Goal: Obtain resource: Download file/media

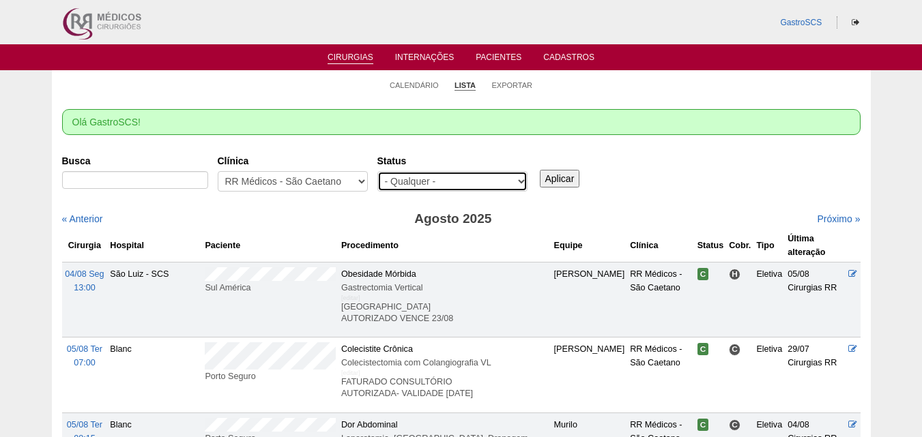
click at [417, 179] on select "- Qualquer - Reservada Confirmada Suspensa Cancelada" at bounding box center [452, 181] width 150 height 20
click at [512, 83] on link "Exportar" at bounding box center [511, 86] width 41 height 10
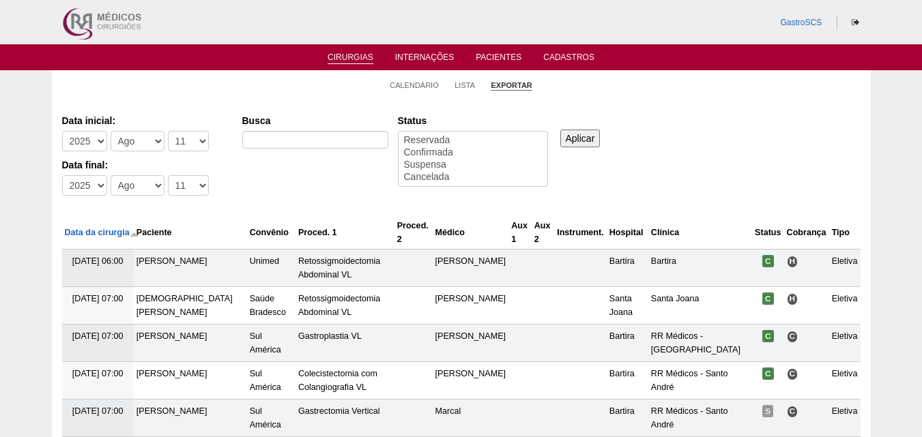
select select
click at [143, 147] on select "-Mês Jan Fev Mar Abr Mai Jun Jul Ago Set Out Nov Dez" at bounding box center [138, 141] width 54 height 20
select select "5"
click at [111, 131] on select "-Mês Jan Fev Mar Abr Mai Jun Jul Ago Set Out Nov Dez" at bounding box center [138, 141] width 54 height 20
click at [176, 142] on select "-Dia 1 2 3 4 5 6 7 8 9 10 11 12 13 14 15 16 17 18 19 20 21 22 23 24 25 26 27 28…" at bounding box center [188, 141] width 41 height 20
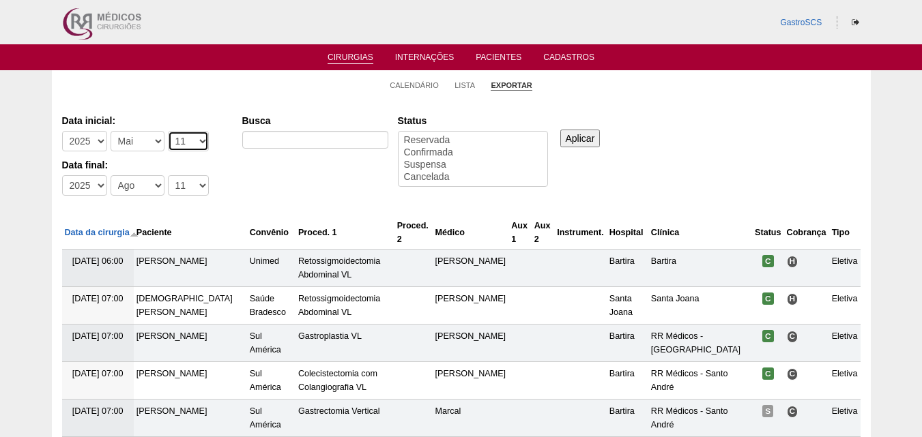
select select "1"
click at [168, 131] on select "-Dia 1 2 3 4 5 6 7 8 9 10 11 12 13 14 15 16 17 18 19 20 21 22 23 24 25 26 27 28…" at bounding box center [188, 141] width 41 height 20
click at [143, 184] on select "-Mês Jan Fev Mar Abr Mai Jun Jul Ago Set Out Nov Dez" at bounding box center [138, 185] width 54 height 20
select select "5"
click at [111, 175] on select "-Mês Jan Fev Mar Abr Mai Jun Jul Ago Set Out Nov Dez" at bounding box center [138, 185] width 54 height 20
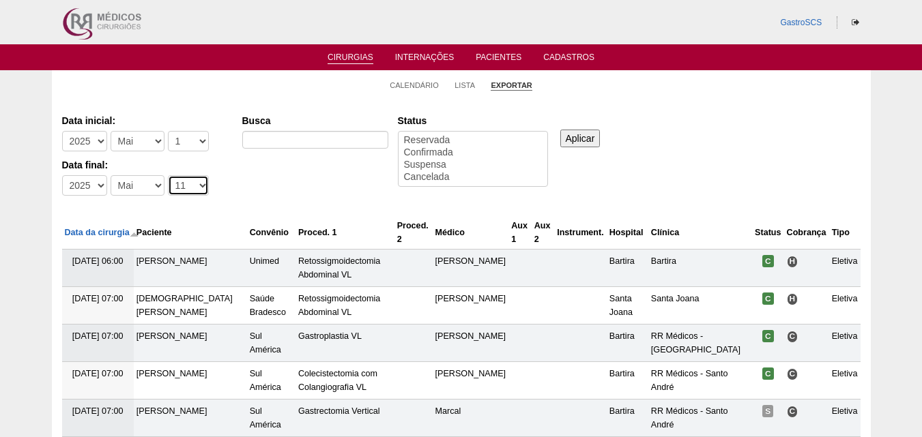
click at [177, 184] on select "-Dia 1 2 3 4 5 6 7 8 9 10 11 12 13 14 15 16 17 18 19 20 21 22 23 24 25 26 27 28…" at bounding box center [188, 185] width 41 height 20
select select "31"
click at [168, 175] on select "-Dia 1 2 3 4 5 6 7 8 9 10 11 12 13 14 15 16 17 18 19 20 21 22 23 24 25 26 27 28…" at bounding box center [188, 185] width 41 height 20
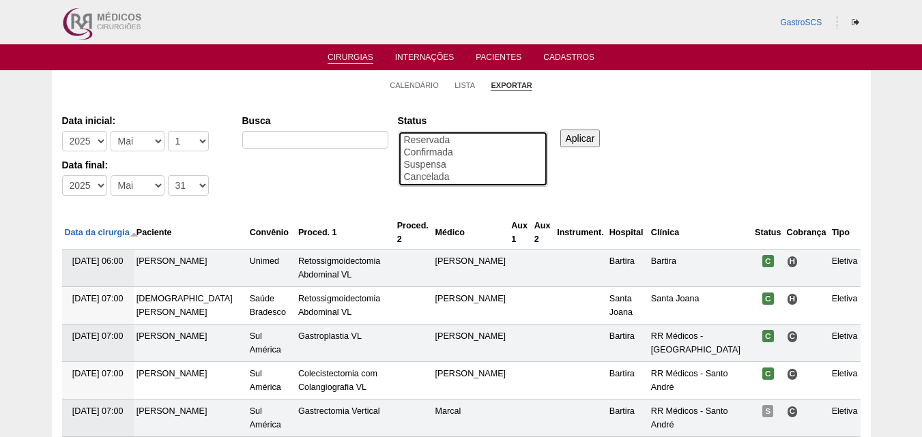
select select "conf"
click at [433, 147] on option "Confirmada" at bounding box center [473, 153] width 141 height 12
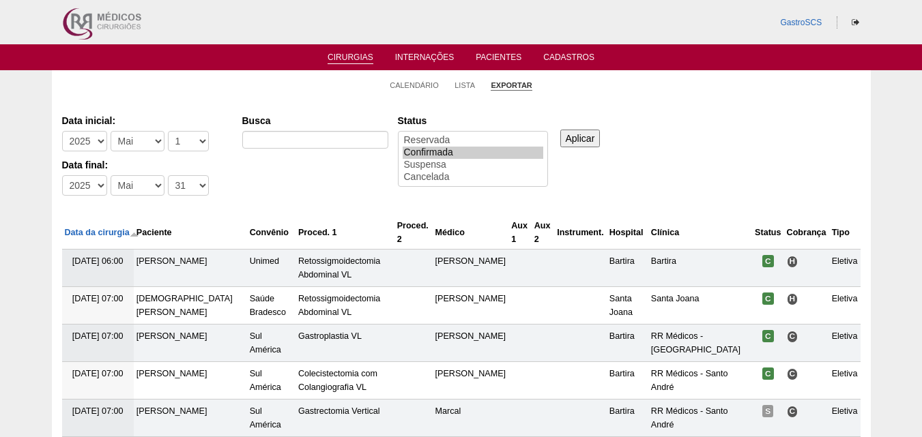
click at [587, 136] on input "Aplicar" at bounding box center [580, 139] width 40 height 18
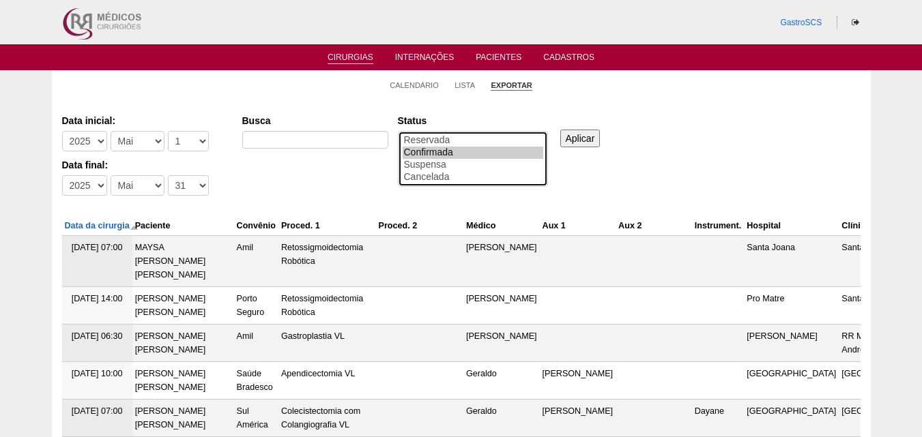
click at [451, 149] on option "Confirmada" at bounding box center [473, 153] width 141 height 12
click at [568, 138] on input "Aplicar" at bounding box center [580, 139] width 40 height 18
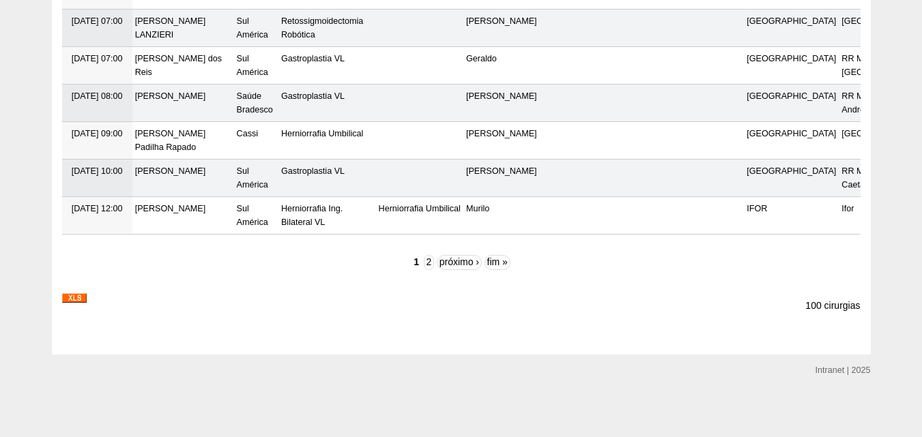
scroll to position [4109, 0]
click at [83, 301] on img at bounding box center [74, 298] width 25 height 10
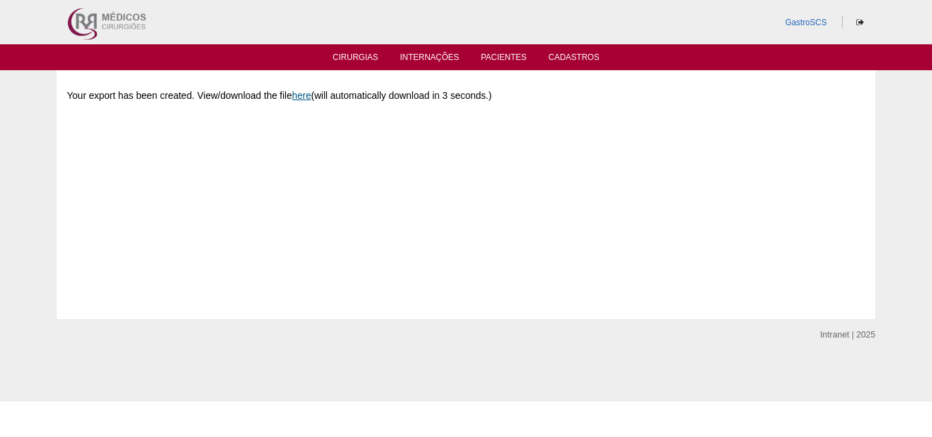
click at [306, 96] on link "here" at bounding box center [301, 95] width 19 height 11
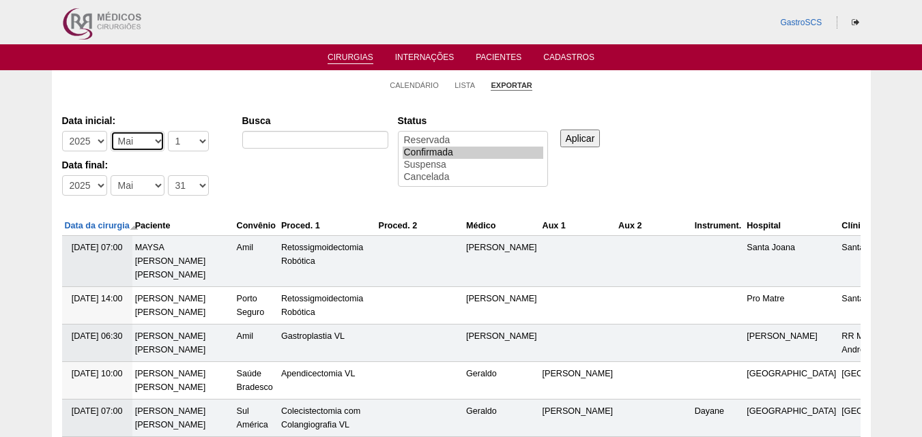
click at [124, 141] on select "-Mês Jan Fev Mar Abr Mai Jun Jul Ago Set Out Nov Dez" at bounding box center [138, 141] width 54 height 20
select select "7"
click at [111, 131] on select "-Mês Jan Fev Mar Abr Mai Jun Jul Ago Set Out Nov Dez" at bounding box center [138, 141] width 54 height 20
click at [136, 175] on select "-Mês Jan Fev Mar Abr Mai Jun Jul Ago Set Out Nov Dez" at bounding box center [138, 185] width 54 height 20
select select "7"
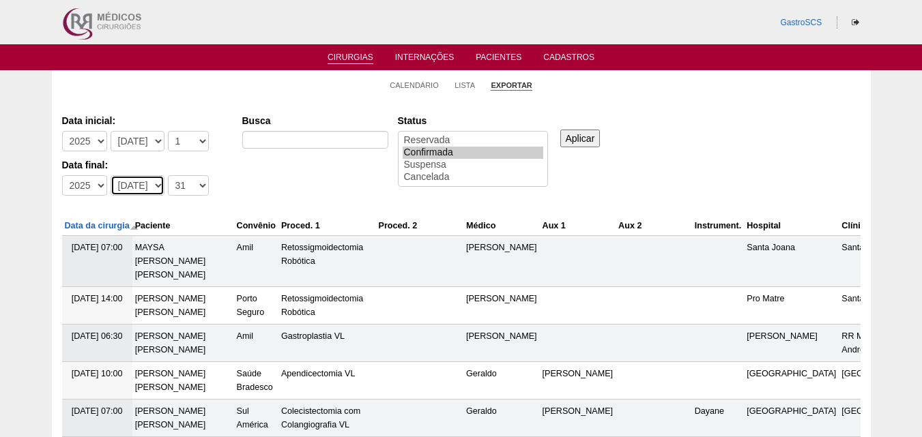
click at [111, 175] on select "-Mês [PERSON_NAME] Mar Abr Mai Jun [DATE] Ago Set Out Nov Dez" at bounding box center [138, 185] width 54 height 20
click at [585, 139] on input "Aplicar" at bounding box center [580, 139] width 40 height 18
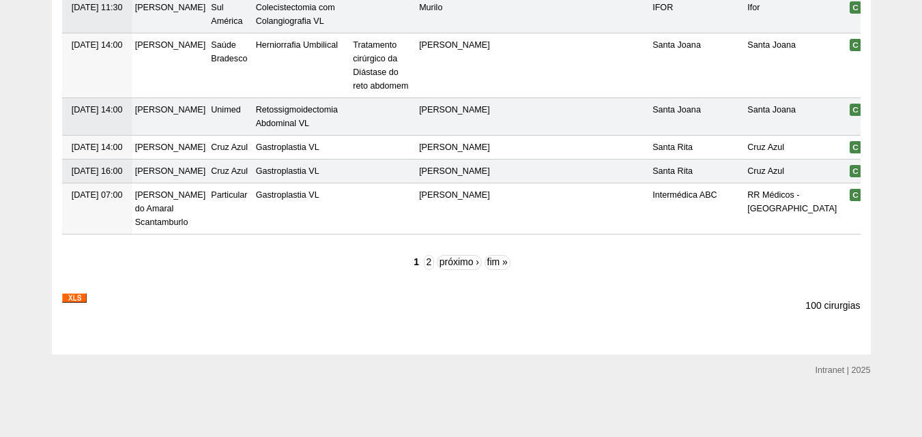
scroll to position [4546, 0]
click at [72, 300] on img at bounding box center [74, 298] width 25 height 10
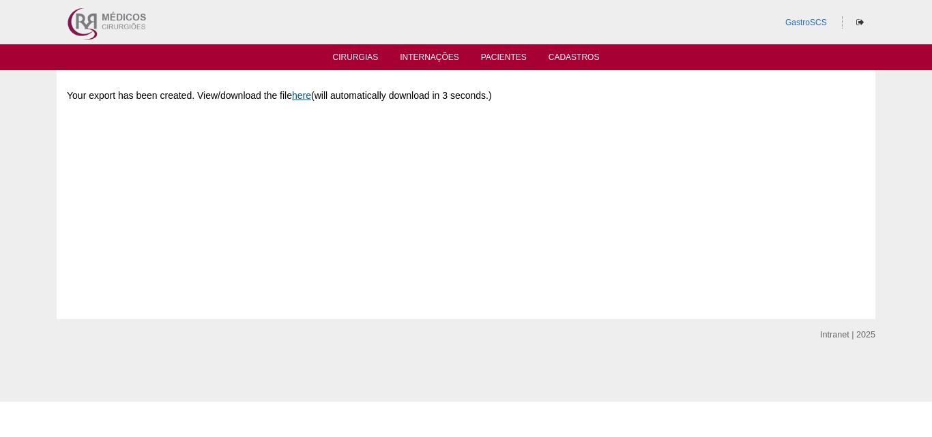
click at [302, 98] on link "here" at bounding box center [301, 95] width 19 height 11
click at [307, 96] on link "here" at bounding box center [301, 95] width 19 height 11
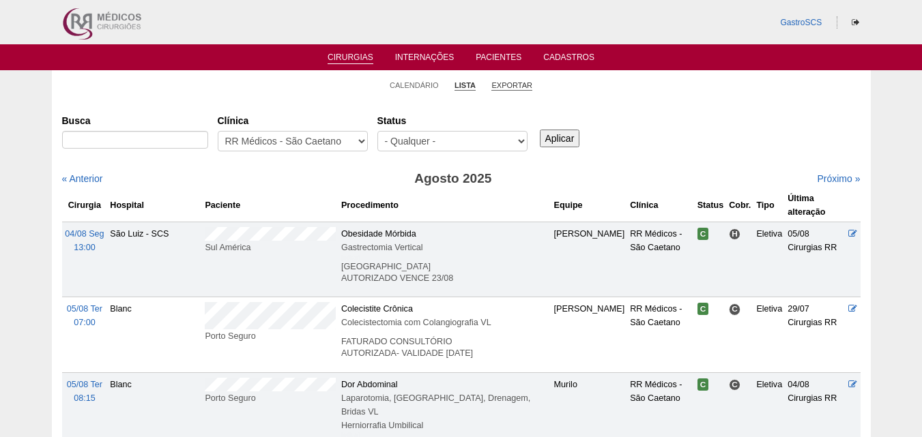
click at [510, 89] on link "Exportar" at bounding box center [511, 86] width 41 height 10
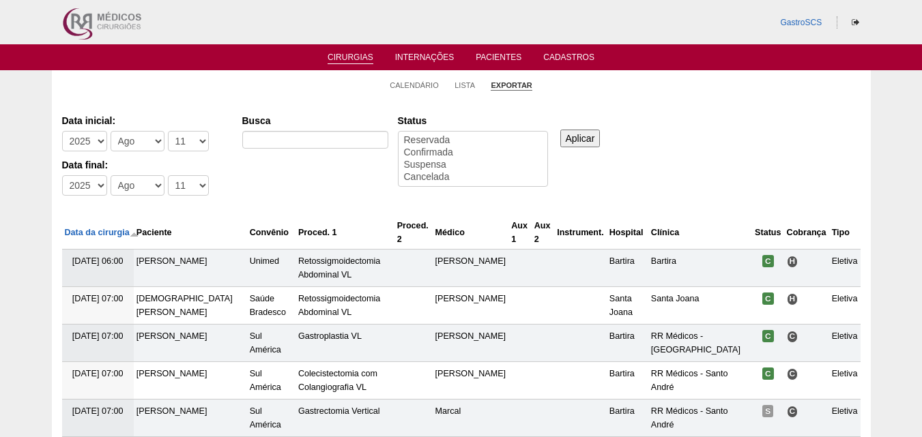
select select
click at [142, 147] on select "-Mês Jan Fev Mar Abr Mai Jun Jul Ago Set Out Nov Dez" at bounding box center [138, 141] width 54 height 20
select select "7"
click at [111, 131] on select "-Mês Jan Fev Mar Abr Mai Jun Jul Ago Set Out Nov Dez" at bounding box center [138, 141] width 54 height 20
click at [146, 188] on select "-Mês Jan Fev Mar Abr Mai Jun Jul Ago Set Out Nov Dez" at bounding box center [138, 185] width 54 height 20
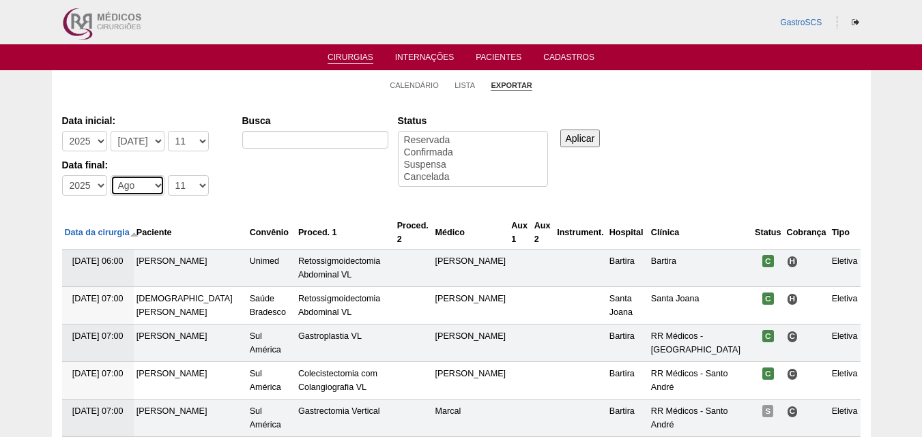
select select "6"
click at [111, 175] on select "-Mês Jan Fev Mar Abr Mai Jun Jul Ago Set Out Nov Dez" at bounding box center [138, 185] width 54 height 20
click at [153, 143] on select "-Mês Jan Fev Mar Abr Mai Jun Jul Ago Set Out Nov Dez" at bounding box center [138, 141] width 54 height 20
select select "6"
click at [111, 131] on select "-Mês Jan Fev Mar Abr Mai Jun Jul Ago Set Out Nov Dez" at bounding box center [138, 141] width 54 height 20
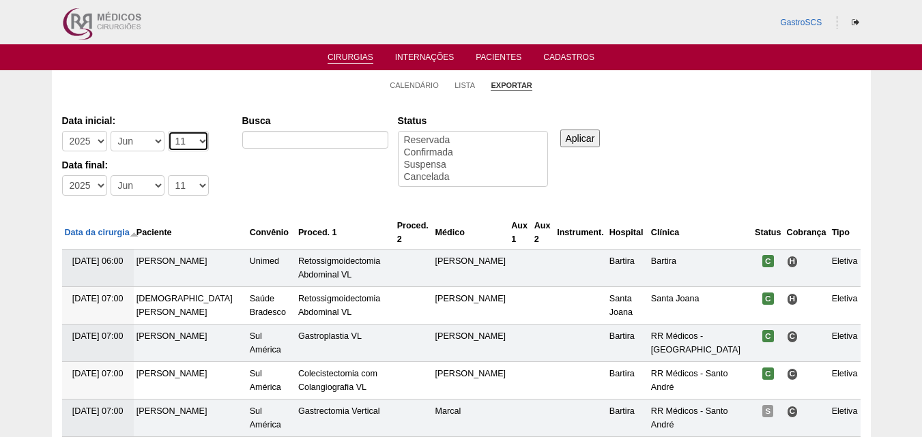
click at [188, 138] on select "-Dia 1 2 3 4 5 6 7 8 9 10 11 12 13 14 15 16 17 18 19 20 21 22 23 24 25 26 27 28…" at bounding box center [188, 141] width 41 height 20
select select "1"
click at [168, 131] on select "-Dia 1 2 3 4 5 6 7 8 9 10 11 12 13 14 15 16 17 18 19 20 21 22 23 24 25 26 27 28…" at bounding box center [188, 141] width 41 height 20
click at [174, 179] on select "-Dia 1 2 3 4 5 6 7 8 9 10 11 12 13 14 15 16 17 18 19 20 21 22 23 24 25 26 27 28…" at bounding box center [188, 185] width 41 height 20
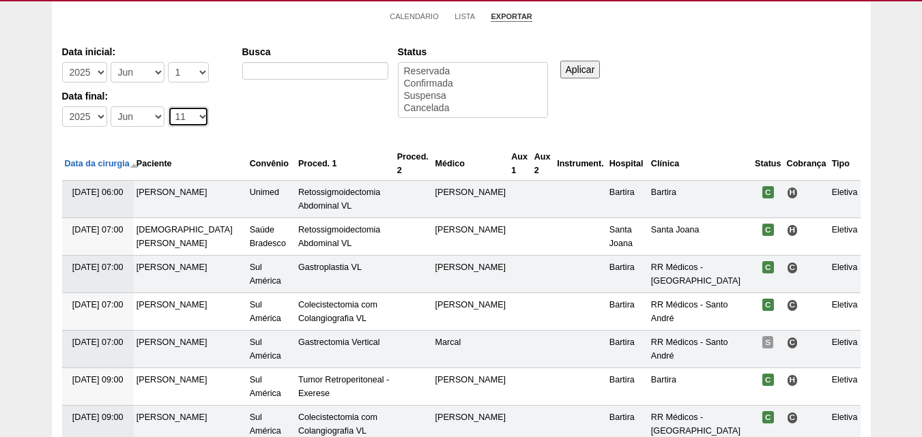
scroll to position [68, 0]
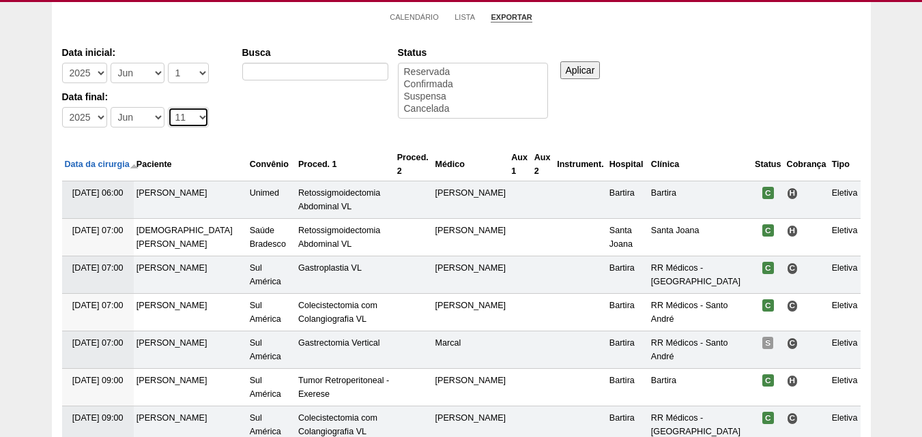
click at [184, 116] on select "-Dia 1 2 3 4 5 6 7 8 9 10 11 12 13 14 15 16 17 18 19 20 21 22 23 24 25 26 27 28…" at bounding box center [188, 117] width 41 height 20
select select "31"
click at [168, 107] on select "-Dia 1 2 3 4 5 6 7 8 9 10 11 12 13 14 15 16 17 18 19 20 21 22 23 24 25 26 27 28…" at bounding box center [188, 117] width 41 height 20
select select "conf"
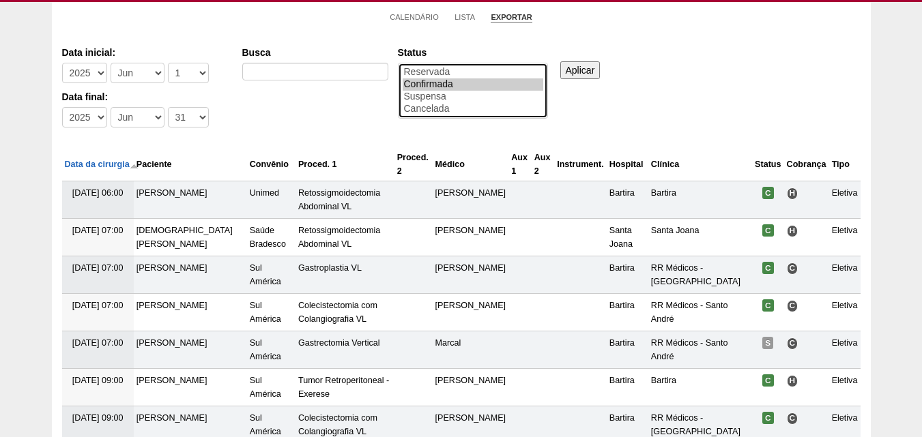
click at [443, 84] on option "Confirmada" at bounding box center [473, 84] width 141 height 12
click at [567, 70] on input "Aplicar" at bounding box center [580, 70] width 40 height 18
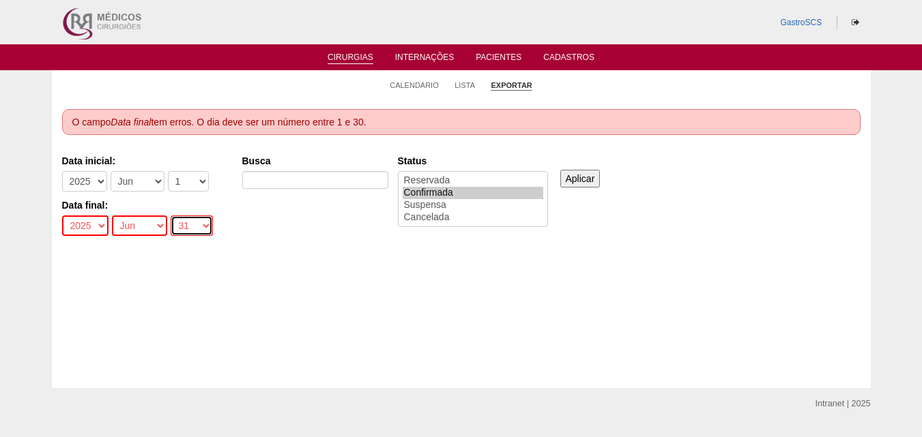
click at [184, 228] on select "-Dia 1 2 3 4 5 6 7 8 9 10 11 12 13 14 15 16 17 18 19 20 21 22 23 24 25 26 27 28…" at bounding box center [192, 226] width 42 height 20
select select "30"
click at [171, 216] on select "-Dia 1 2 3 4 5 6 7 8 9 10 11 12 13 14 15 16 17 18 19 20 21 22 23 24 25 26 27 28…" at bounding box center [192, 226] width 42 height 20
click at [585, 172] on input "Aplicar" at bounding box center [580, 179] width 40 height 18
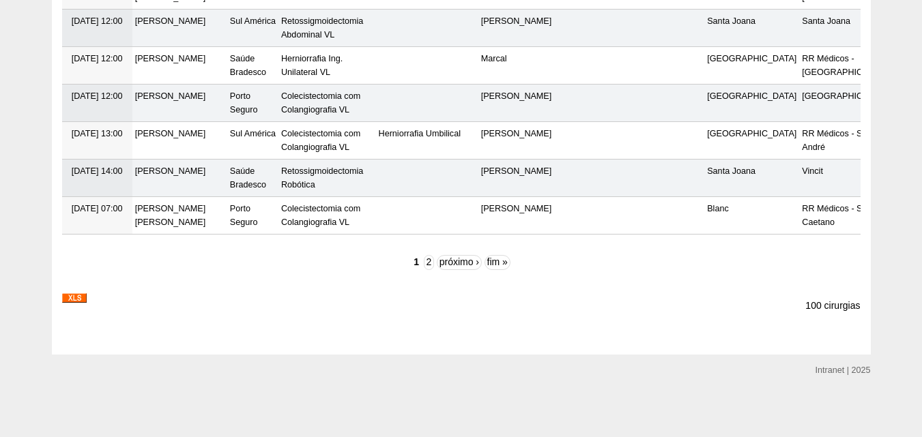
scroll to position [5569, 0]
click at [83, 293] on a=2025&date_filter=6&date_filter=1&date_filter=2025&date_filter=6&date_filter=30&keys=&field_txt_status_cirurgia_value_many_to_one=conf"] at bounding box center [74, 297] width 25 height 11
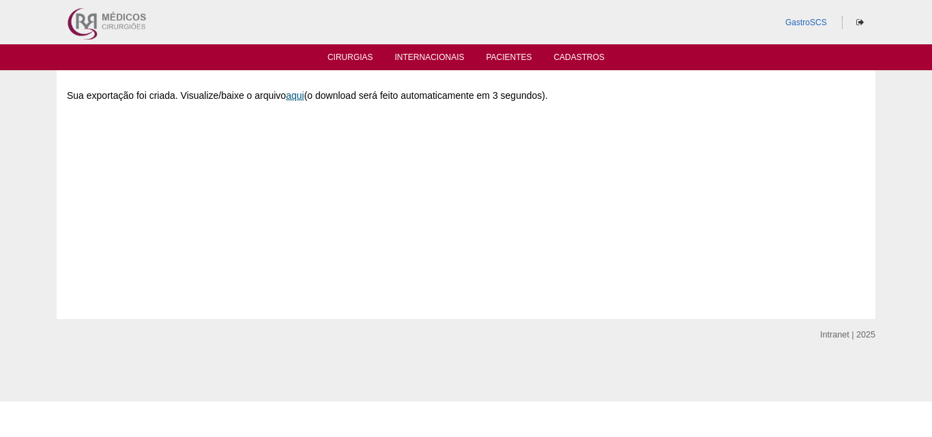
click at [300, 97] on font "aqui" at bounding box center [295, 95] width 18 height 11
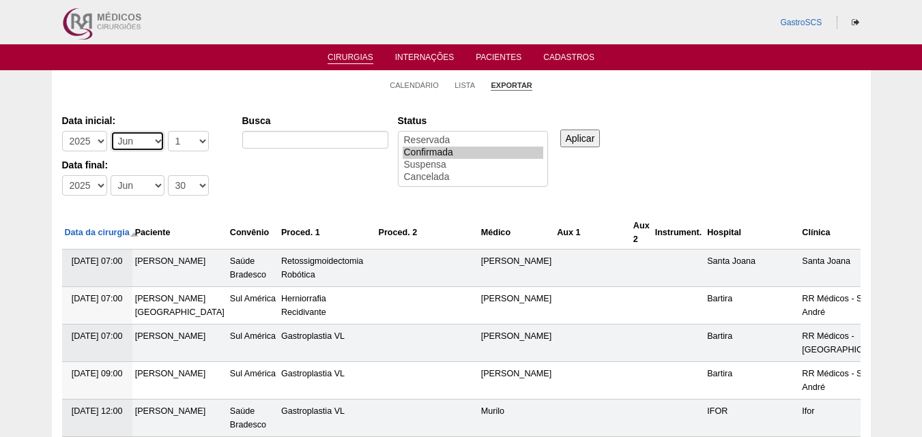
click at [118, 143] on select "-Mês Jan Fev Mar Abr Mai Jun Jul Ago Set Out Nov Dez" at bounding box center [138, 141] width 54 height 20
click at [130, 136] on select "-Mês Jan Fev Mar Abr Mai Jun Jul Ago Set Out Nov Dez" at bounding box center [138, 141] width 54 height 20
select select "4"
click at [111, 131] on select "-Mês Jan Fev Mar Abr Mai Jun Jul Ago Set Out Nov Dez" at bounding box center [138, 141] width 54 height 20
click at [138, 193] on select "-Mês Jan Fev Mar Abr Mai Jun Jul Ago Set Out Nov Dez" at bounding box center [138, 185] width 54 height 20
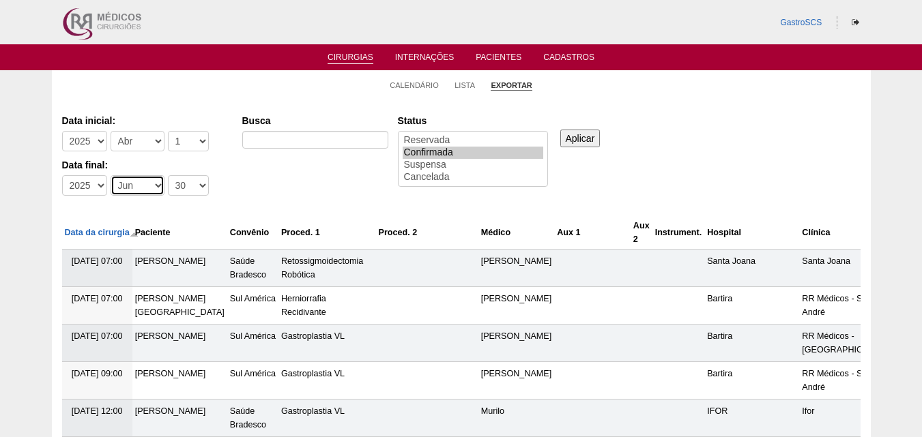
select select "4"
click at [111, 175] on select "-Mês Jan Fev Mar Abr Mai Jun Jul Ago Set Out Nov Dez" at bounding box center [138, 185] width 54 height 20
click at [571, 130] on input "Aplicar" at bounding box center [580, 139] width 40 height 18
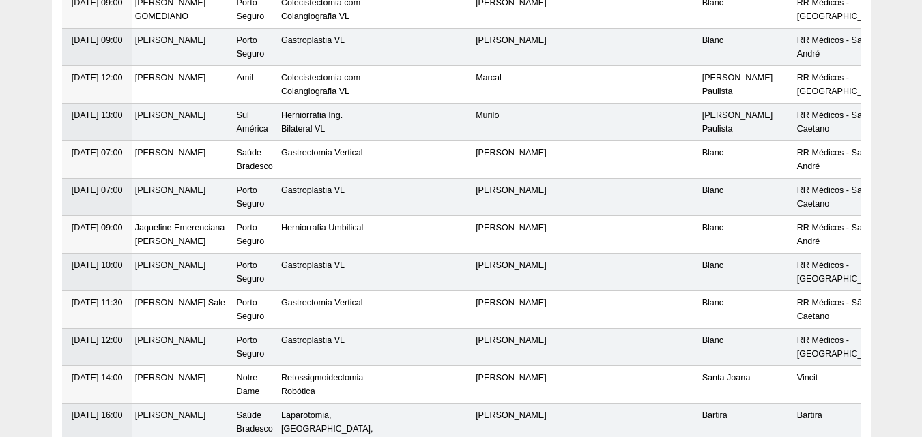
scroll to position [478, 0]
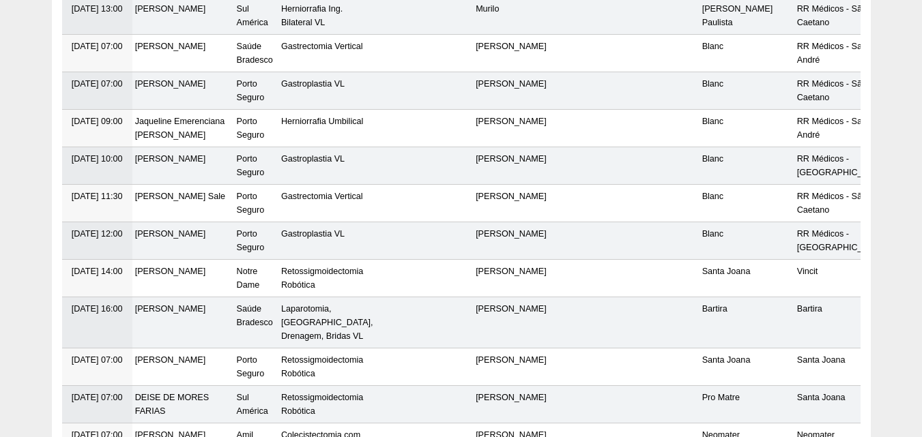
drag, startPoint x: 920, startPoint y: 71, endPoint x: 924, endPoint y: 78, distance: 8.2
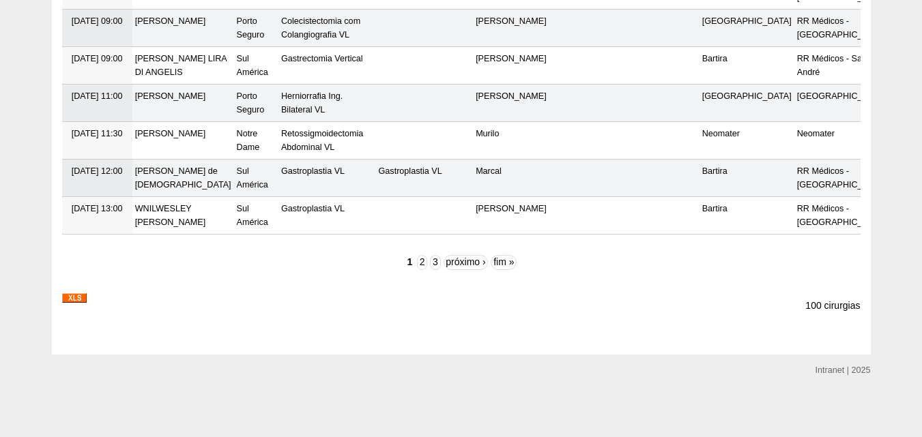
scroll to position [4368, 0]
click at [69, 300] on img at bounding box center [74, 298] width 25 height 10
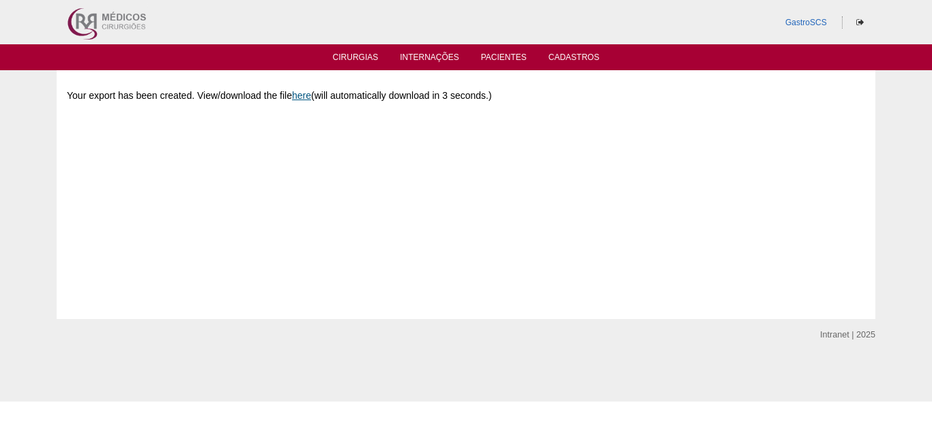
click at [308, 96] on link "here" at bounding box center [301, 95] width 19 height 11
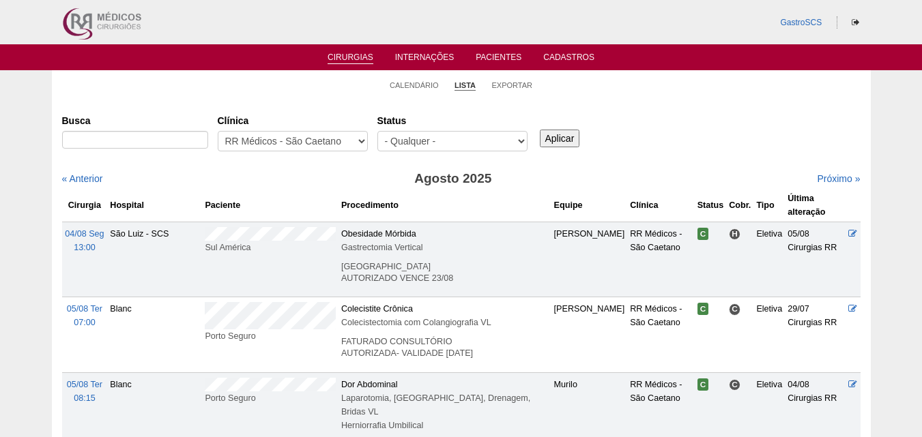
click at [308, 130] on div "Clínica - Qualquer - 6R Alphaville Assunção Bartira Brasil Christovão da Gama C…" at bounding box center [298, 133] width 160 height 49
click at [308, 141] on select "- Qualquer - 6R Alphaville Assunção Bartira Brasil Christovão da Gama Cruz Azul…" at bounding box center [293, 141] width 150 height 20
click at [260, 145] on select "- Qualquer - 6R Alphaville Assunção Bartira Brasil Christovão da Gama Cruz Azul…" at bounding box center [293, 141] width 150 height 20
select select "40"
click at [218, 131] on select "- Qualquer - 6R Alphaville Assunção Bartira Brasil Christovão da Gama Cruz Azul…" at bounding box center [293, 141] width 150 height 20
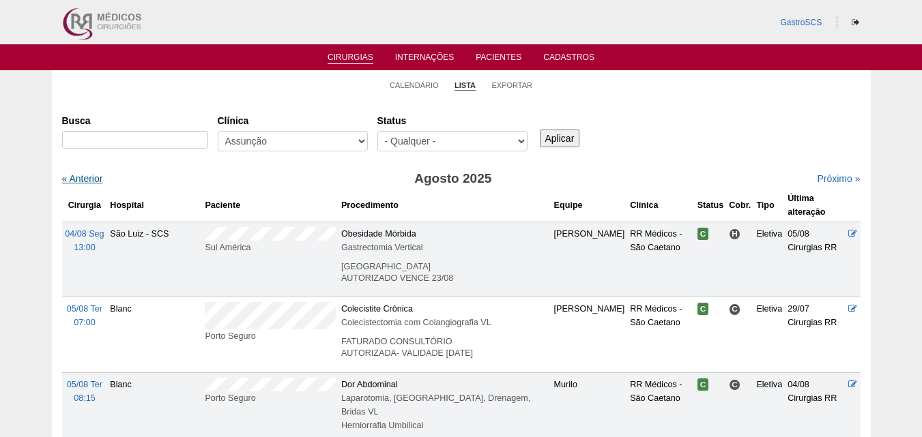
click at [91, 176] on link "« Anterior" at bounding box center [82, 178] width 41 height 11
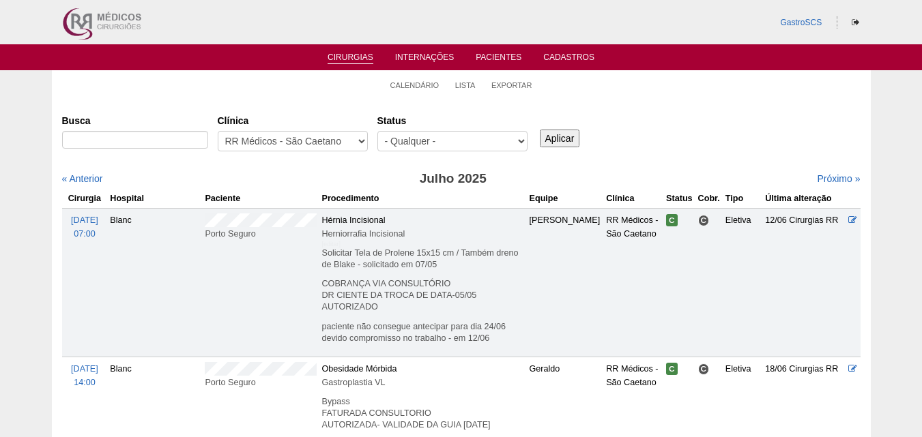
click at [372, 145] on div "Clínica - Qualquer - 6R Alphaville Assunção Bartira Brasil Christovão da Gama C…" at bounding box center [298, 133] width 160 height 49
click at [336, 140] on select "- Qualquer - 6R Alphaville Assunção Bartira Brasil Christovão da Gama Cruz Azul…" at bounding box center [293, 141] width 150 height 20
select select "40"
click at [218, 131] on select "- Qualquer - 6R Alphaville Assunção Bartira Brasil Christovão da Gama Cruz Azul…" at bounding box center [293, 141] width 150 height 20
click at [501, 136] on select "- Qualquer - Reservada Confirmada Suspensa Cancelada" at bounding box center [452, 141] width 150 height 20
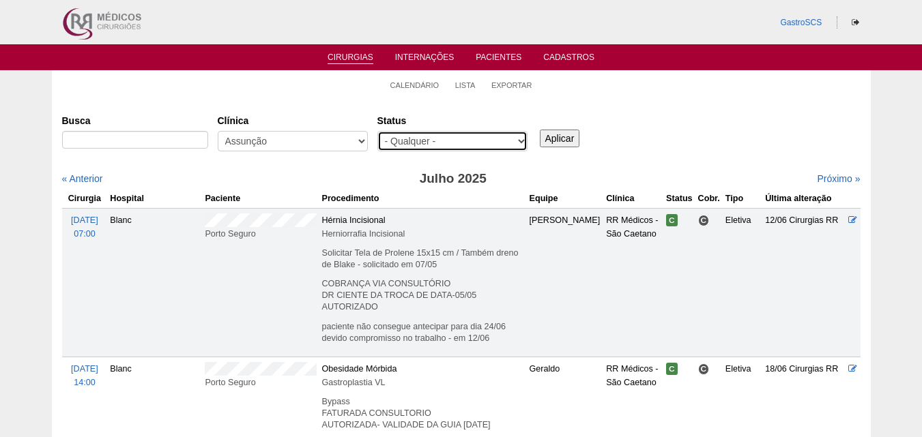
select select "conf"
click at [377, 131] on select "- Qualquer - Reservada Confirmada Suspensa Cancelada" at bounding box center [452, 141] width 150 height 20
click at [566, 125] on div "Aplicar" at bounding box center [564, 128] width 55 height 38
click at [560, 135] on input "Aplicar" at bounding box center [560, 139] width 40 height 18
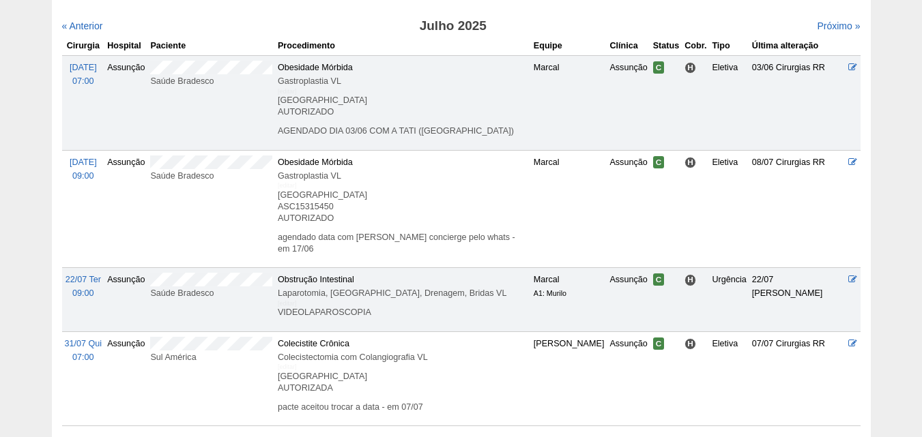
scroll to position [273, 0]
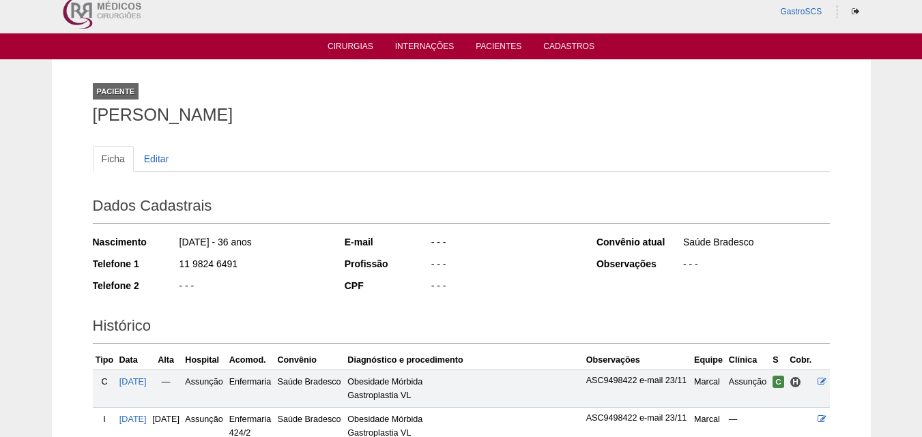
scroll to position [205, 0]
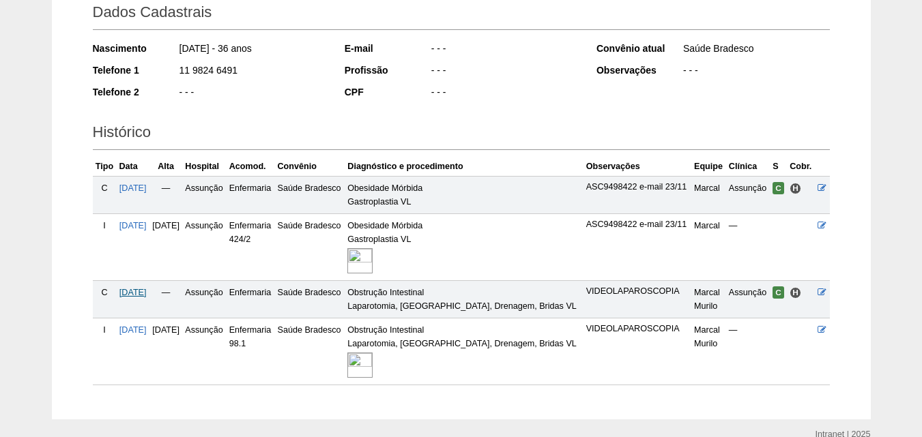
click at [144, 289] on span "[DATE]" at bounding box center [132, 293] width 27 height 10
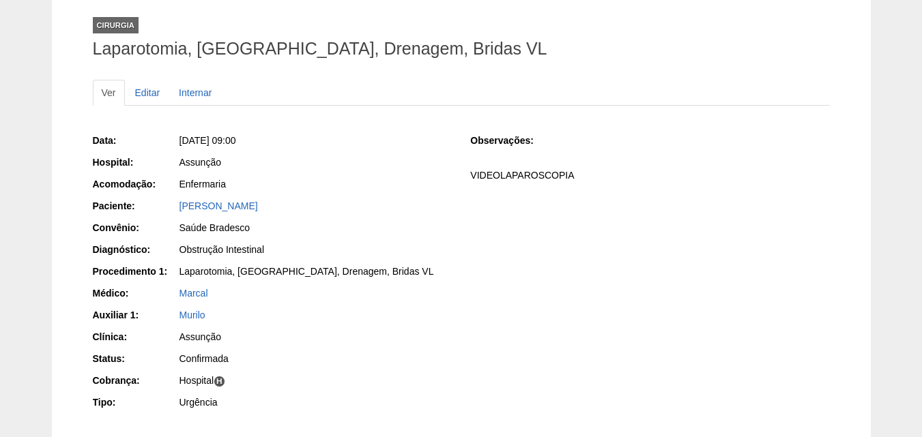
scroll to position [76, 0]
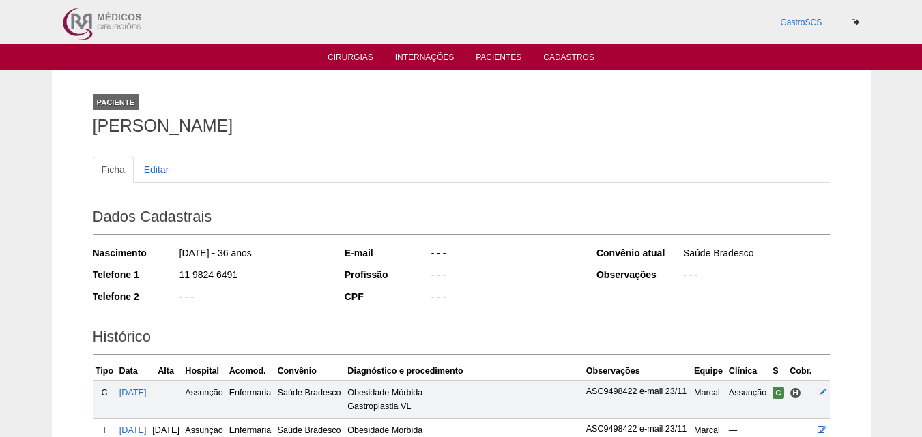
scroll to position [205, 0]
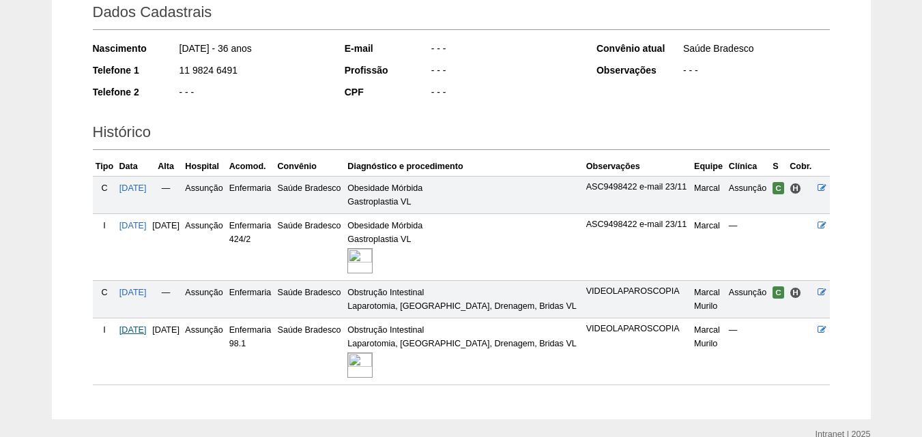
click at [127, 326] on span "[DATE]" at bounding box center [132, 330] width 27 height 10
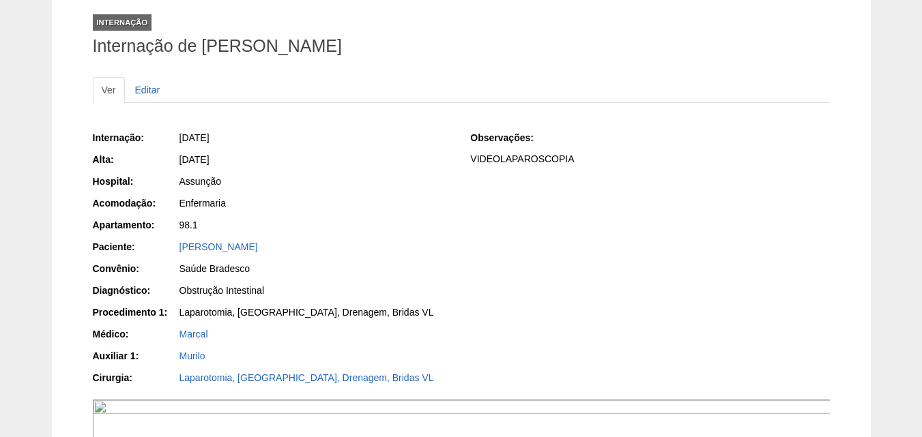
scroll to position [68, 0]
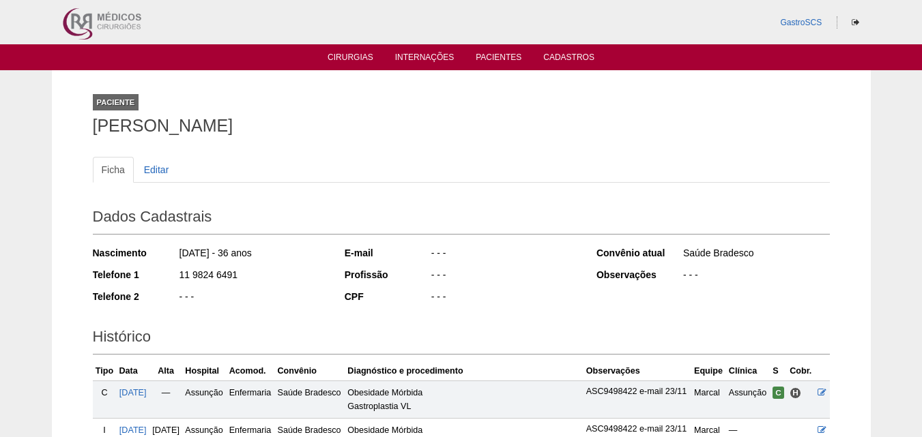
scroll to position [205, 0]
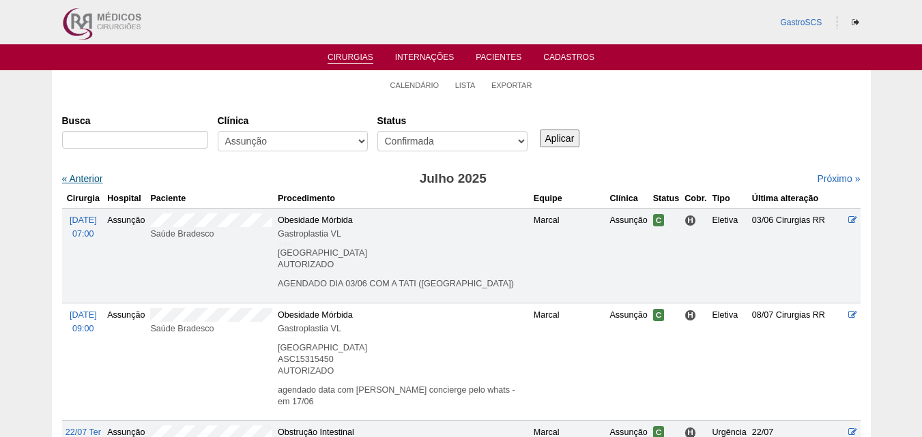
click at [90, 179] on link "« Anterior" at bounding box center [82, 178] width 41 height 11
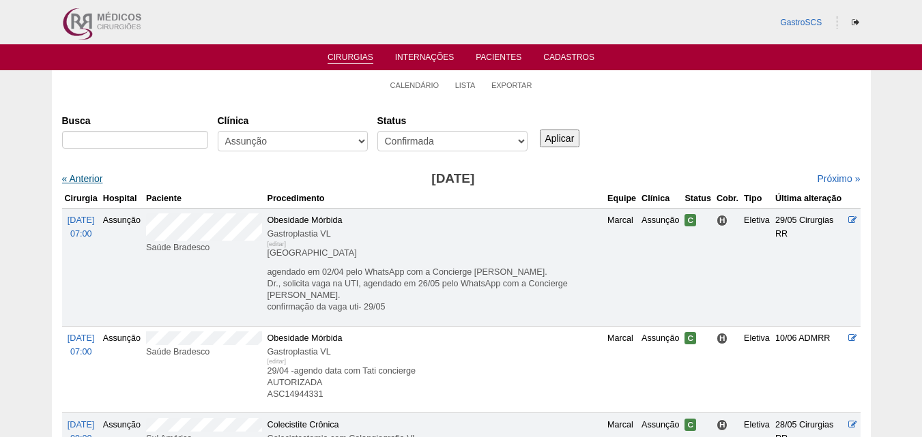
click at [84, 175] on link "« Anterior" at bounding box center [82, 178] width 41 height 11
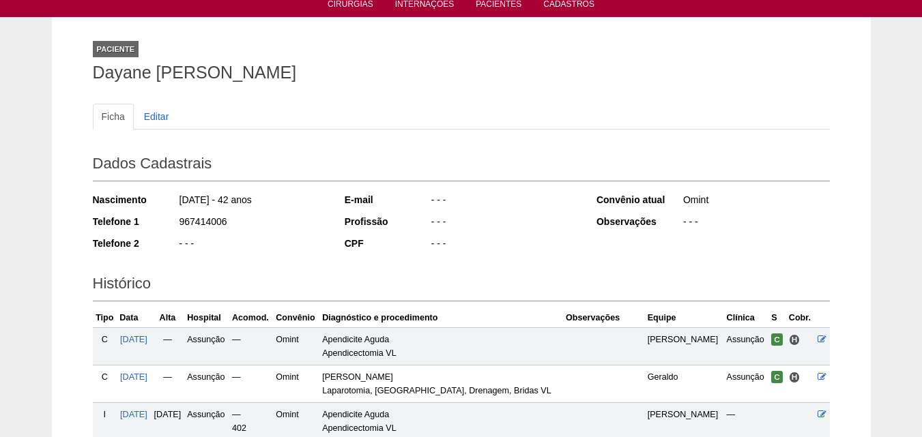
scroll to position [205, 0]
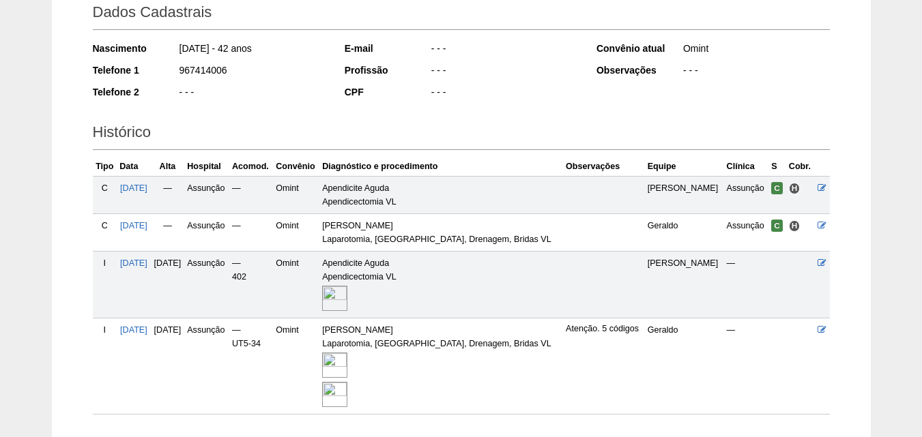
click at [185, 225] on td "—" at bounding box center [168, 233] width 34 height 38
click at [185, 188] on td "—" at bounding box center [168, 195] width 34 height 38
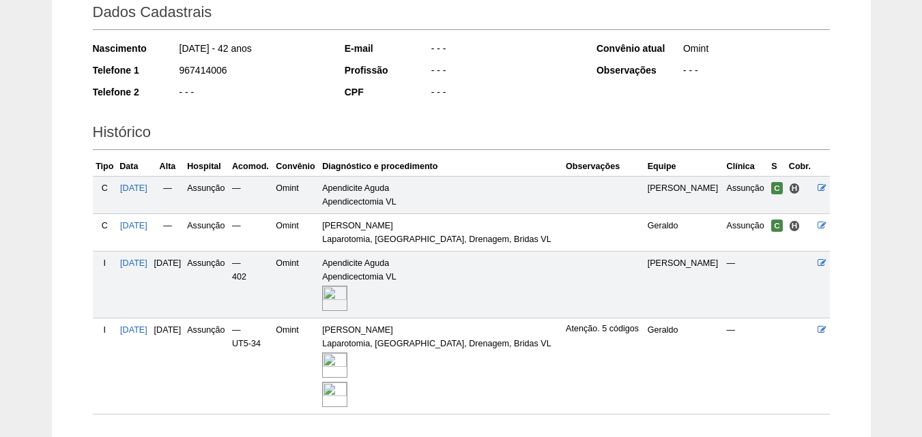
click at [177, 374] on td "13/05/2025" at bounding box center [168, 366] width 34 height 96
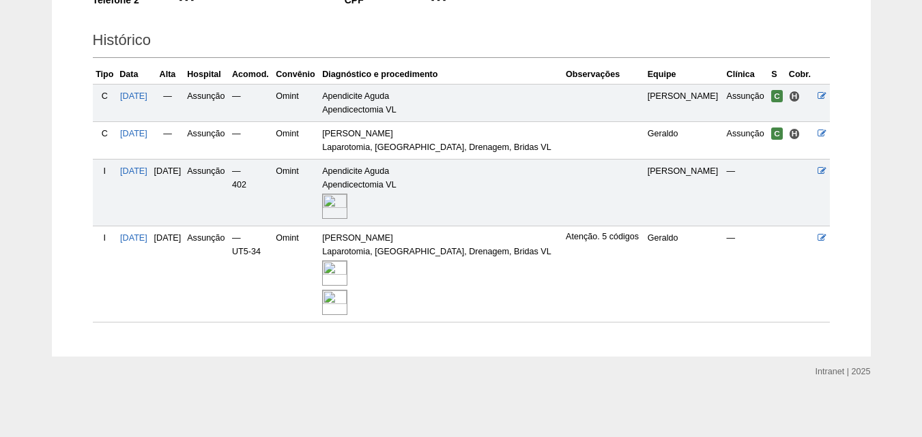
scroll to position [299, 0]
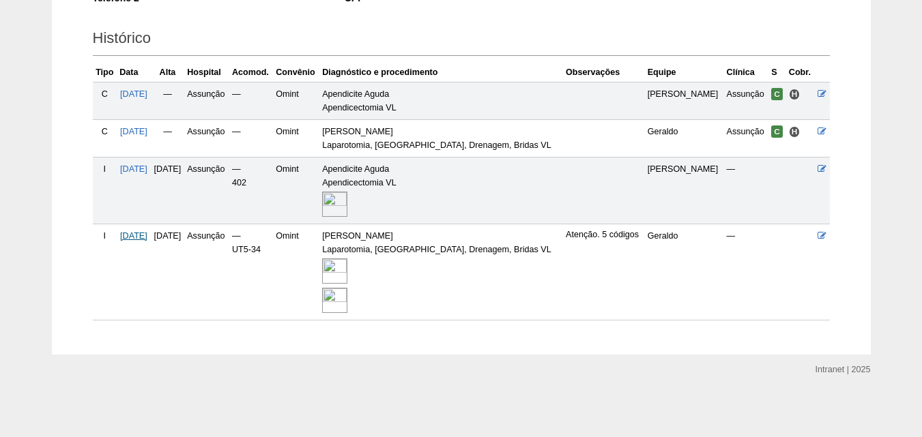
click at [147, 234] on span "06/05/2025" at bounding box center [133, 236] width 27 height 10
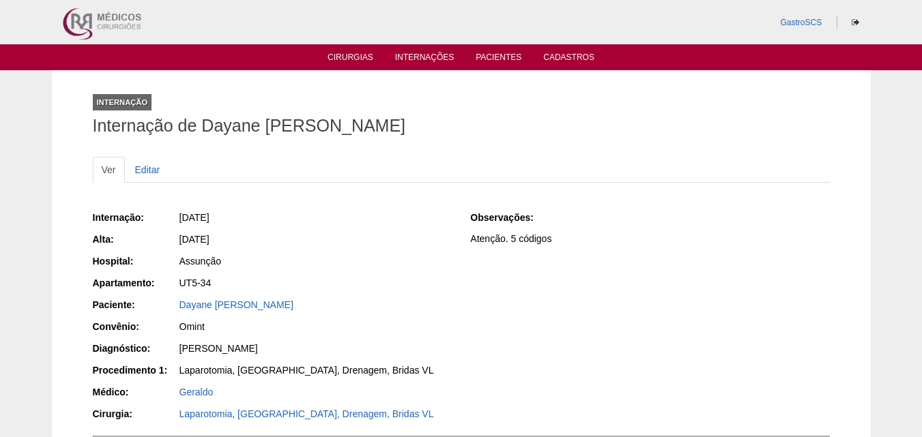
click at [597, 183] on div "Ver Editar" at bounding box center [461, 177] width 737 height 40
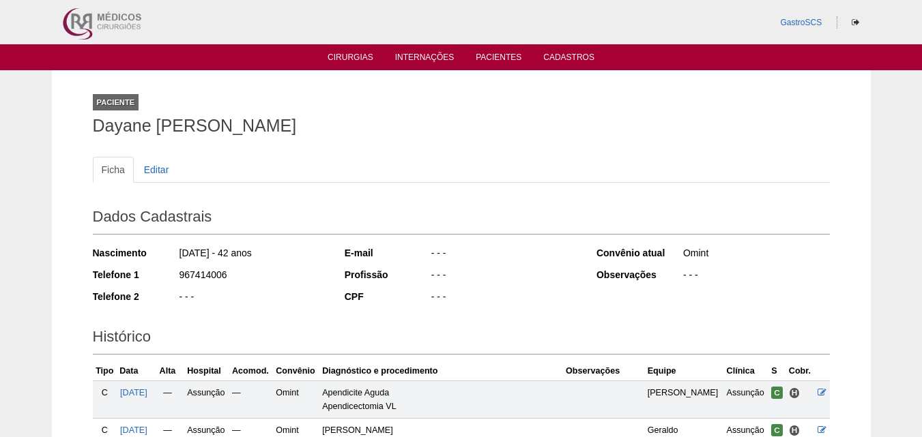
scroll to position [298, 0]
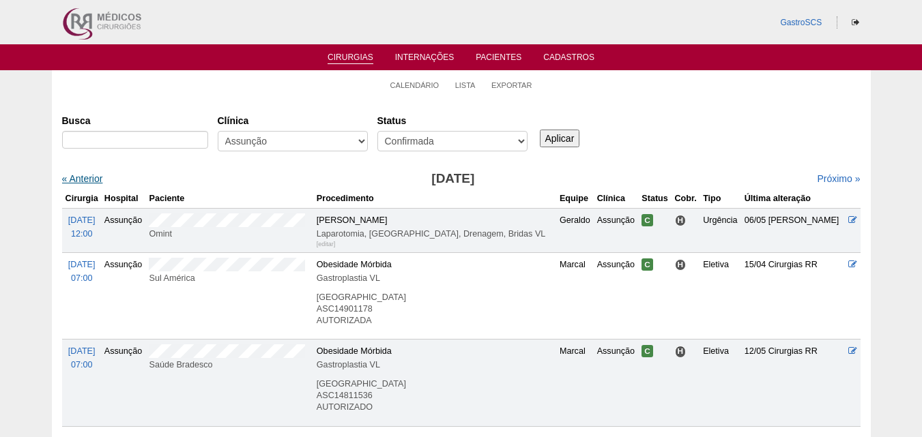
click at [88, 177] on link "« Anterior" at bounding box center [82, 178] width 41 height 11
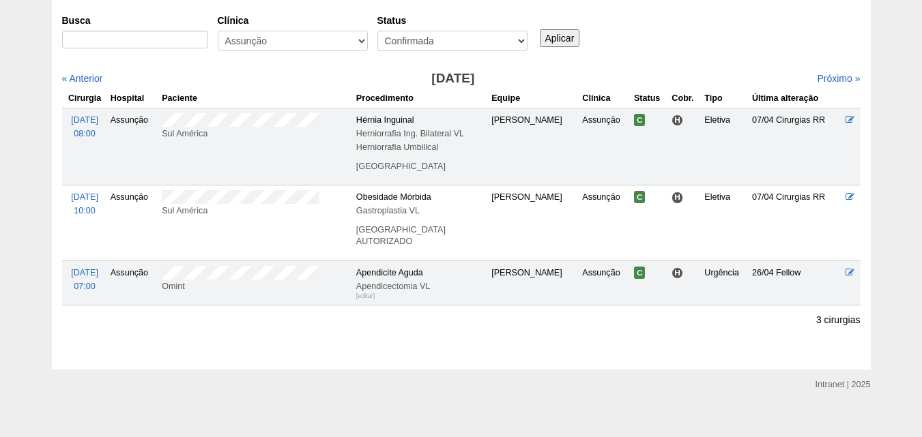
scroll to position [115, 0]
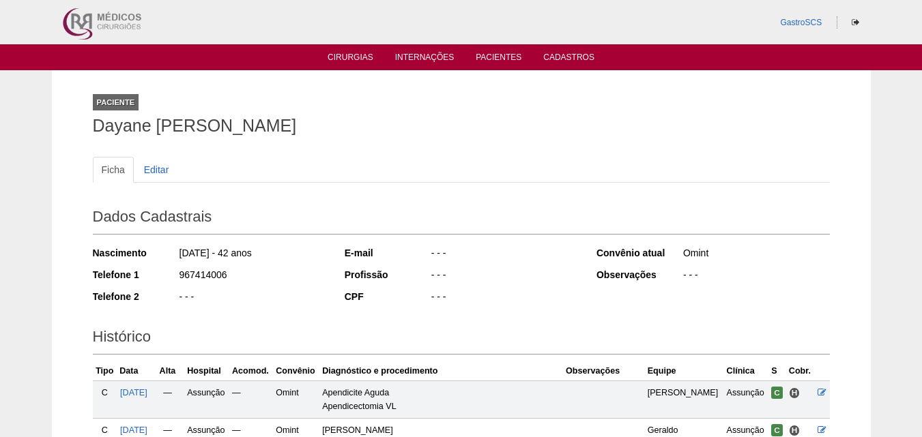
scroll to position [273, 0]
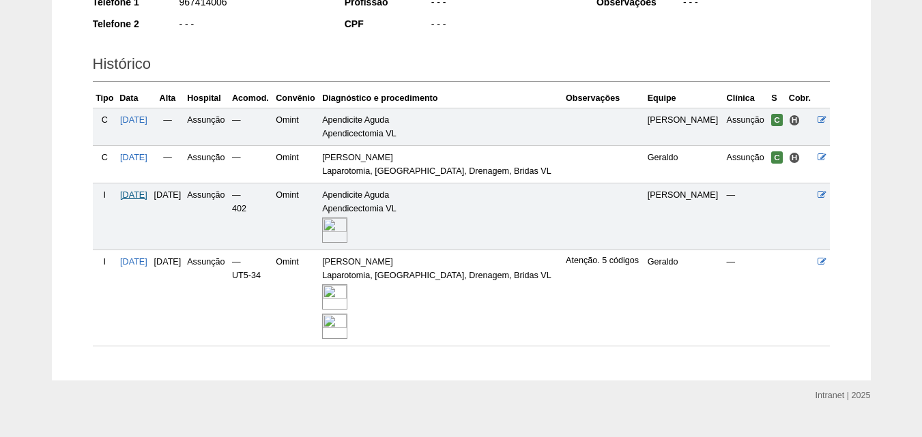
click at [144, 192] on span "27/04/2025" at bounding box center [133, 195] width 27 height 10
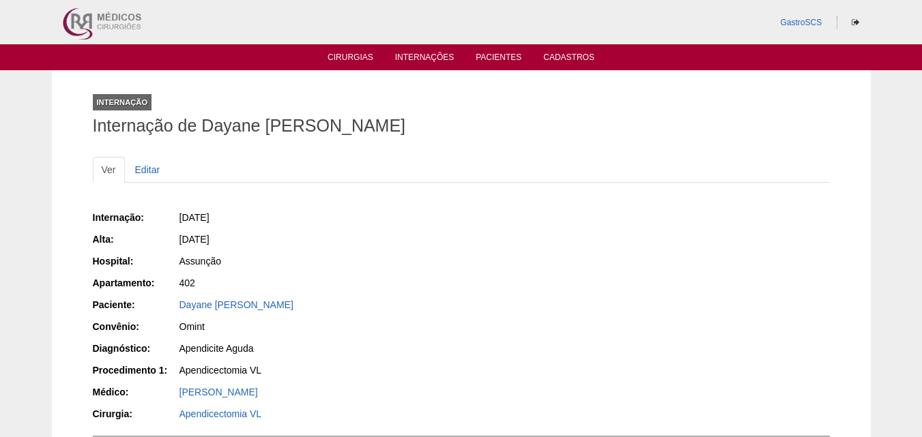
click at [610, 264] on div "Internação: 27/04/2025 Alta: 13/05/2025 Hospital: Assunção Apartamento: 402 Pac…" at bounding box center [461, 317] width 737 height 223
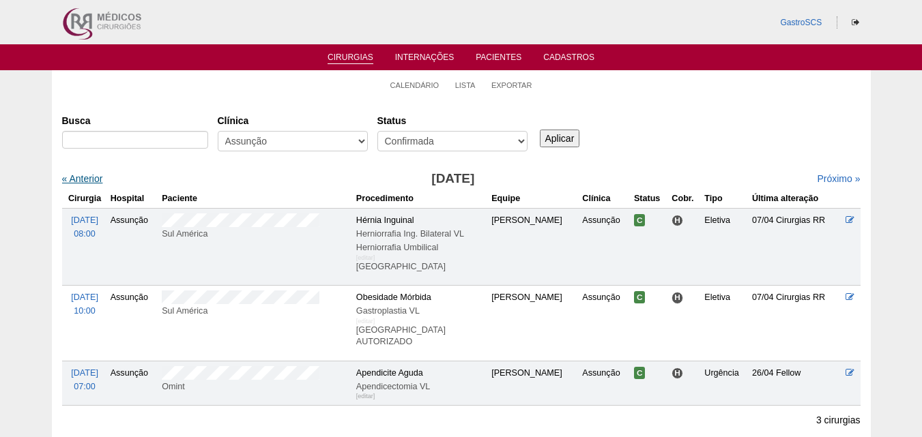
click at [88, 175] on link "« Anterior" at bounding box center [82, 178] width 41 height 11
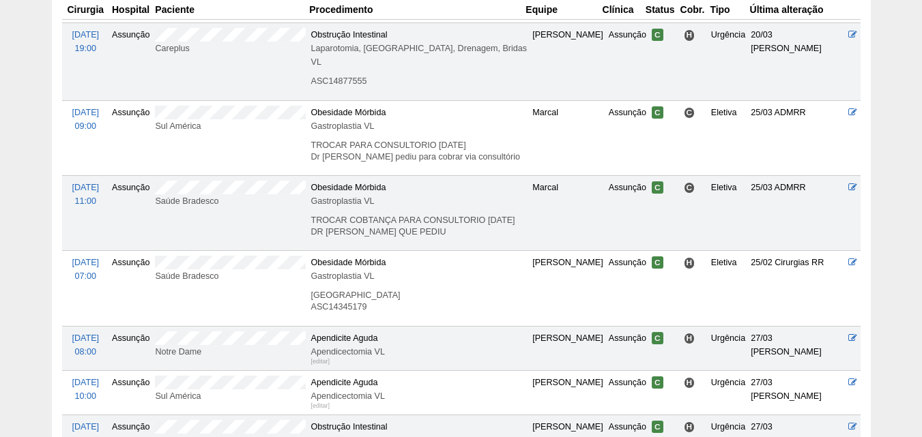
scroll to position [546, 0]
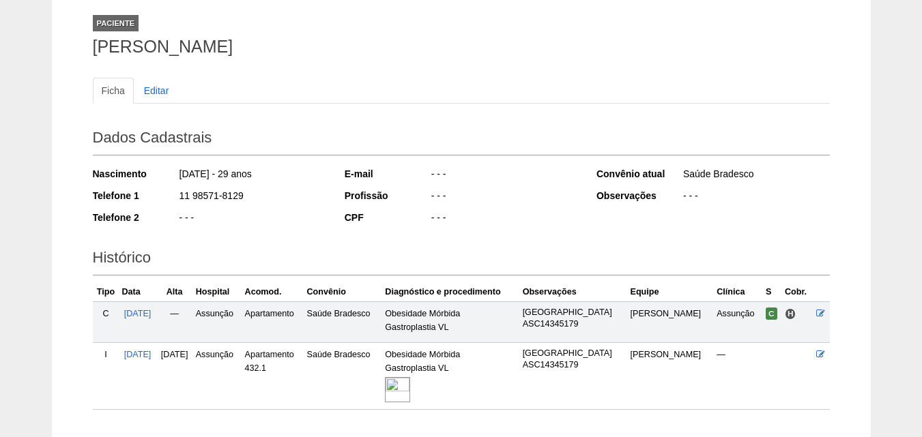
scroll to position [169, 0]
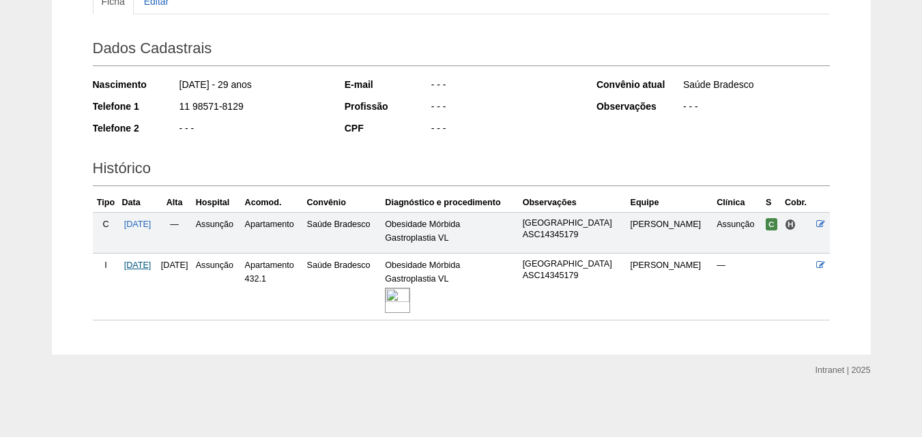
click at [151, 267] on span "[DATE]" at bounding box center [137, 266] width 27 height 10
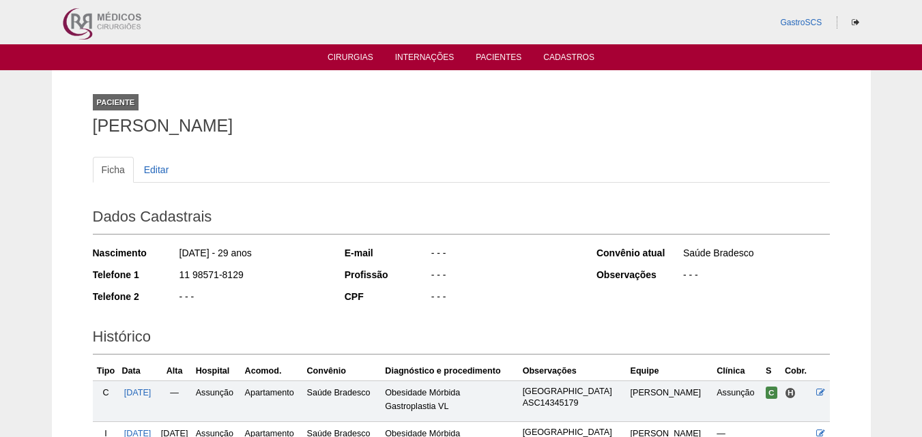
scroll to position [169, 0]
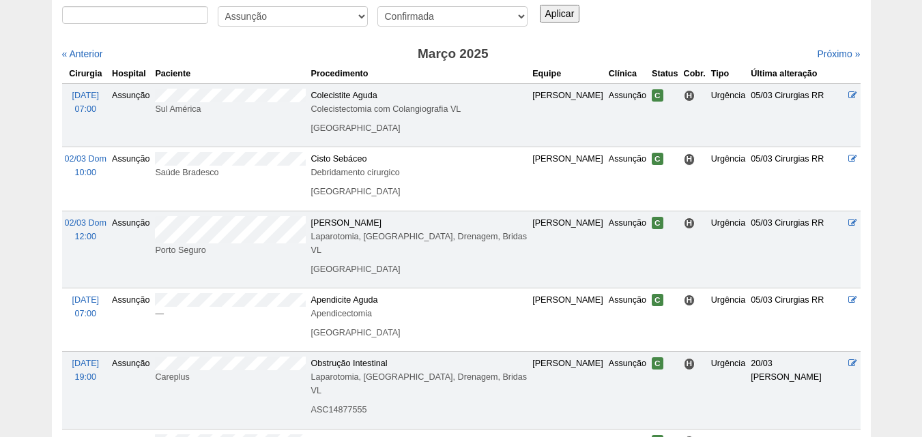
scroll to position [101, 0]
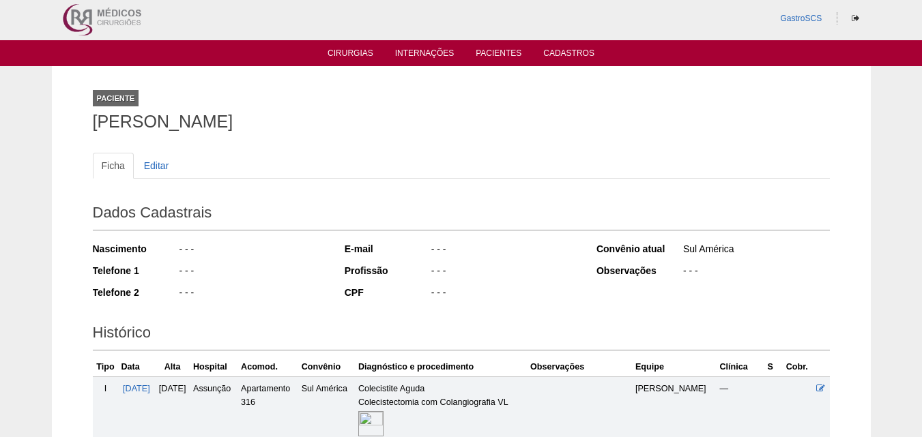
scroll to position [194, 0]
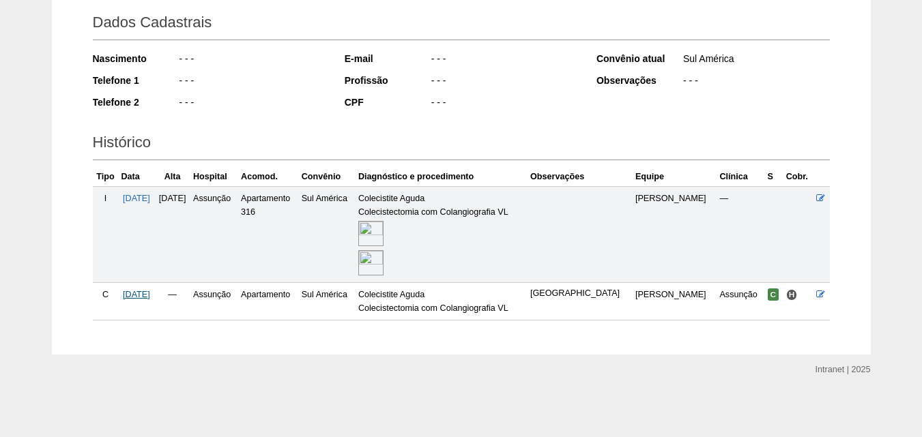
click at [143, 294] on span "[DATE]" at bounding box center [136, 295] width 27 height 10
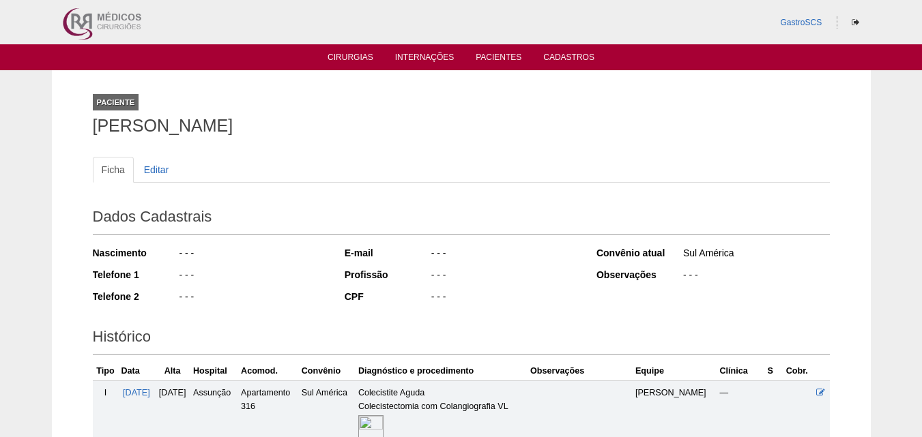
scroll to position [194, 0]
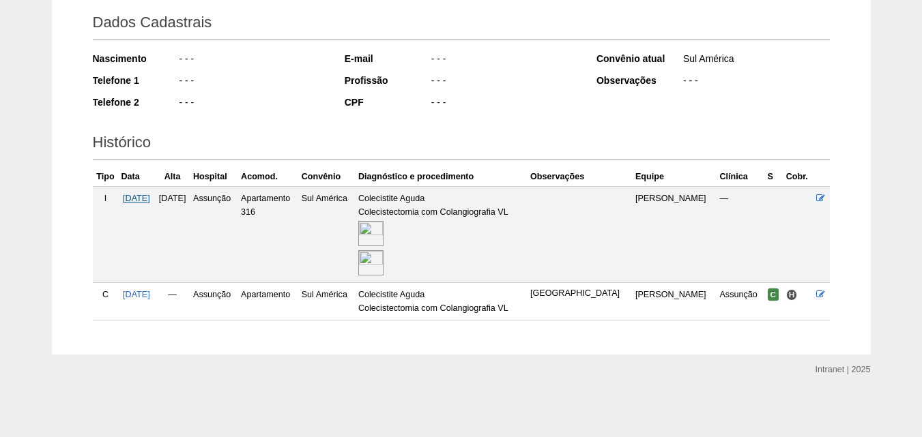
click at [141, 196] on span "[DATE]" at bounding box center [136, 199] width 27 height 10
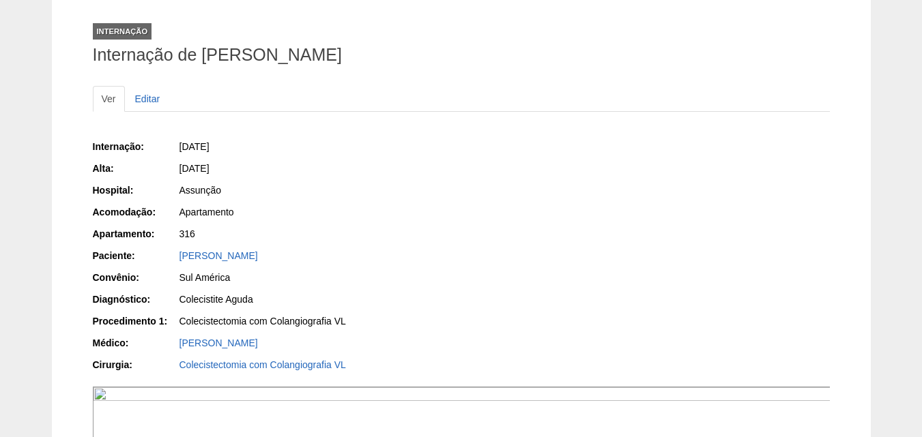
scroll to position [136, 0]
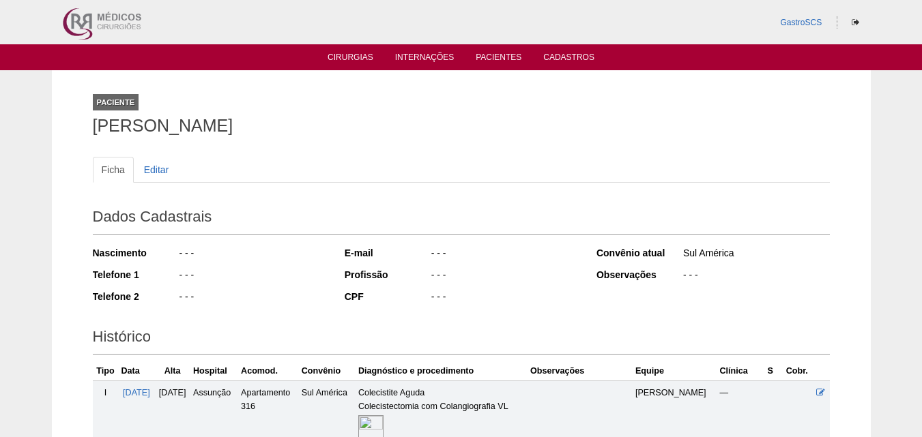
scroll to position [194, 0]
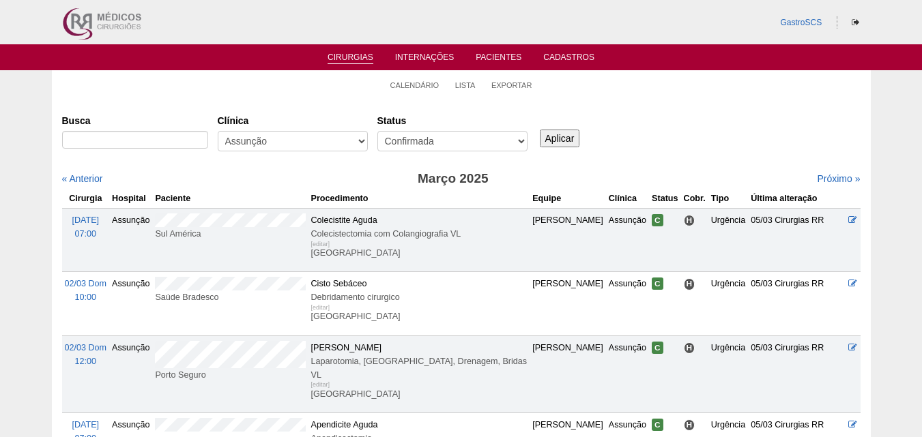
scroll to position [101, 0]
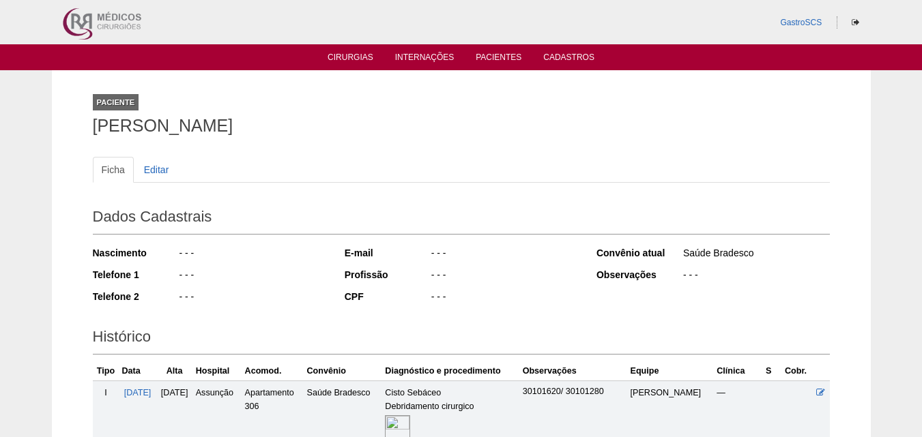
scroll to position [194, 0]
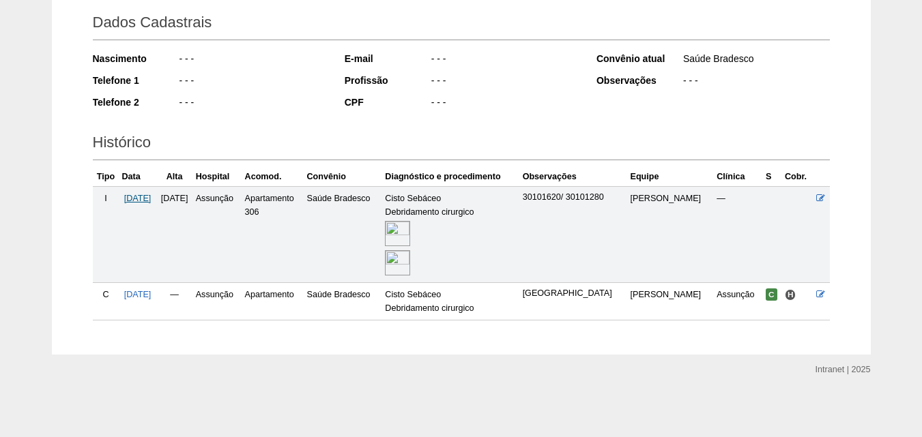
click at [149, 195] on span "[DATE]" at bounding box center [137, 199] width 27 height 10
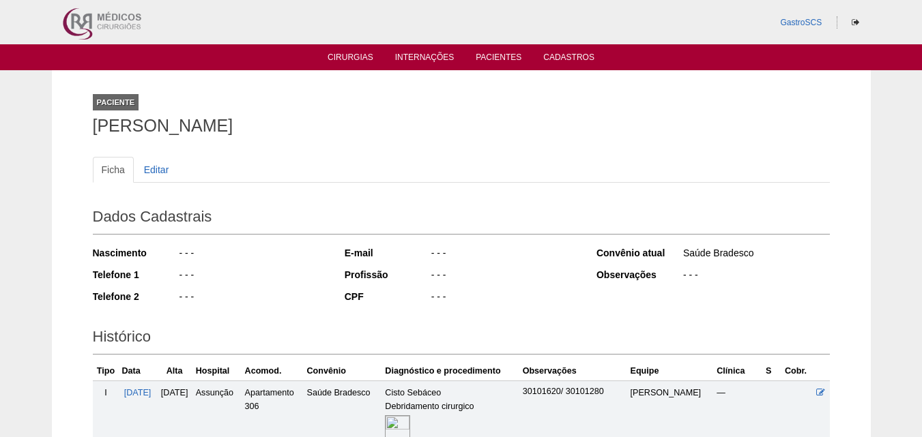
scroll to position [194, 0]
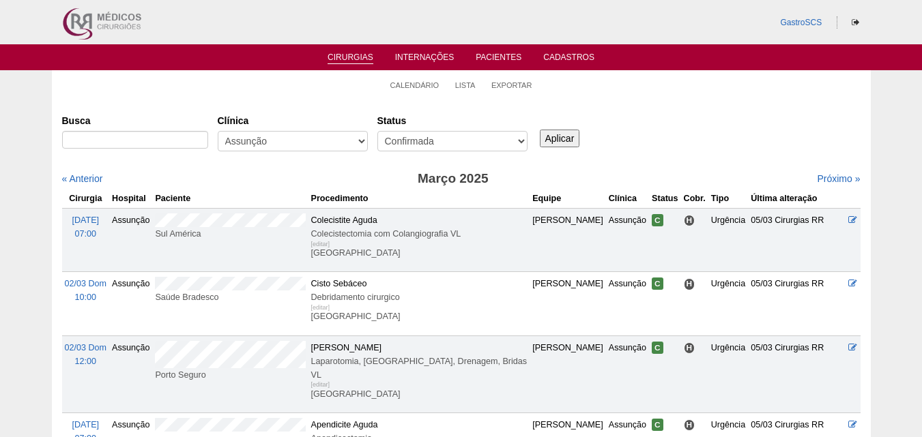
scroll to position [101, 0]
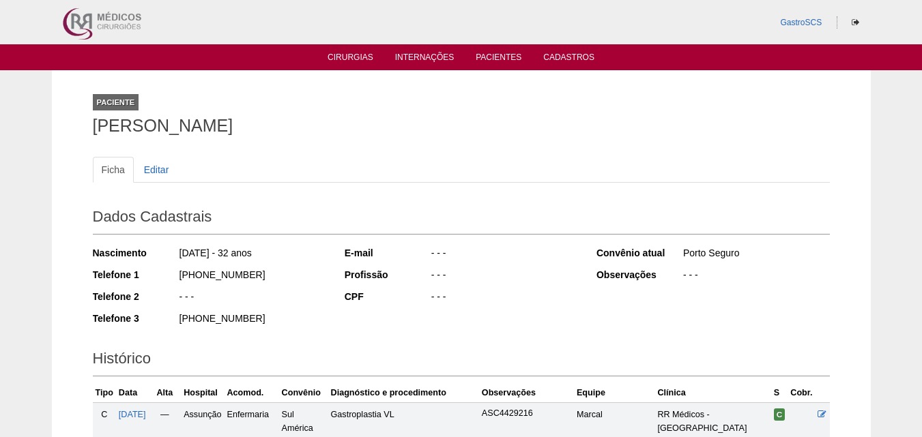
scroll to position [273, 0]
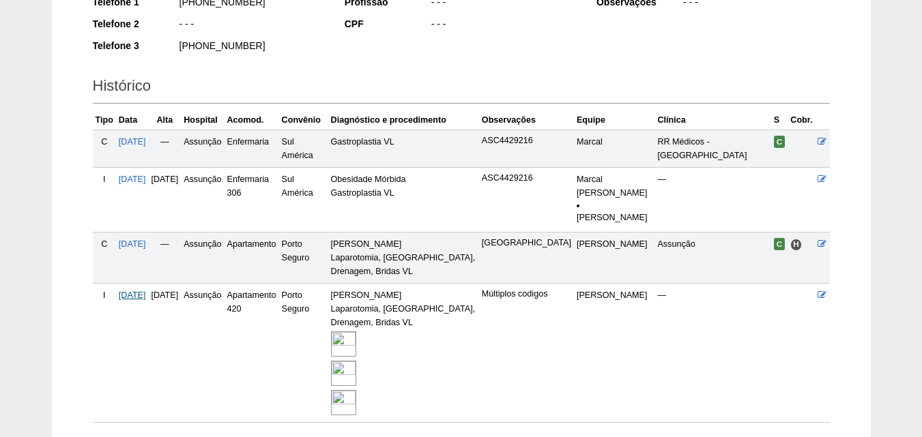
click at [143, 298] on span "[DATE]" at bounding box center [132, 296] width 27 height 10
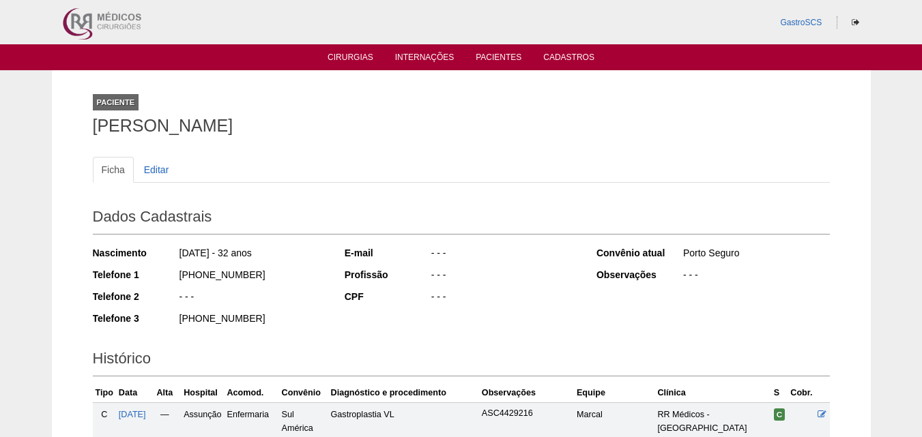
scroll to position [272, 0]
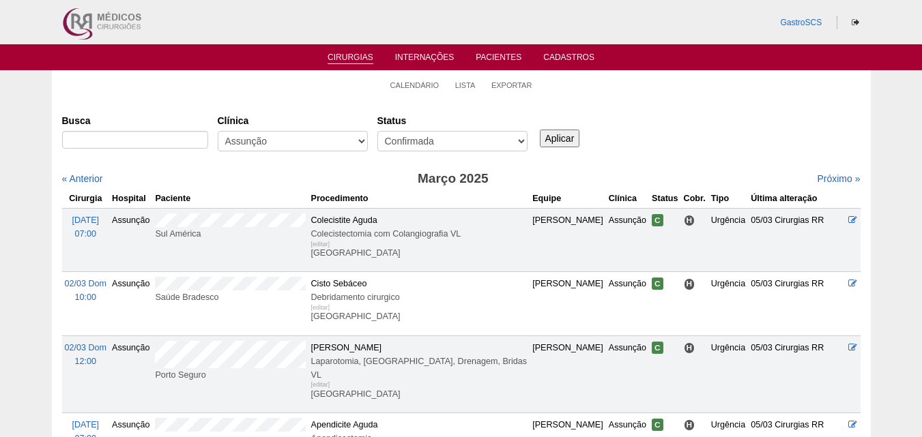
scroll to position [101, 0]
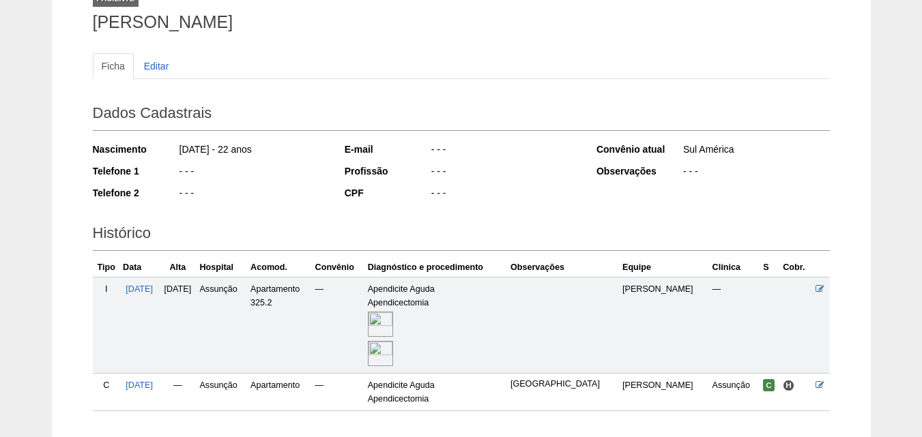
scroll to position [194, 0]
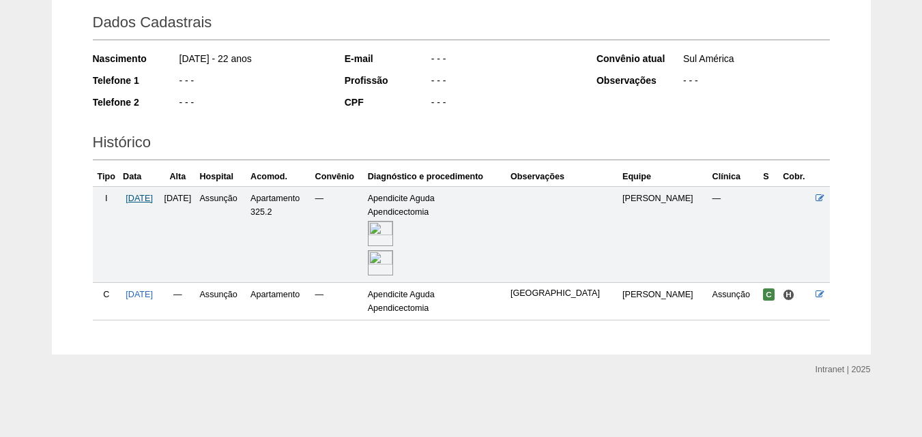
click at [153, 201] on span "[DATE]" at bounding box center [139, 199] width 27 height 10
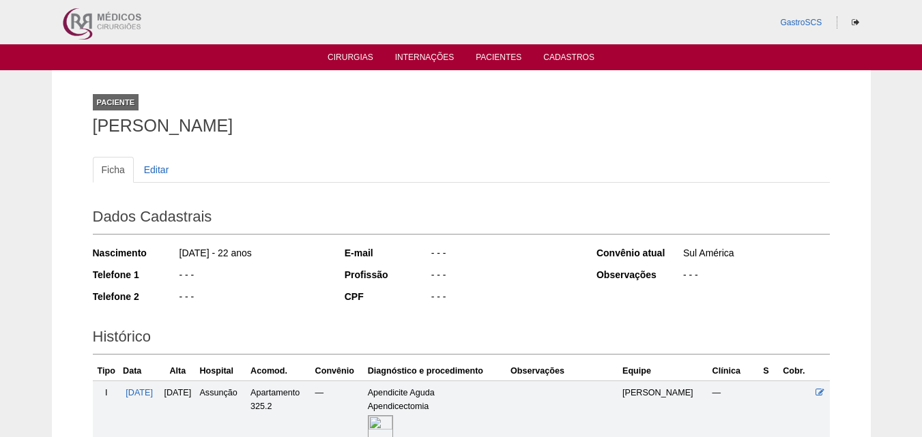
scroll to position [194, 0]
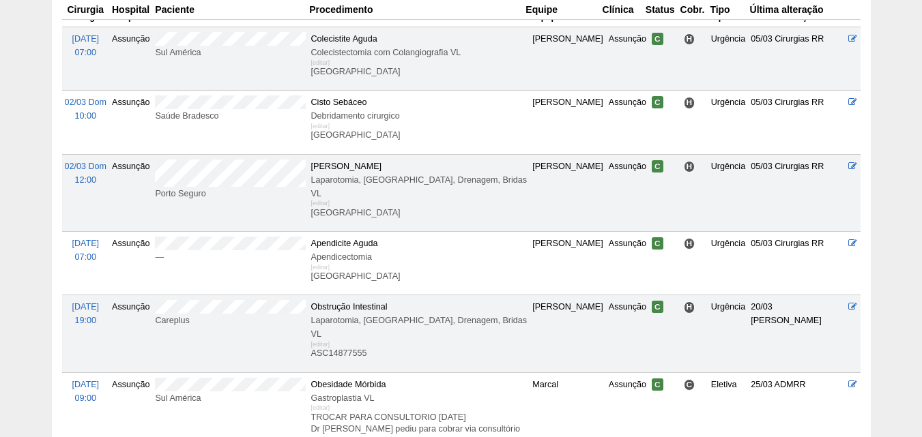
scroll to position [306, 0]
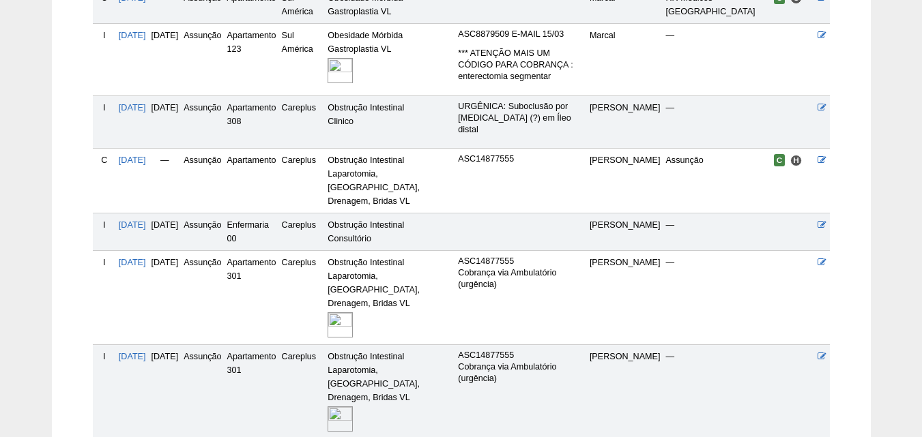
scroll to position [478, 0]
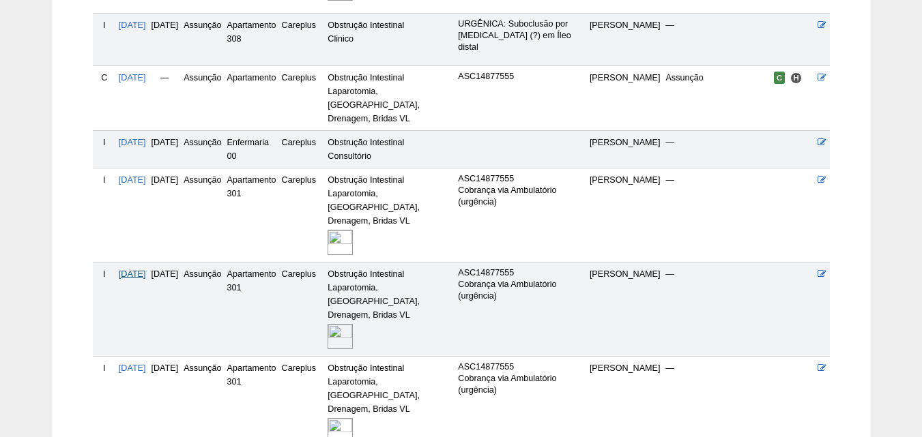
click at [140, 270] on span "[DATE]" at bounding box center [132, 275] width 27 height 10
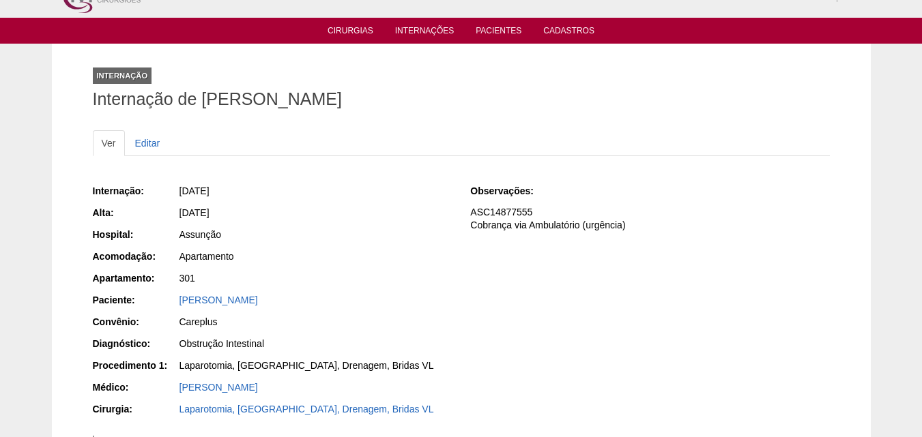
scroll to position [68, 0]
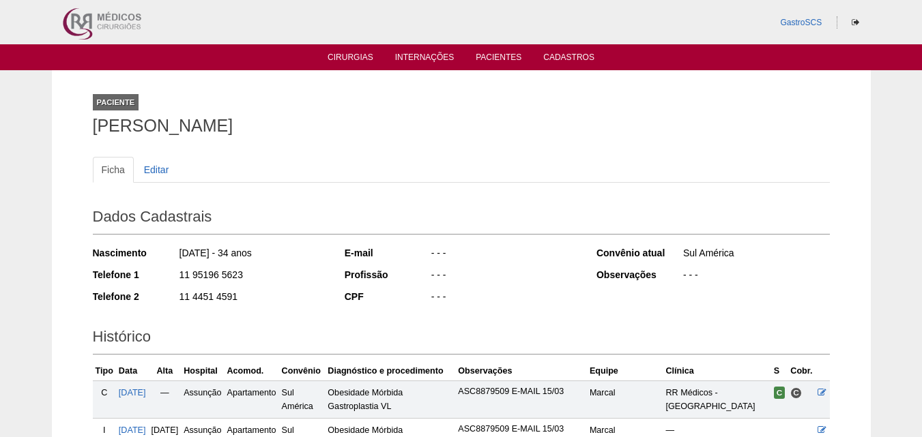
scroll to position [478, 0]
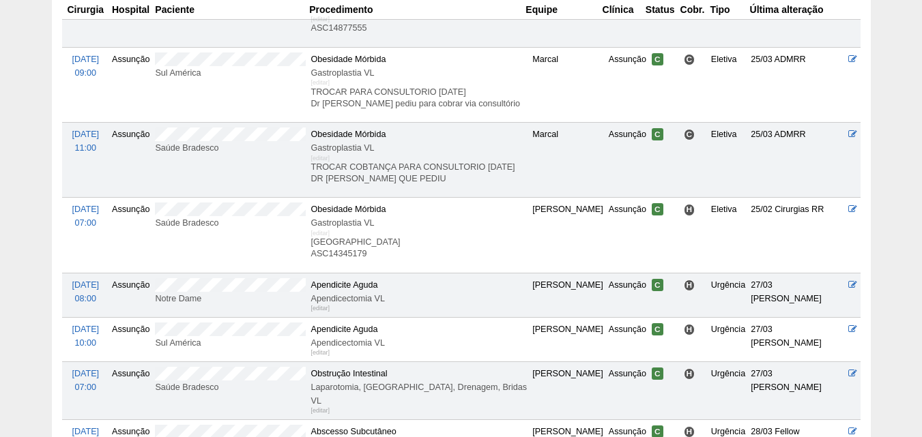
scroll to position [510, 0]
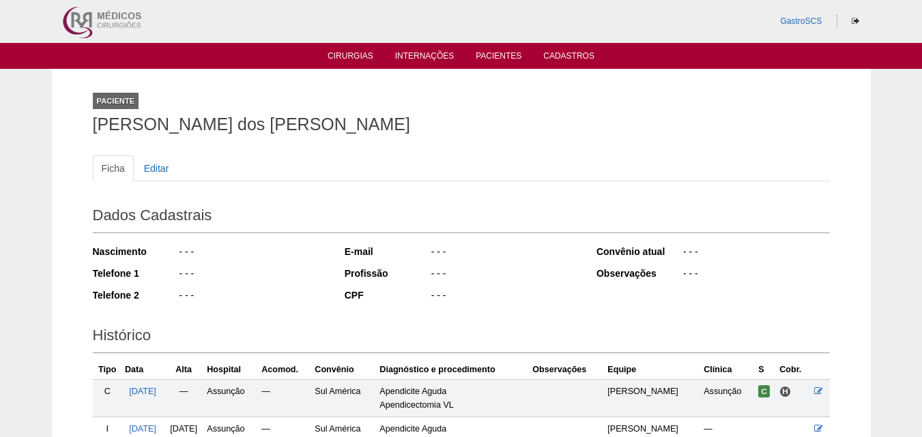
scroll to position [165, 0]
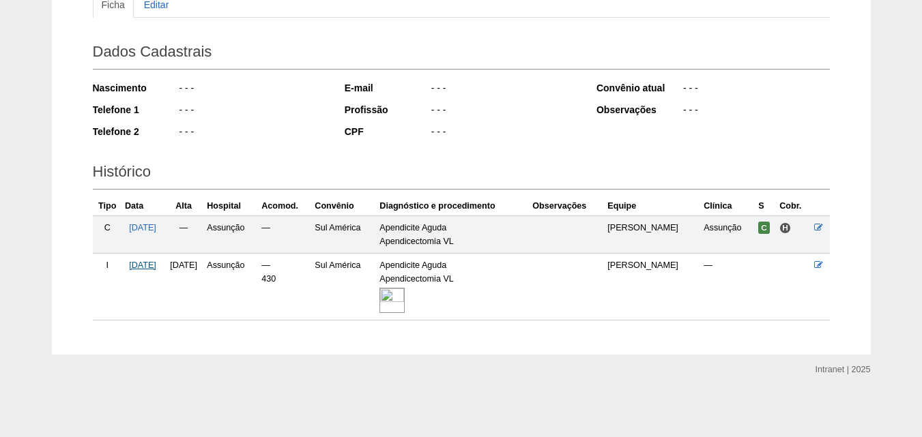
click at [156, 267] on span "[DATE]" at bounding box center [142, 266] width 27 height 10
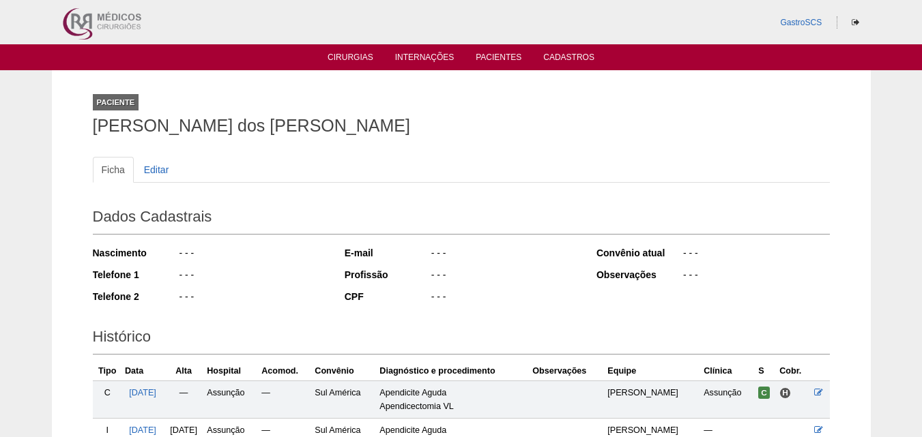
scroll to position [165, 0]
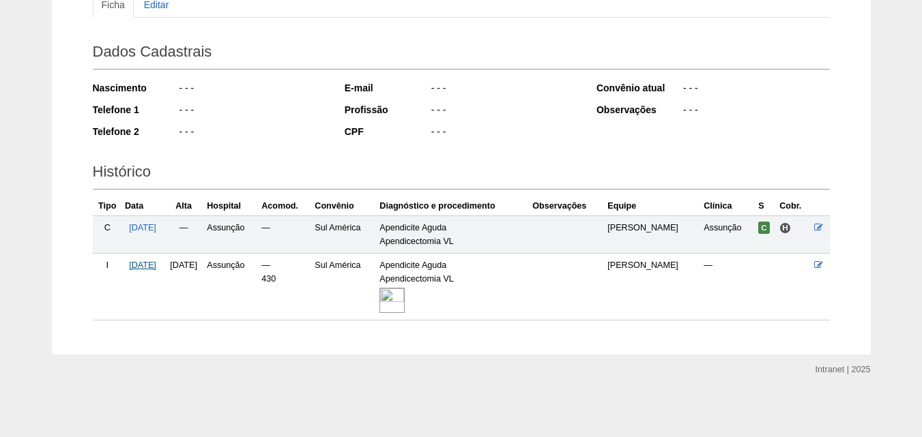
click at [154, 268] on span "[DATE]" at bounding box center [142, 266] width 27 height 10
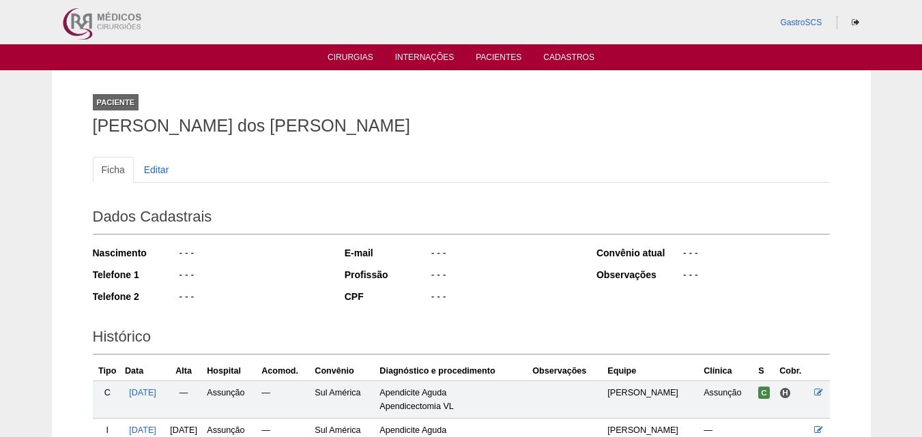
scroll to position [165, 0]
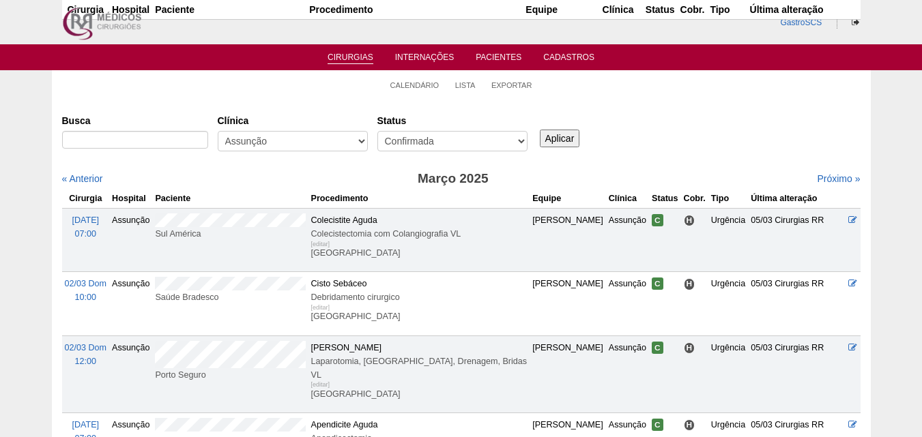
scroll to position [510, 0]
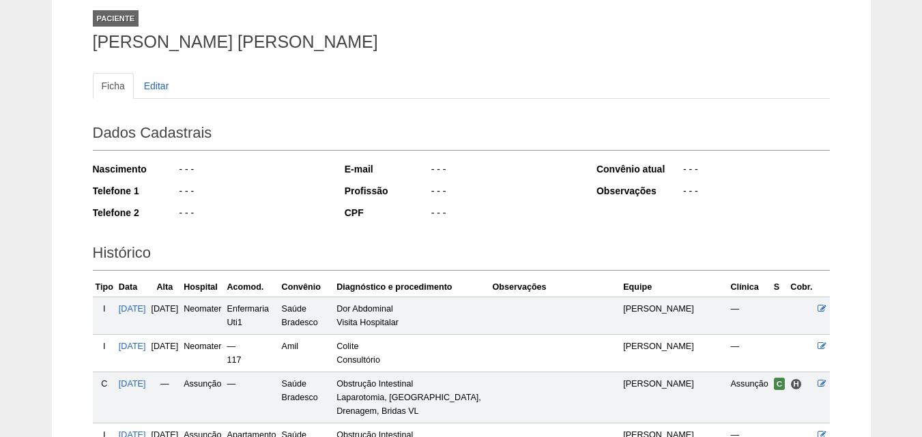
scroll to position [205, 0]
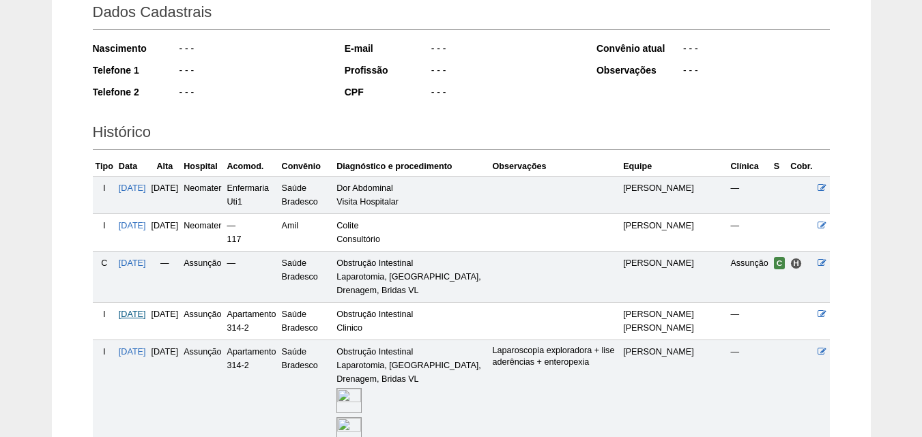
click at [143, 315] on span "[DATE]" at bounding box center [132, 315] width 27 height 10
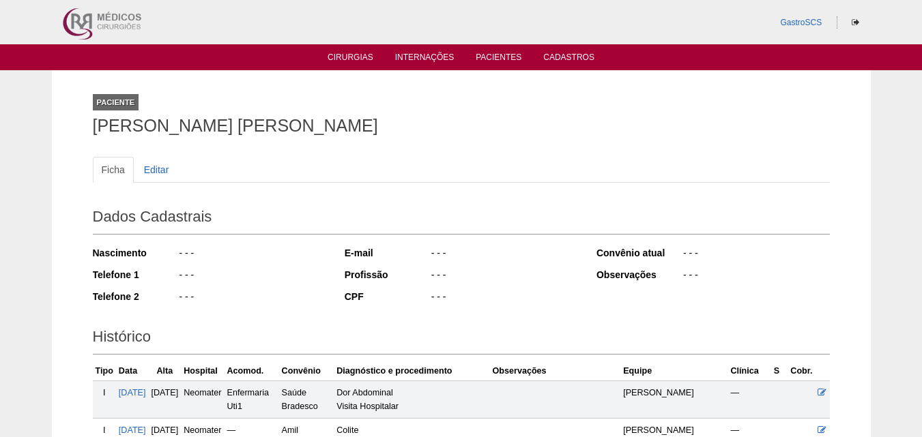
scroll to position [205, 0]
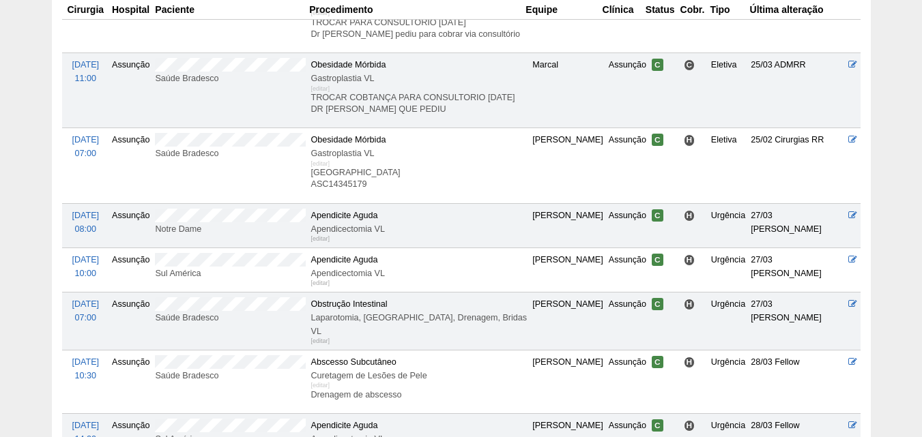
scroll to position [715, 0]
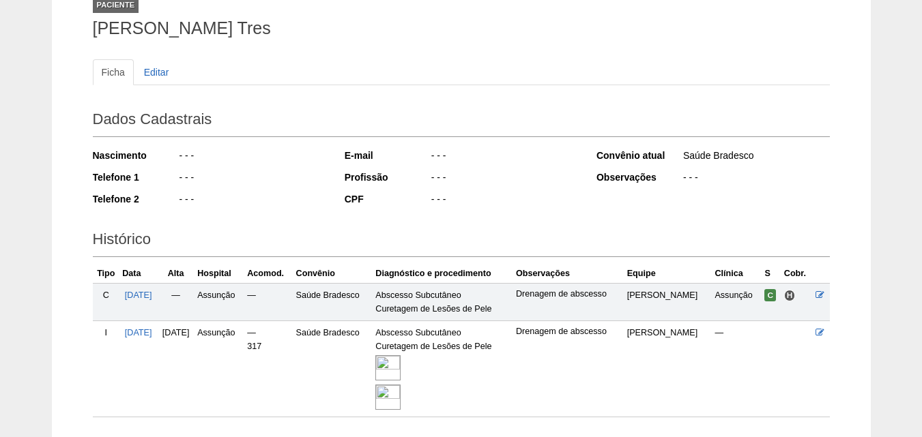
scroll to position [194, 0]
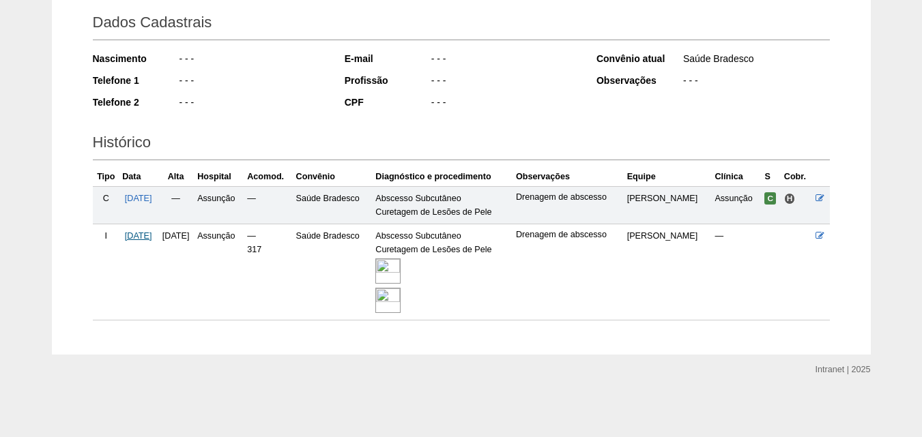
click at [152, 234] on span "28/03/2025" at bounding box center [138, 236] width 27 height 10
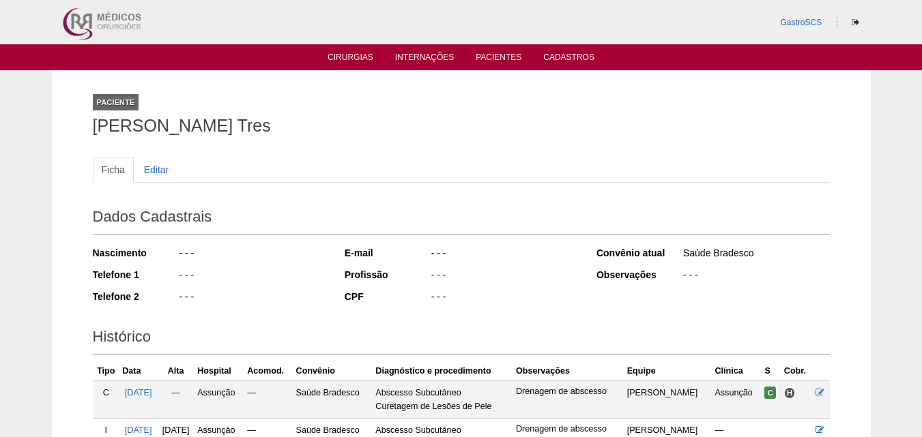
scroll to position [194, 0]
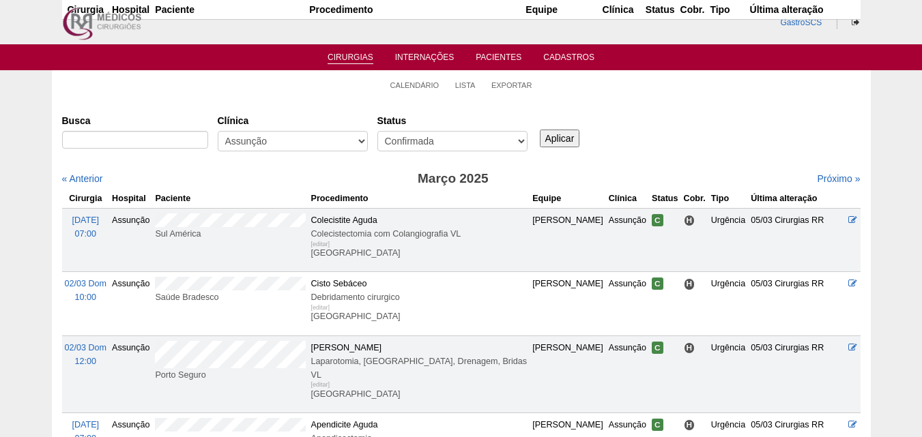
scroll to position [715, 0]
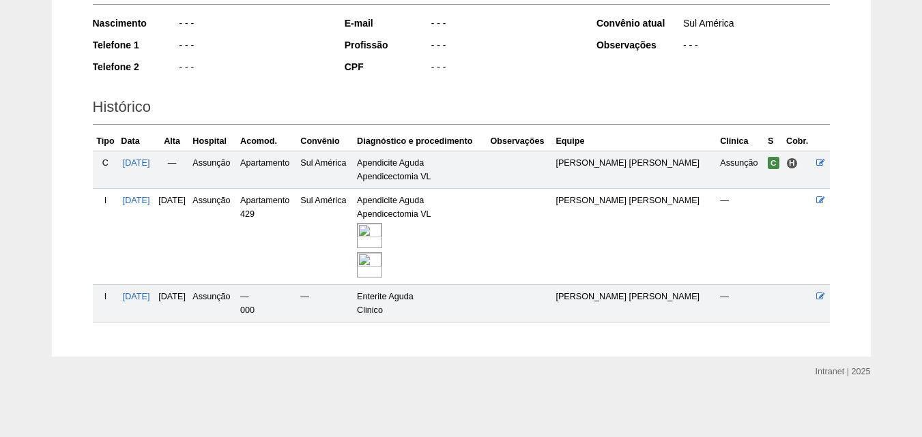
scroll to position [232, 0]
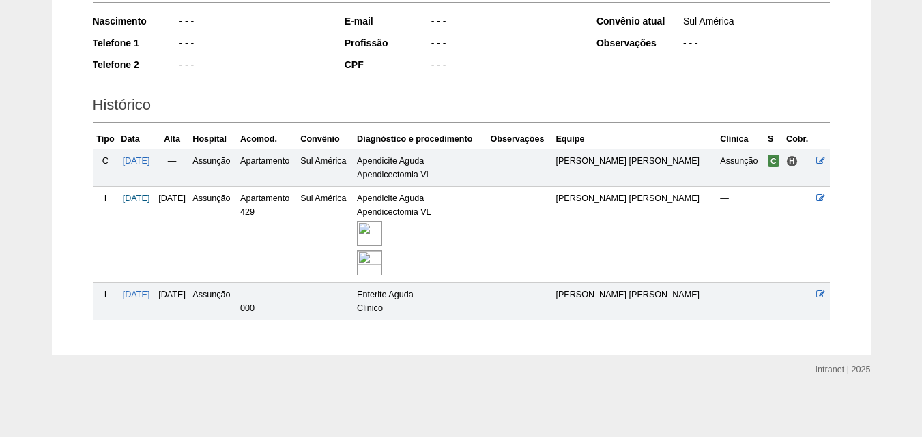
click at [150, 197] on span "[DATE]" at bounding box center [136, 199] width 27 height 10
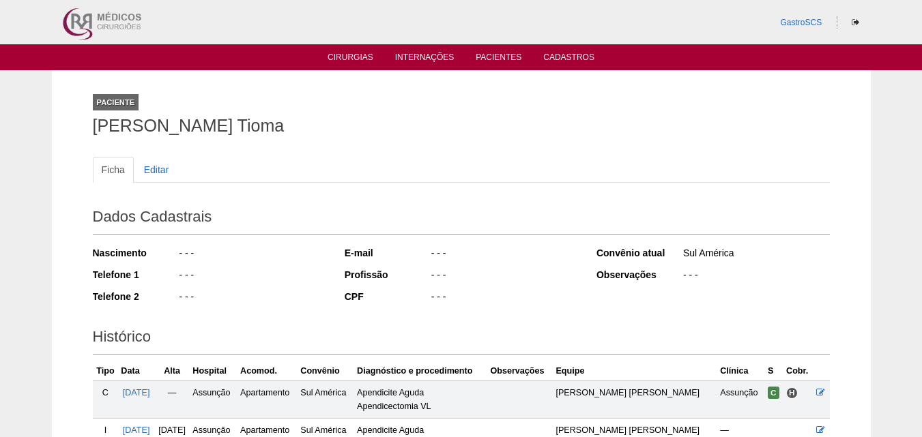
scroll to position [232, 0]
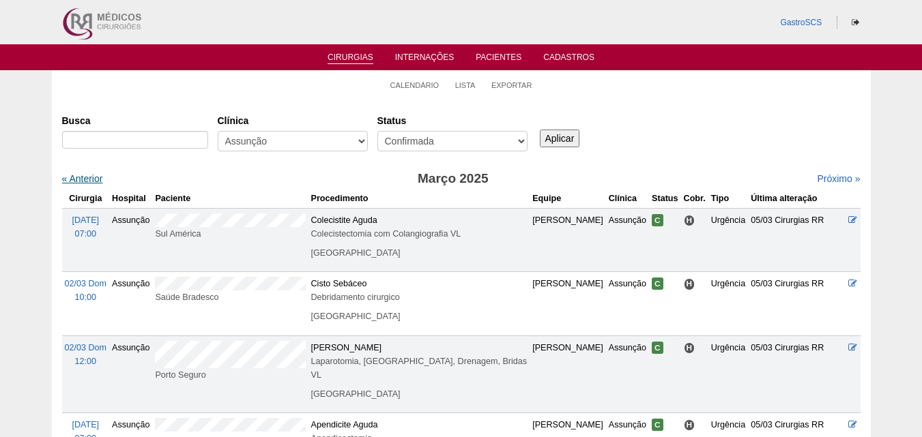
click at [91, 180] on link "« Anterior" at bounding box center [82, 178] width 41 height 11
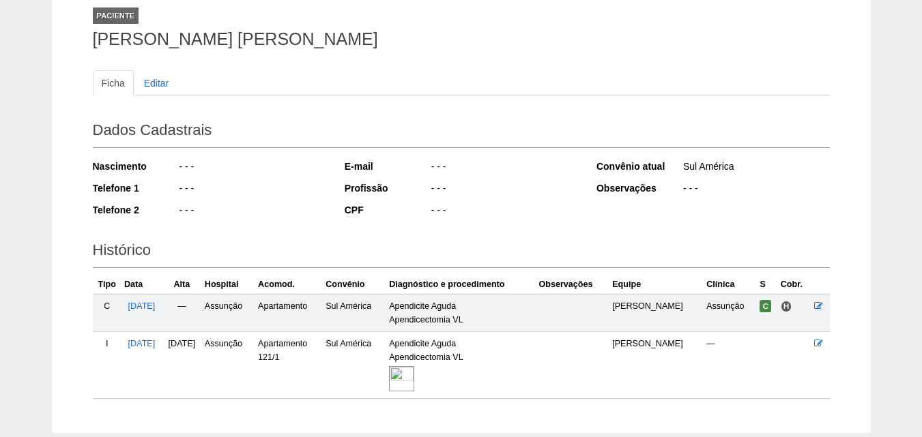
scroll to position [165, 0]
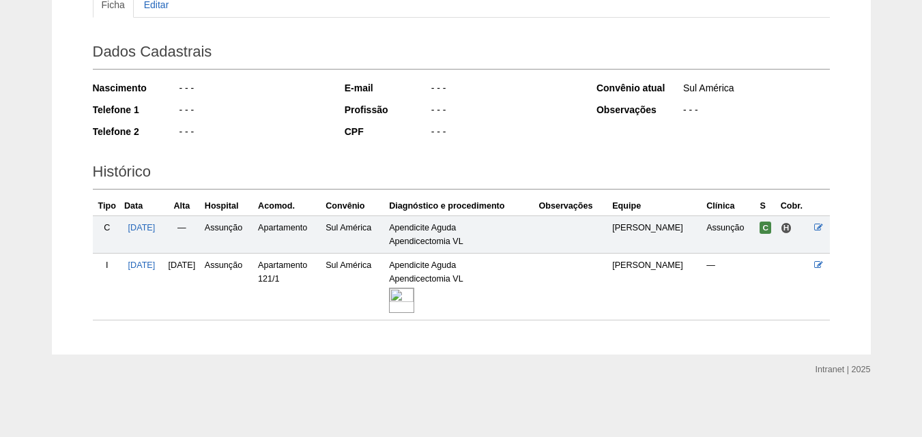
click at [414, 302] on img at bounding box center [401, 300] width 25 height 25
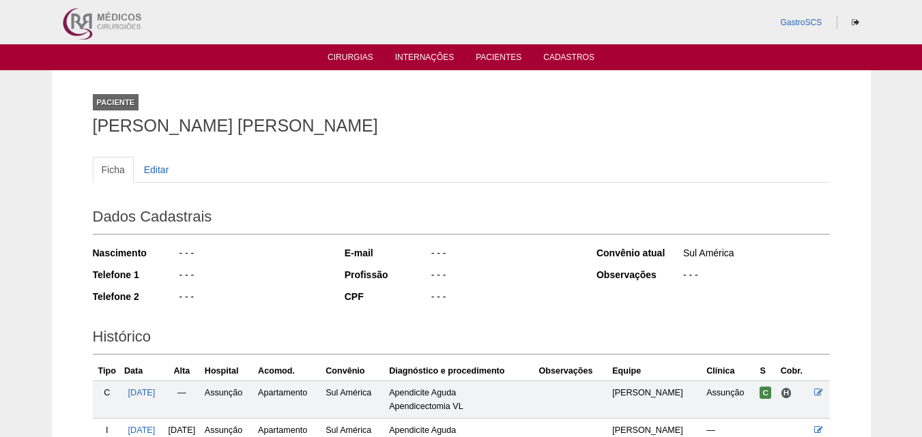
scroll to position [165, 0]
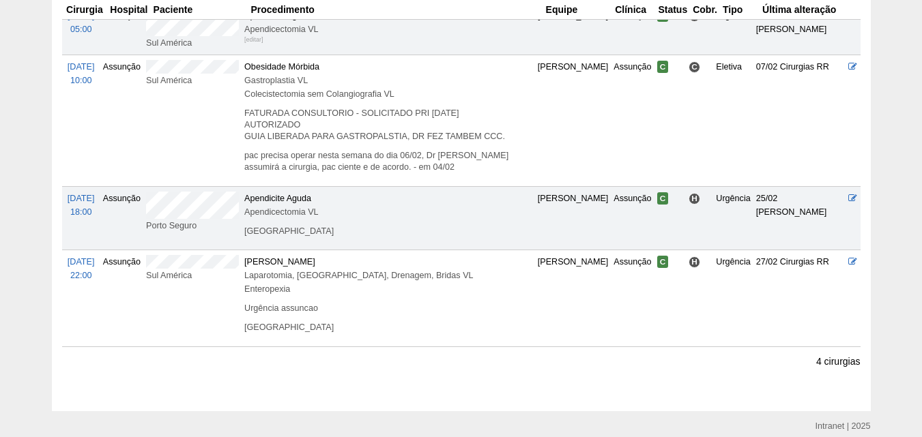
scroll to position [136, 0]
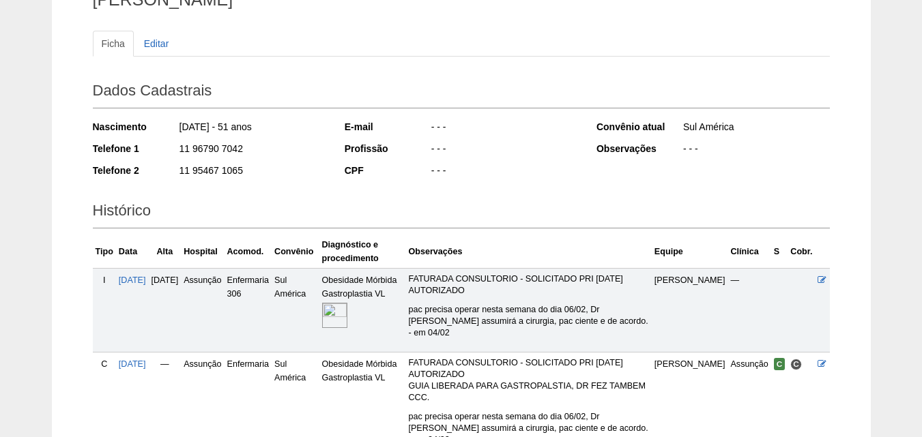
scroll to position [205, 0]
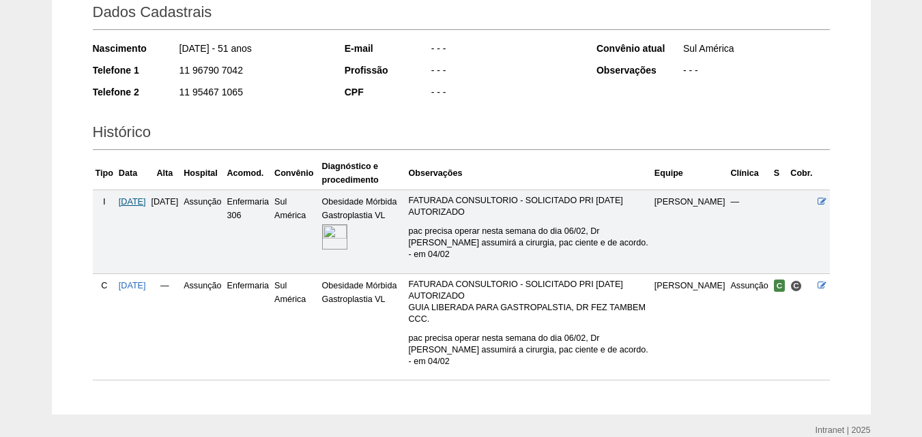
click at [146, 204] on span "[DATE]" at bounding box center [132, 202] width 27 height 10
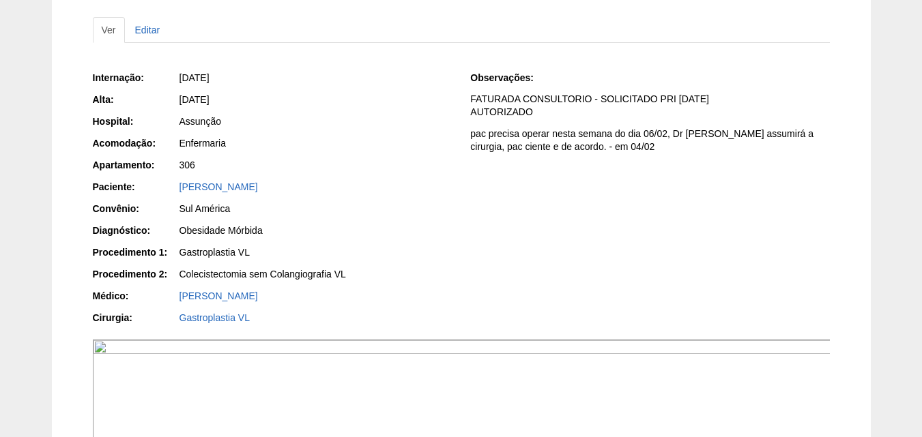
scroll to position [341, 0]
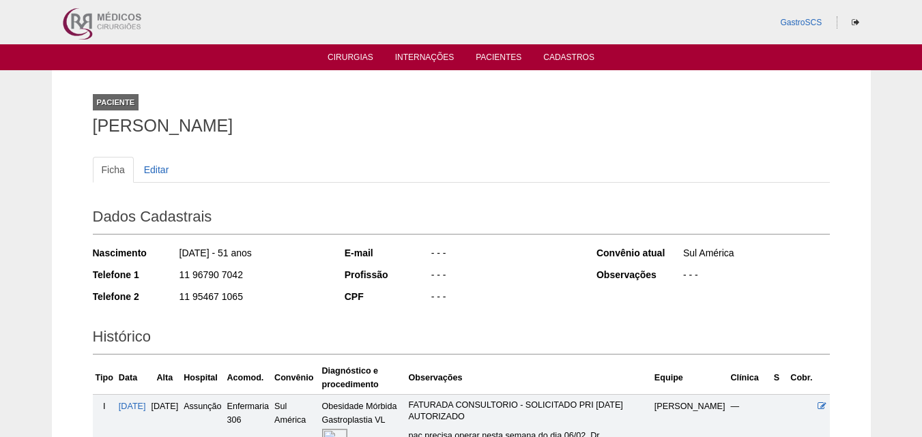
scroll to position [205, 0]
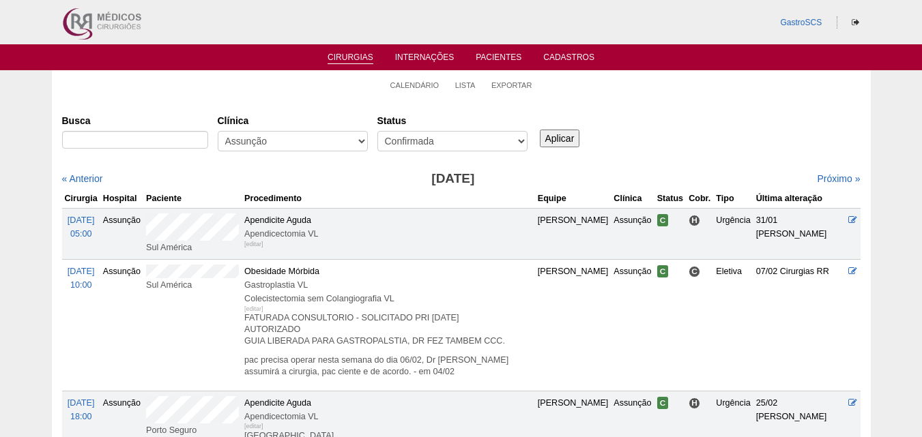
scroll to position [136, 0]
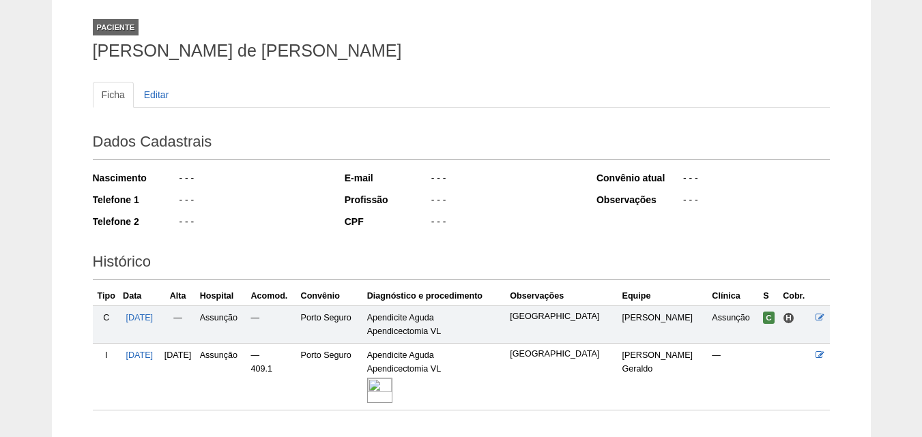
scroll to position [165, 0]
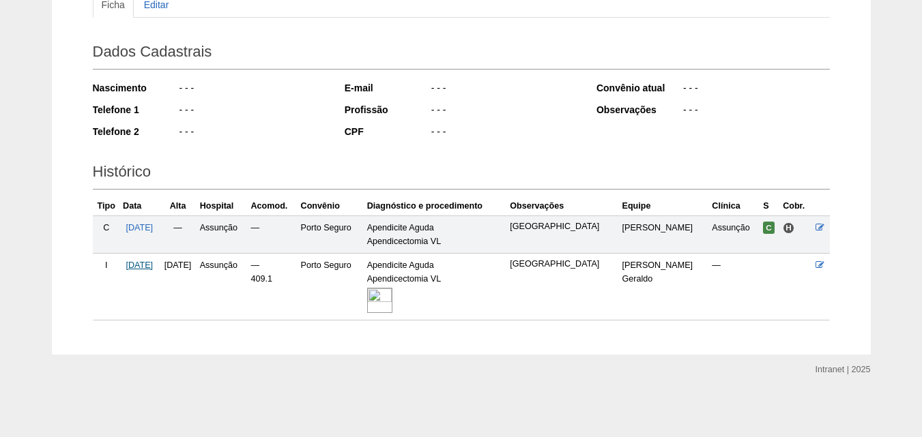
click at [139, 267] on span "25/02/2025" at bounding box center [139, 266] width 27 height 10
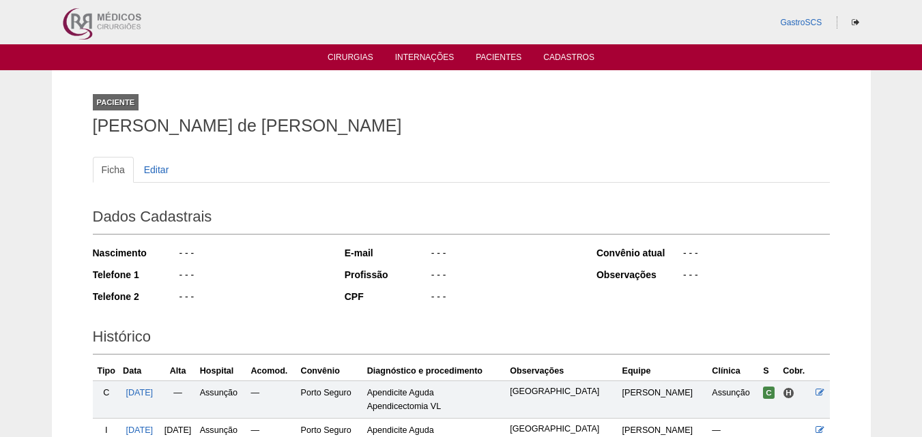
scroll to position [165, 0]
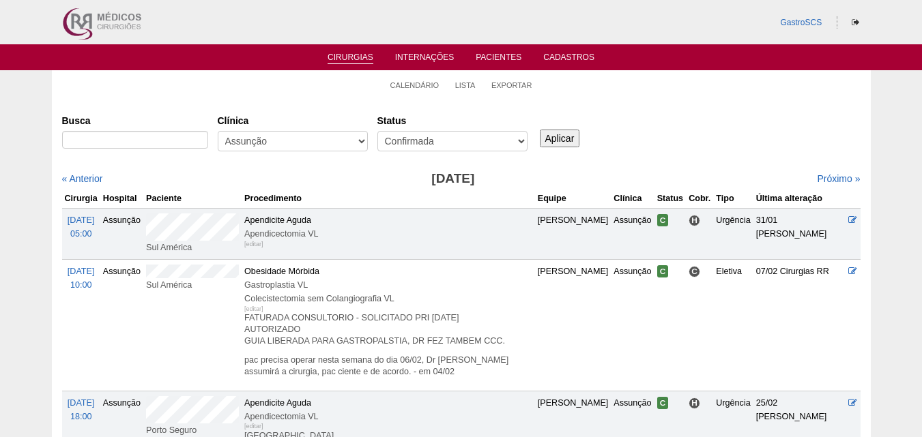
scroll to position [136, 0]
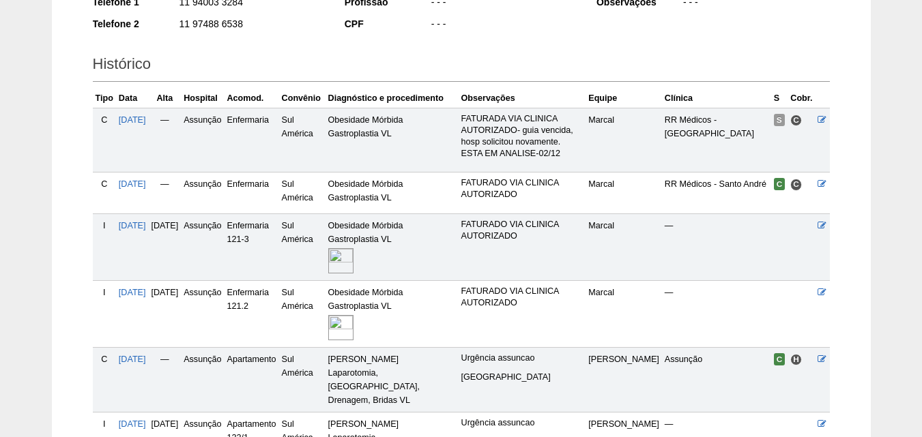
scroll to position [445, 0]
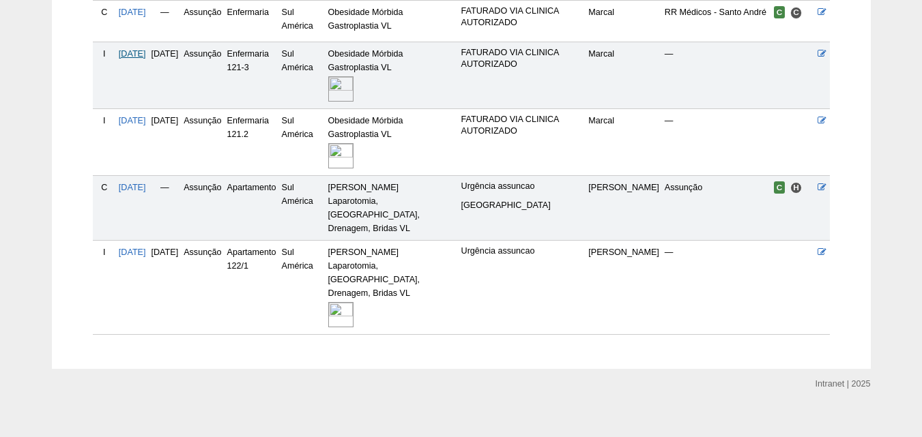
click at [128, 59] on span "[DATE]" at bounding box center [132, 54] width 27 height 10
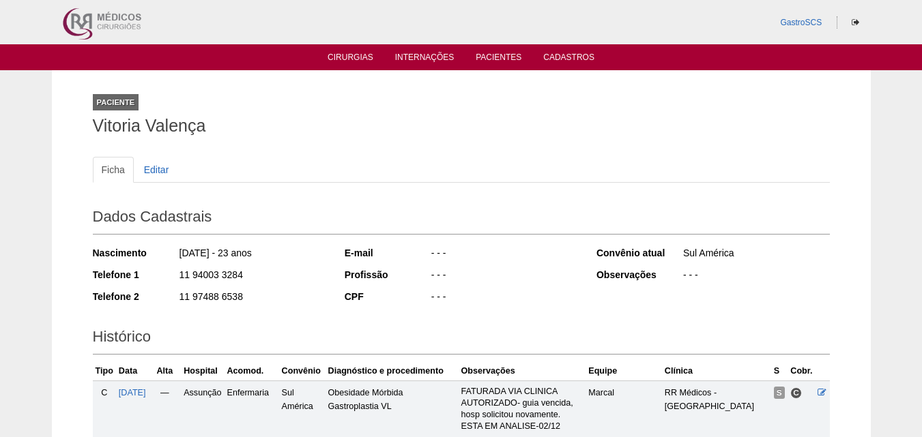
scroll to position [445, 0]
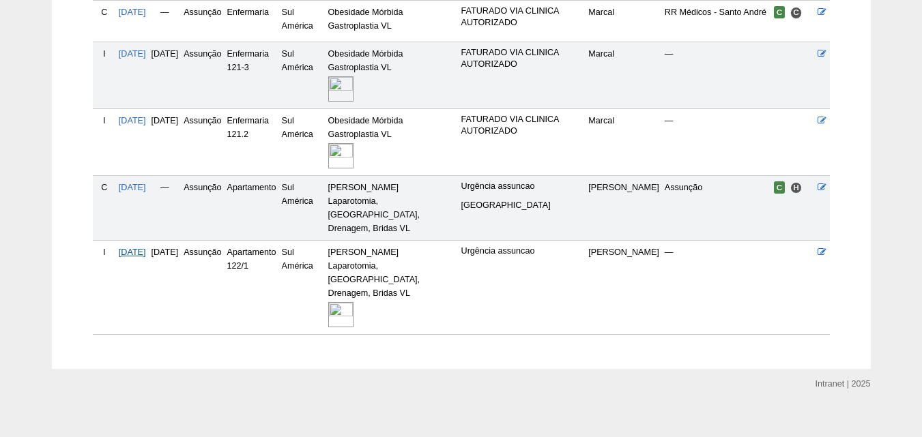
click at [133, 252] on span "[DATE]" at bounding box center [132, 253] width 27 height 10
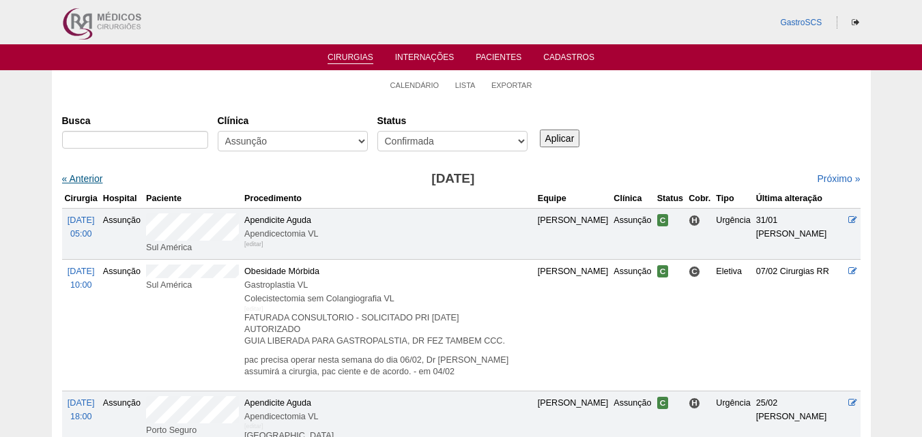
click at [89, 182] on link "« Anterior" at bounding box center [82, 178] width 41 height 11
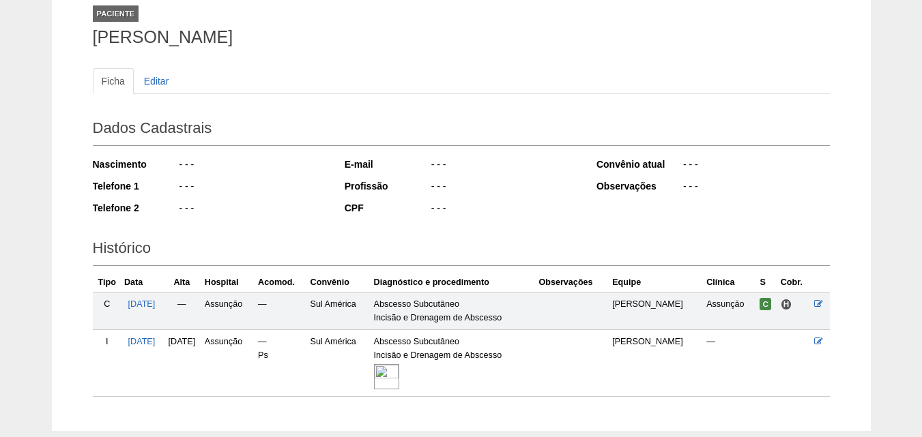
scroll to position [165, 0]
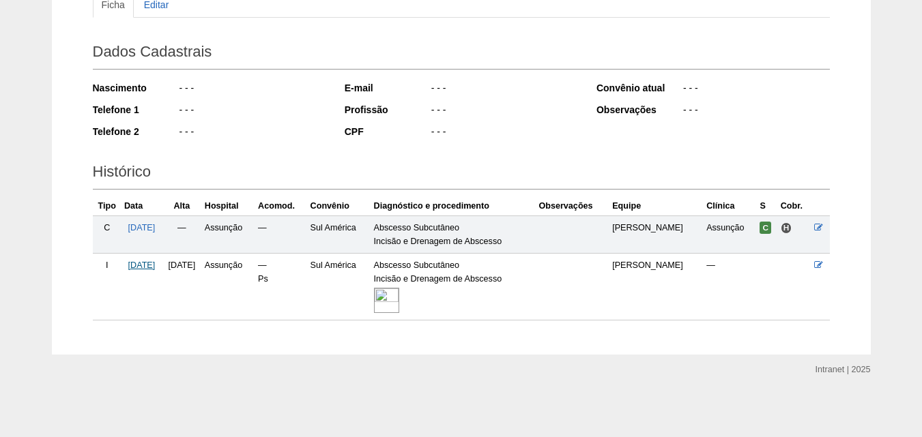
click at [156, 263] on span "[DATE]" at bounding box center [141, 266] width 27 height 10
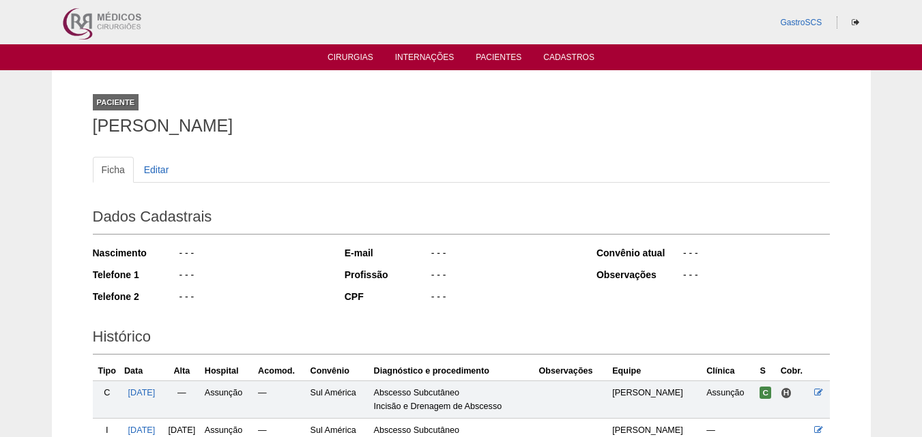
scroll to position [165, 0]
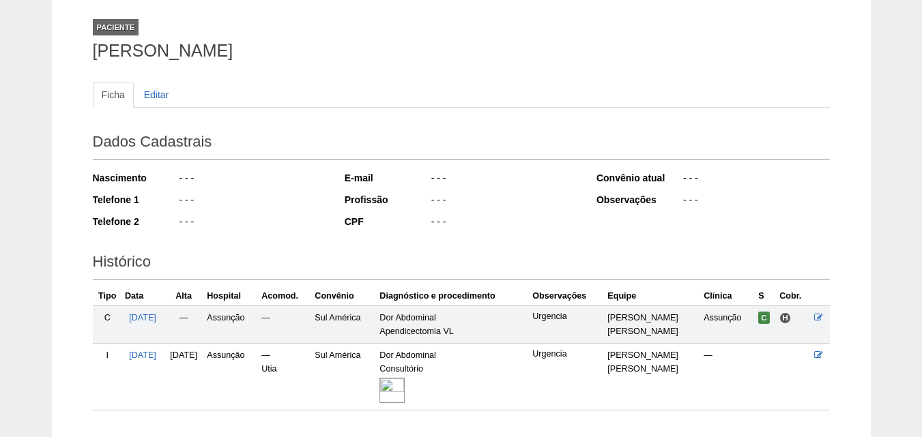
scroll to position [136, 0]
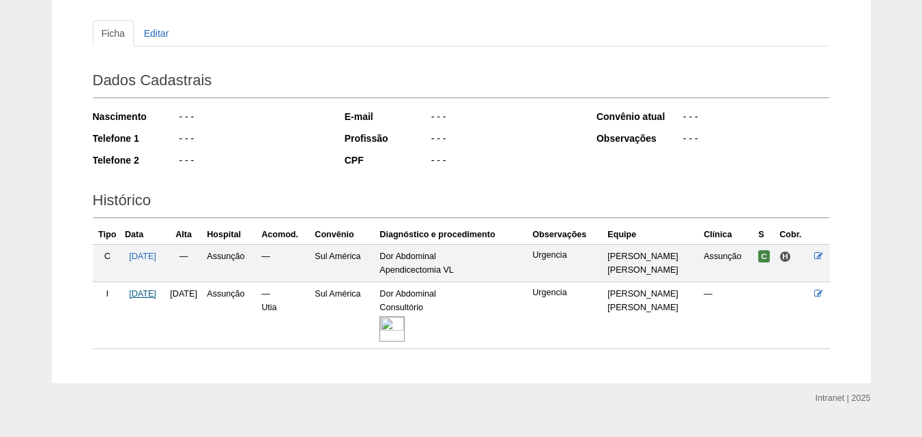
click at [147, 294] on span "[DATE]" at bounding box center [142, 294] width 27 height 10
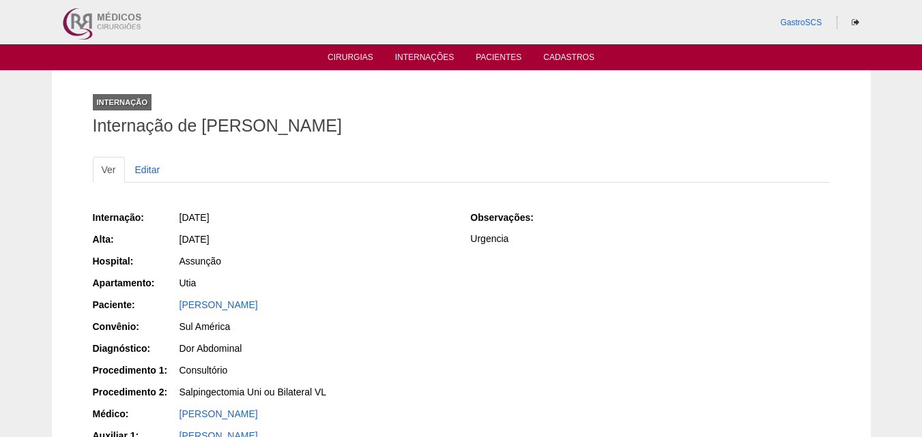
click at [362, 295] on div "Internação: [DATE] [GEOGRAPHIC_DATA]: [DATE] Hospital: Assunção Apartamento: [G…" at bounding box center [272, 339] width 359 height 267
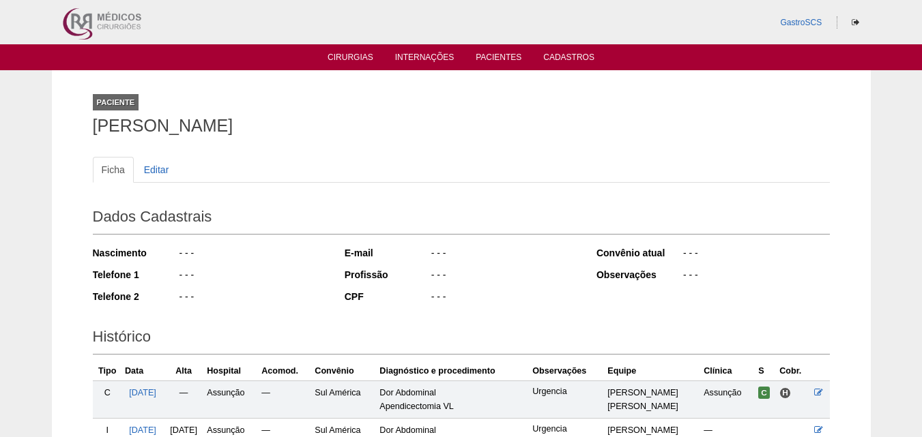
scroll to position [136, 0]
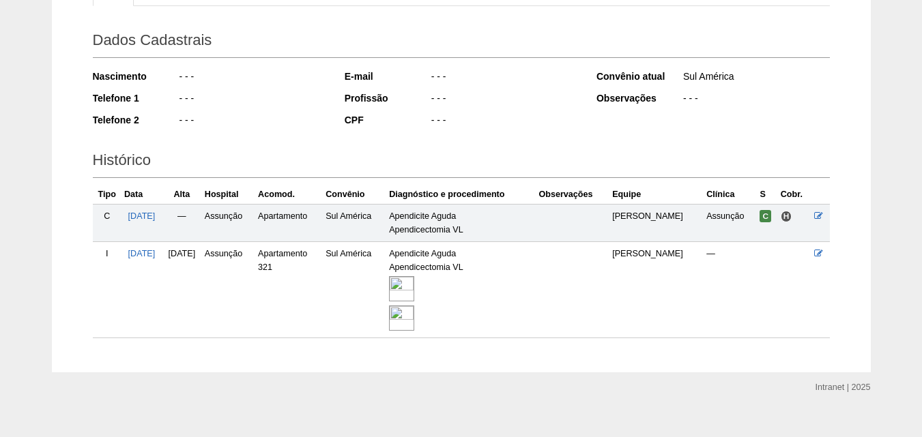
scroll to position [194, 0]
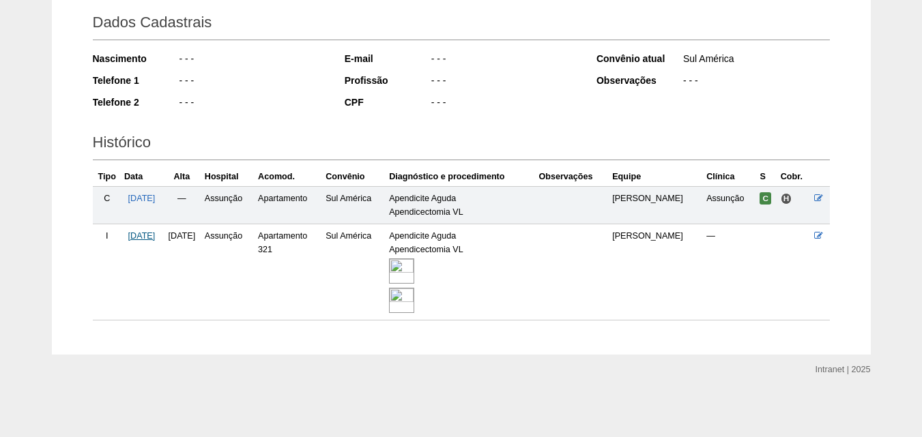
click at [156, 237] on span "[DATE]" at bounding box center [141, 236] width 27 height 10
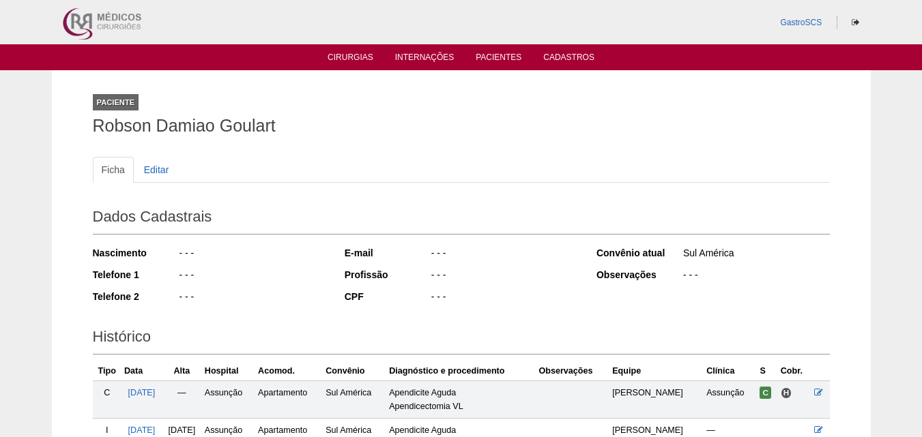
scroll to position [194, 0]
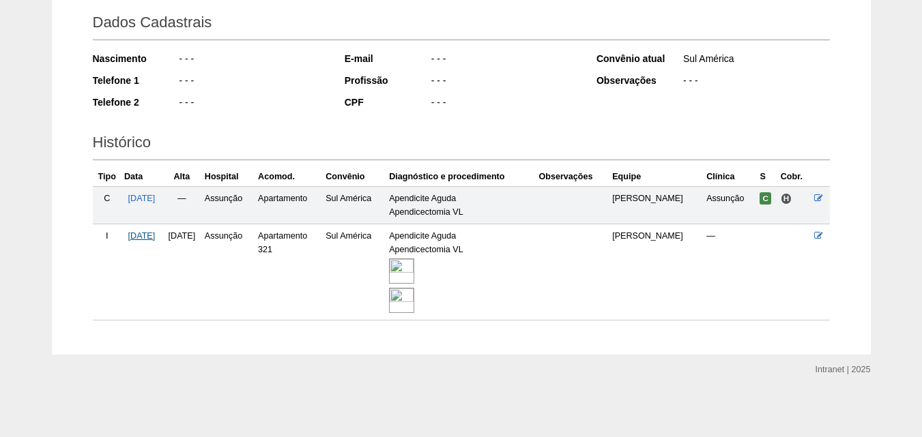
click at [152, 237] on span "[DATE]" at bounding box center [141, 236] width 27 height 10
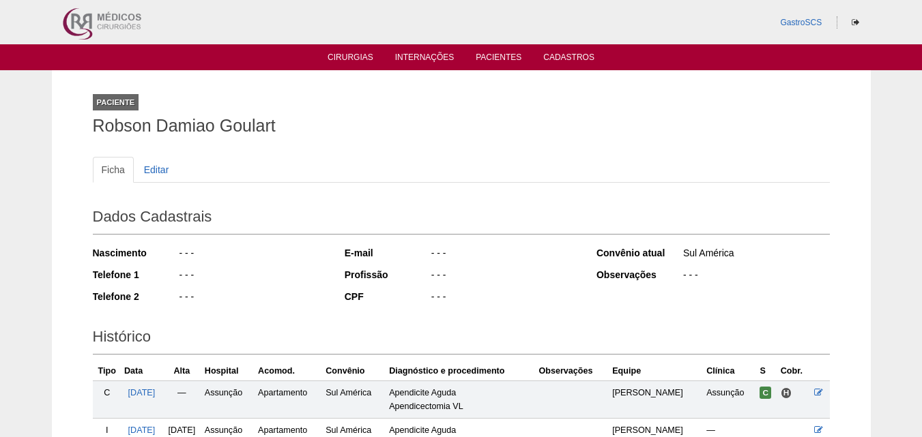
scroll to position [194, 0]
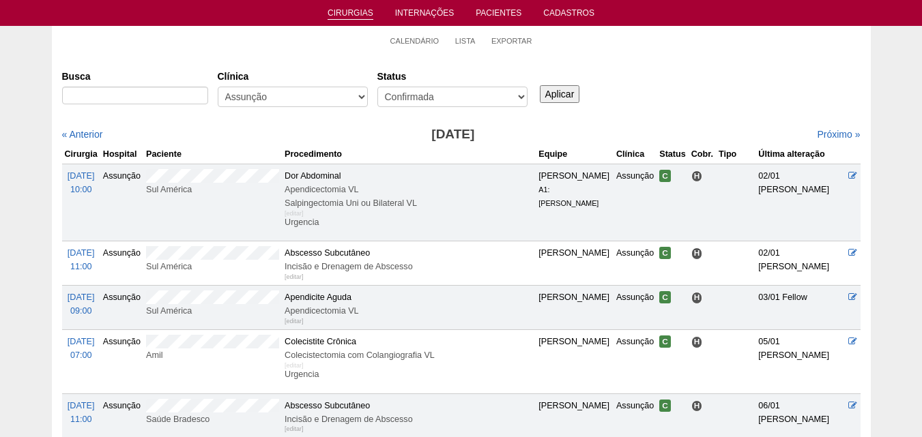
scroll to position [68, 0]
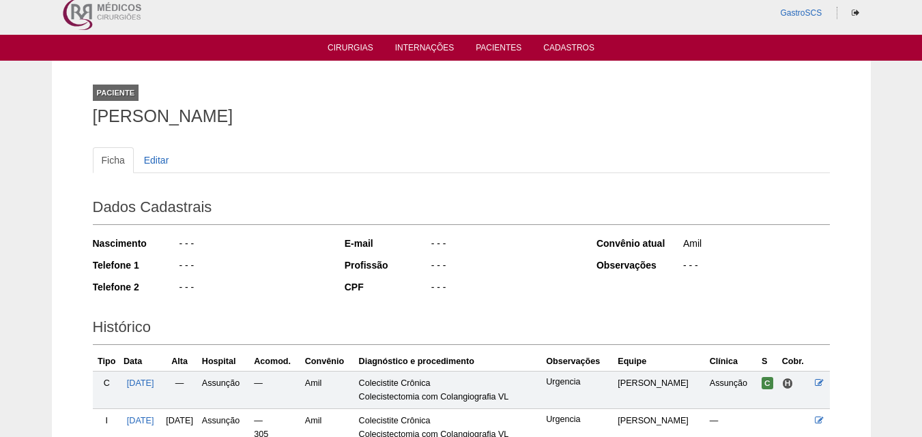
scroll to position [194, 0]
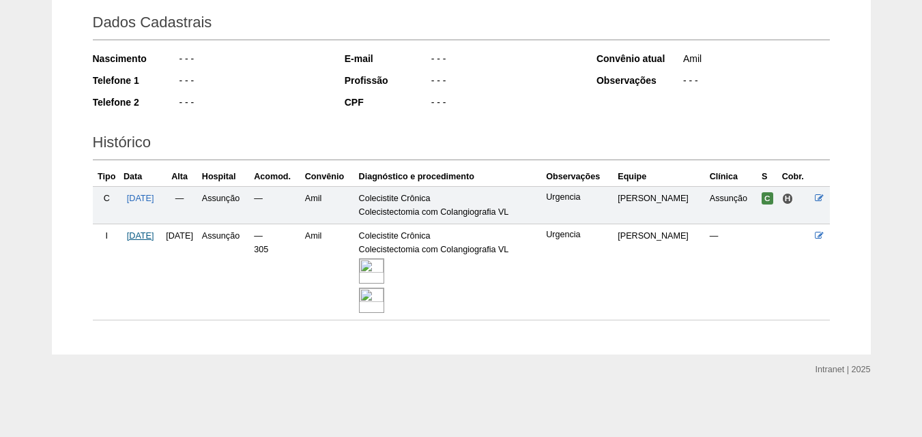
click at [154, 235] on span "[DATE]" at bounding box center [140, 236] width 27 height 10
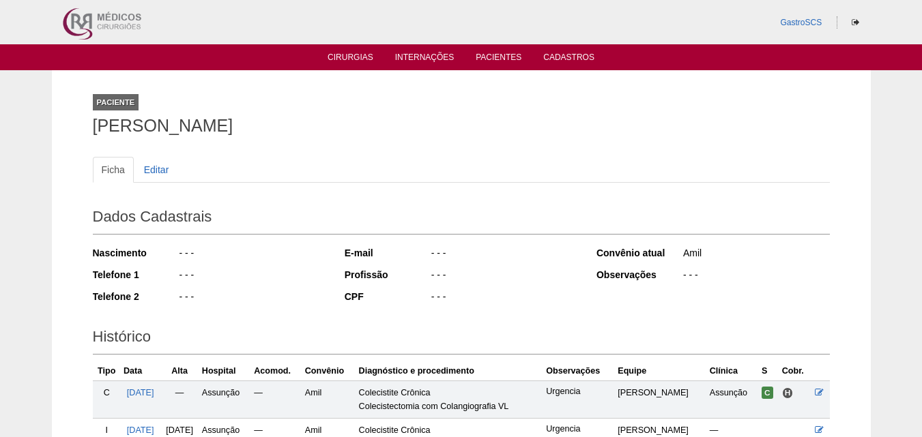
scroll to position [194, 0]
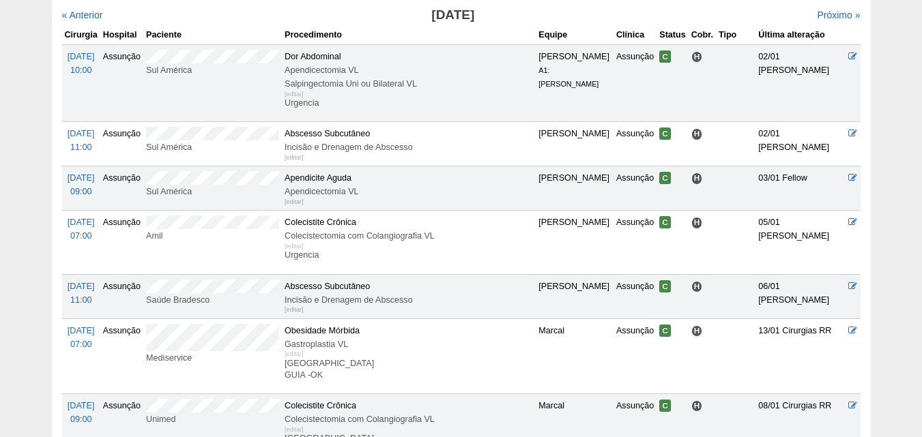
scroll to position [273, 0]
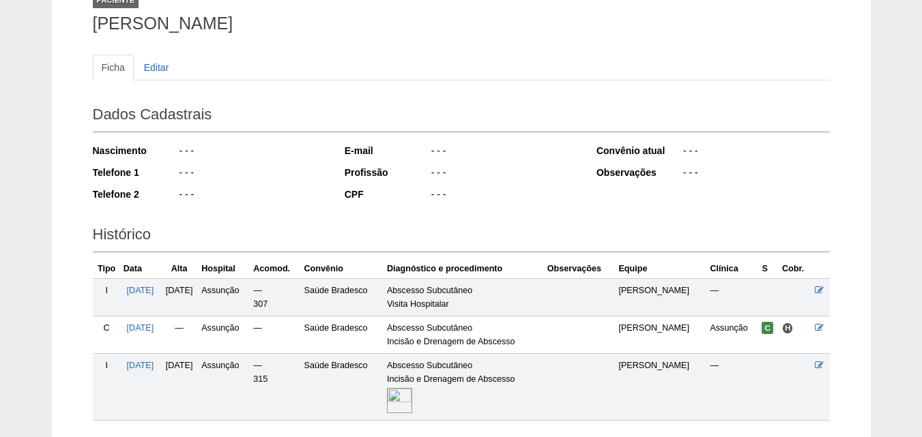
scroll to position [203, 0]
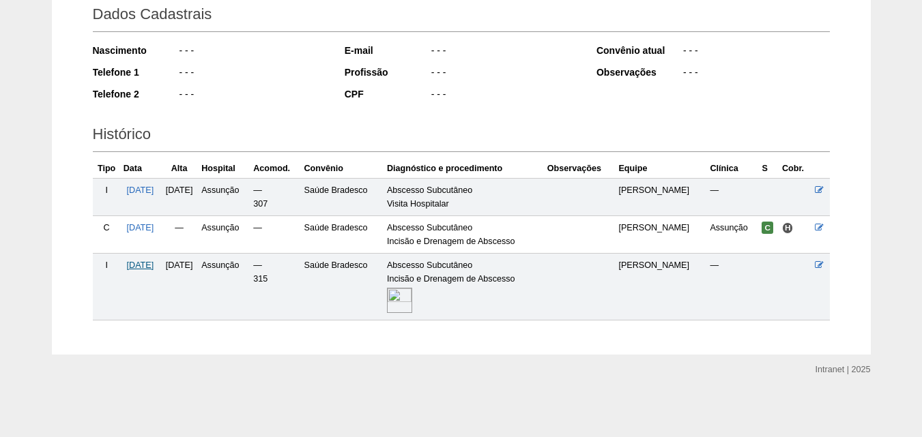
click at [154, 267] on span "05/01/2025" at bounding box center [140, 266] width 27 height 10
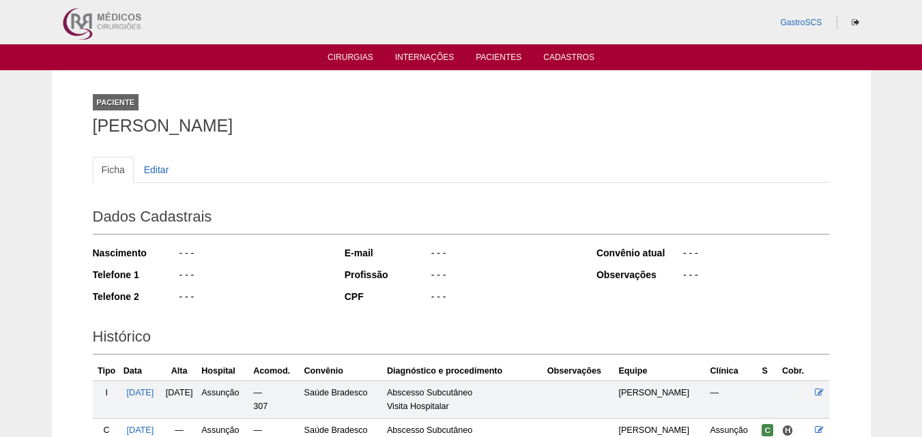
scroll to position [203, 0]
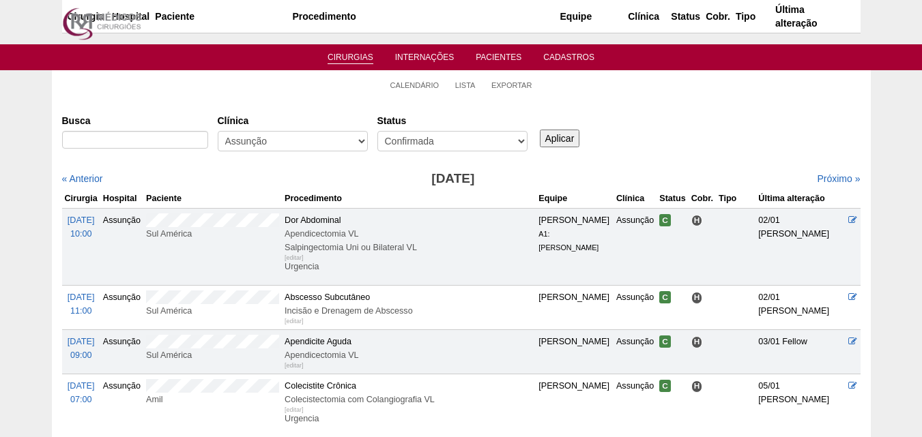
scroll to position [273, 0]
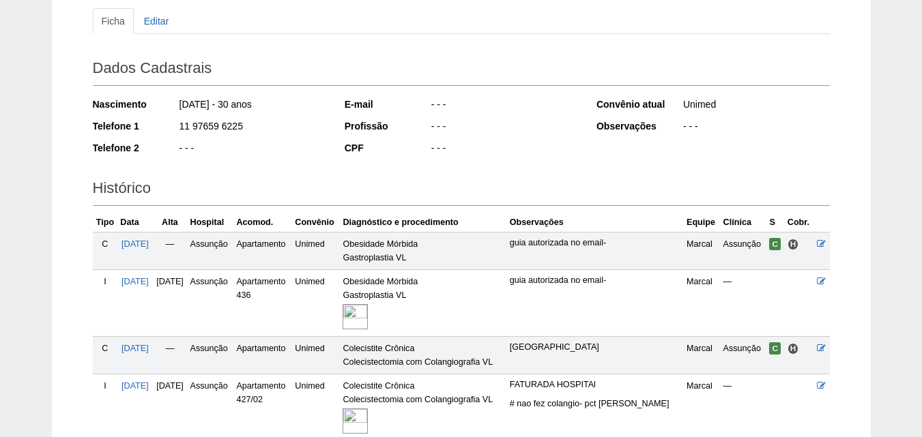
scroll to position [205, 0]
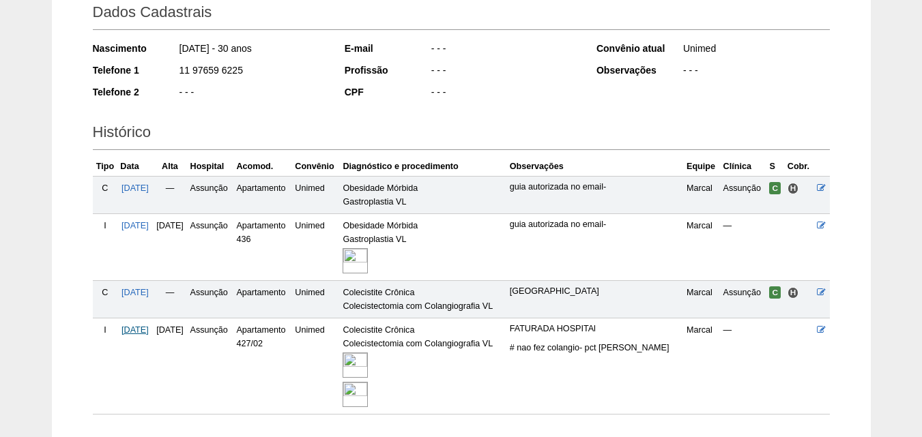
click at [149, 334] on span "[DATE]" at bounding box center [134, 330] width 27 height 10
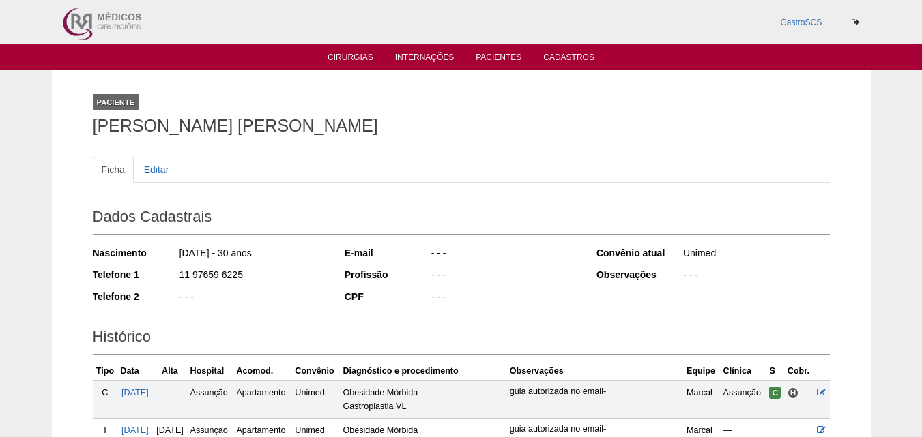
scroll to position [205, 0]
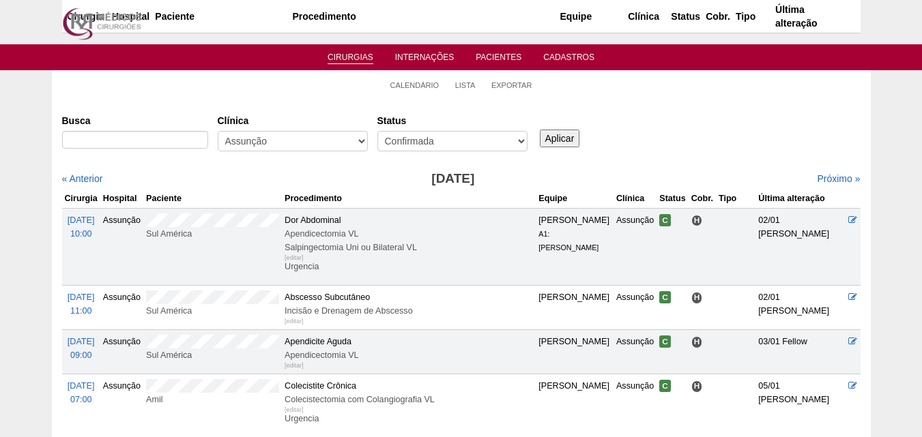
scroll to position [273, 0]
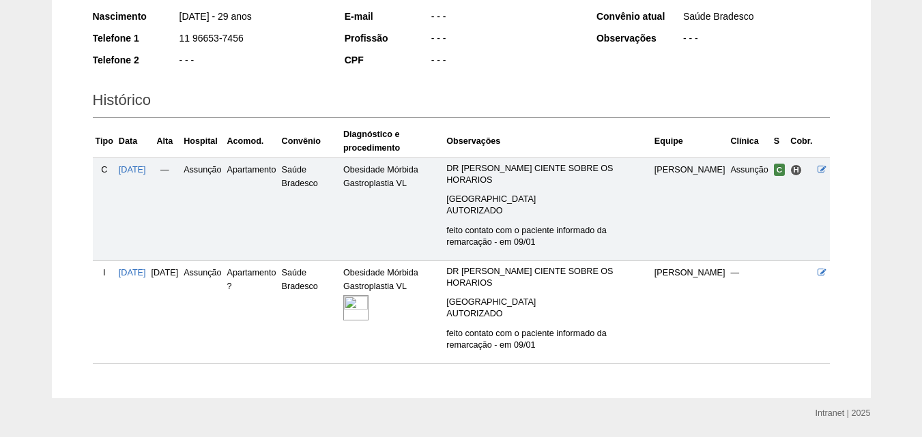
scroll to position [257, 0]
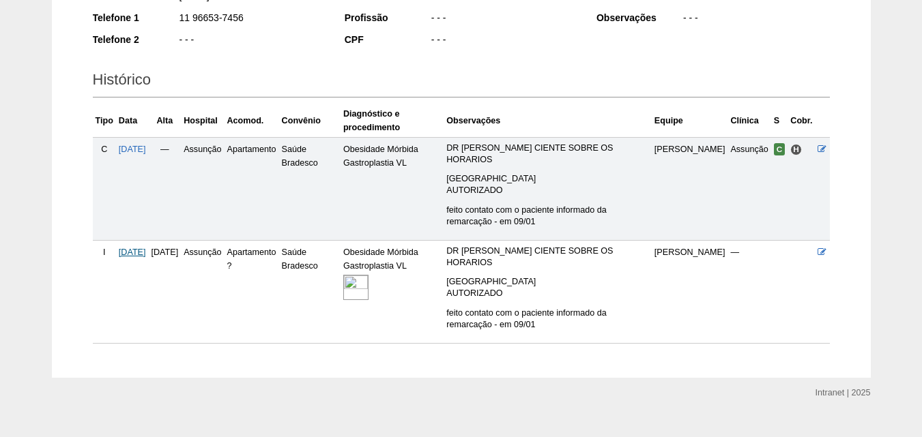
click at [139, 248] on span "[DATE]" at bounding box center [132, 253] width 27 height 10
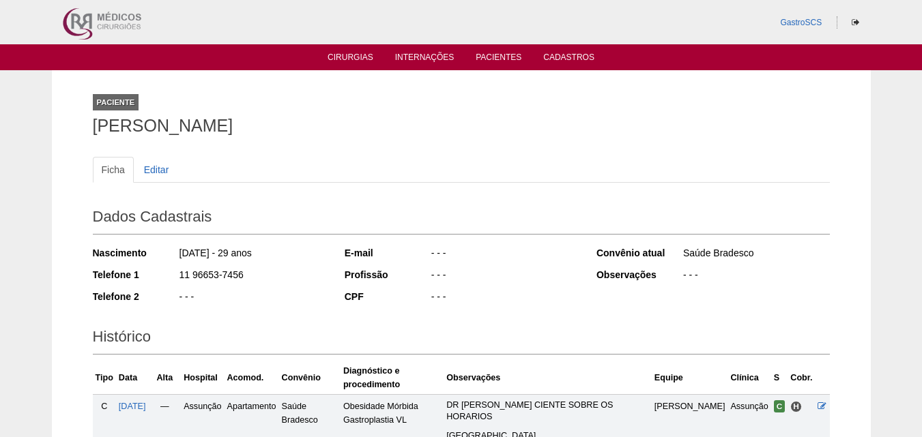
scroll to position [256, 0]
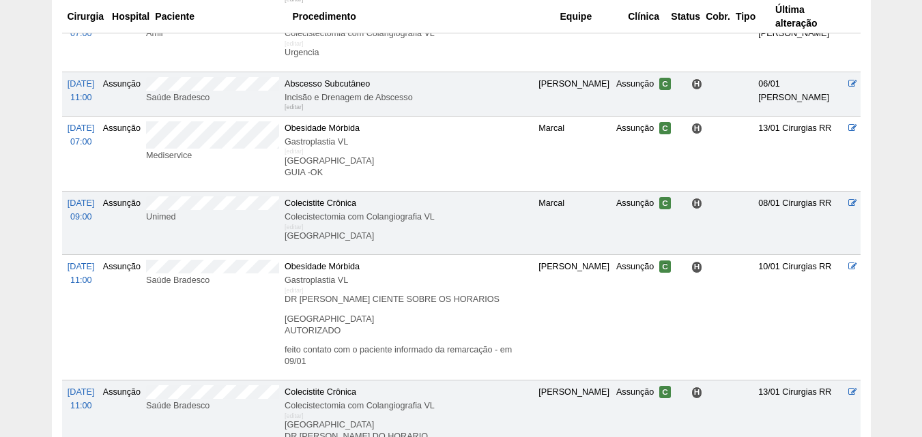
scroll to position [478, 0]
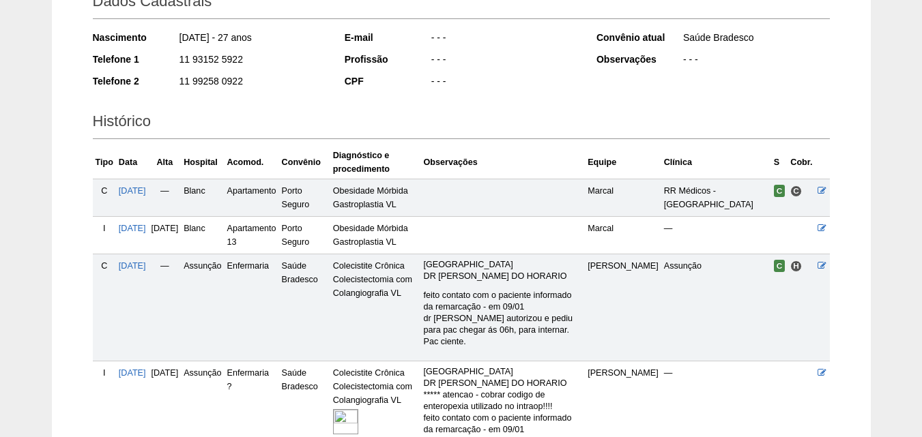
scroll to position [379, 0]
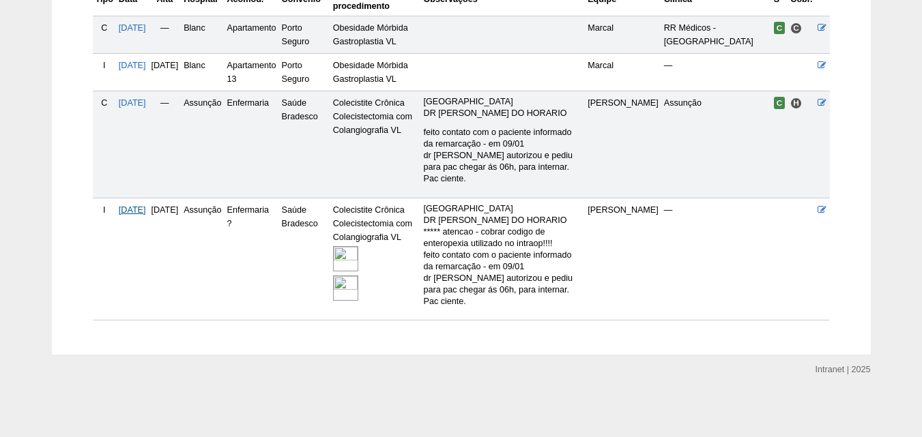
click at [138, 205] on span "[DATE]" at bounding box center [132, 210] width 27 height 10
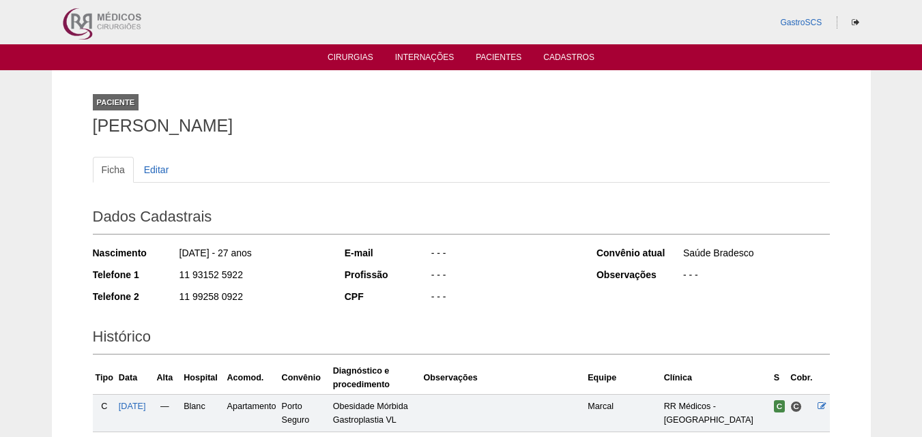
scroll to position [367, 0]
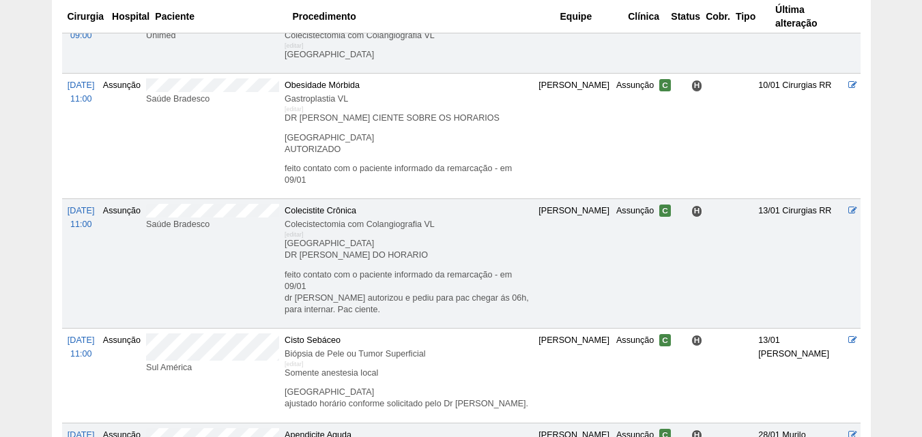
scroll to position [614, 0]
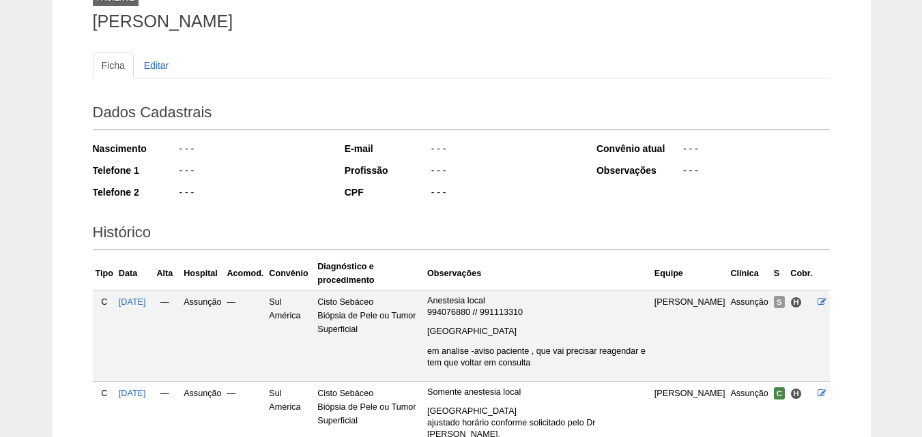
scroll to position [205, 0]
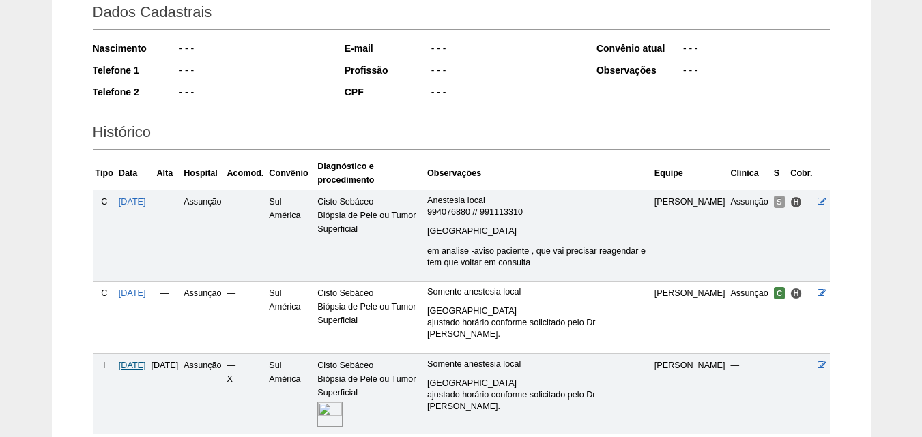
click at [132, 361] on span "[DATE]" at bounding box center [132, 366] width 27 height 10
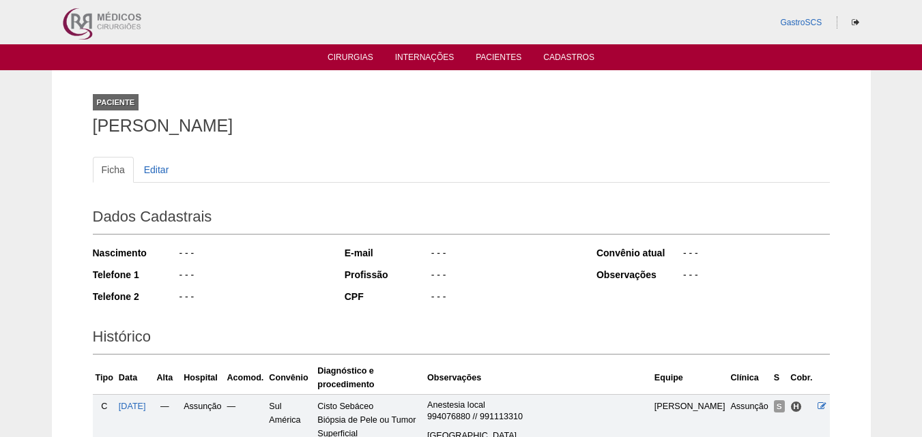
scroll to position [205, 0]
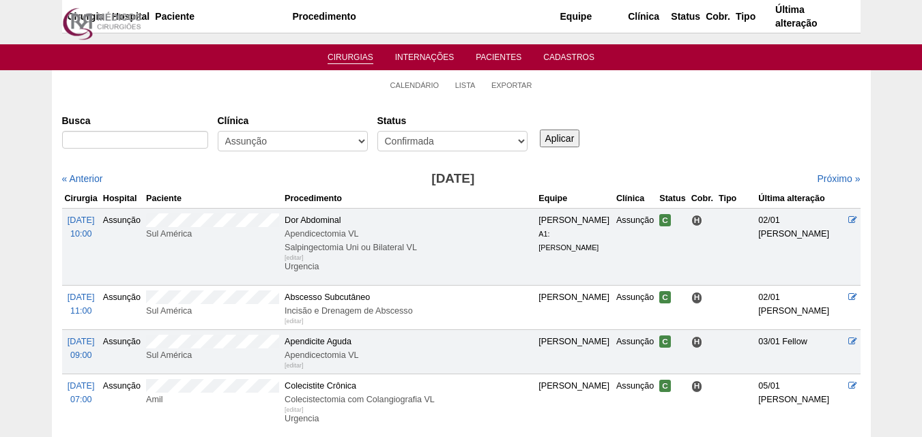
scroll to position [614, 0]
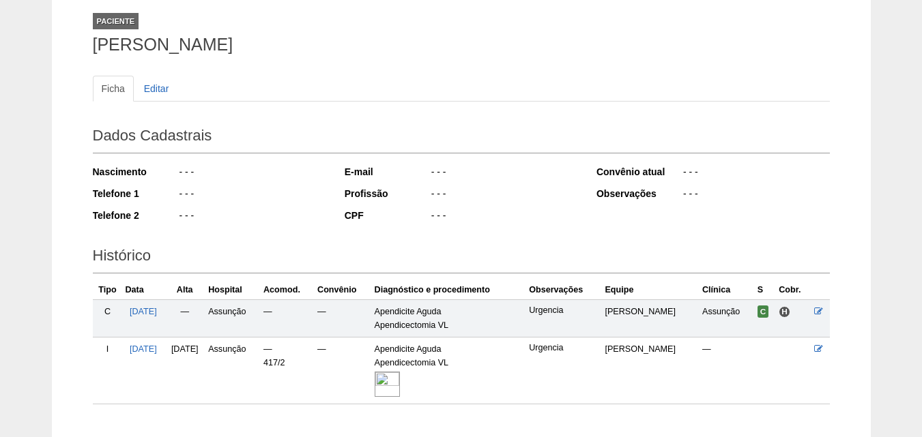
scroll to position [165, 0]
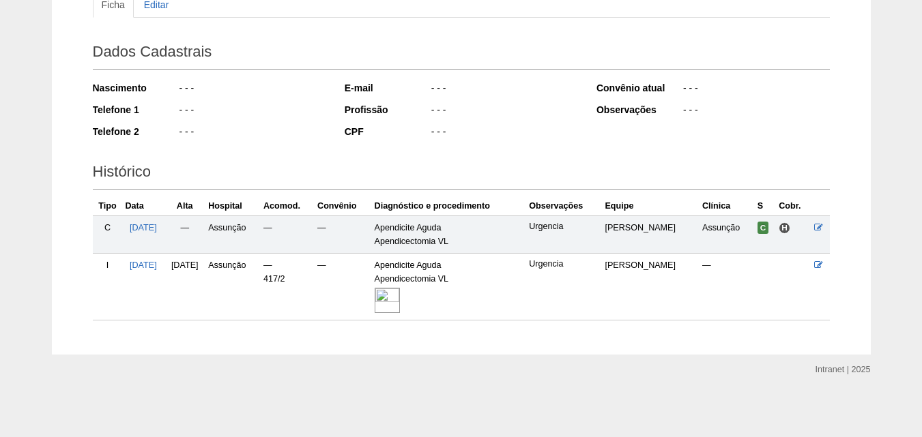
click at [145, 270] on td "28/01/2025" at bounding box center [143, 286] width 42 height 67
click at [149, 264] on span "28/01/2025" at bounding box center [143, 266] width 27 height 10
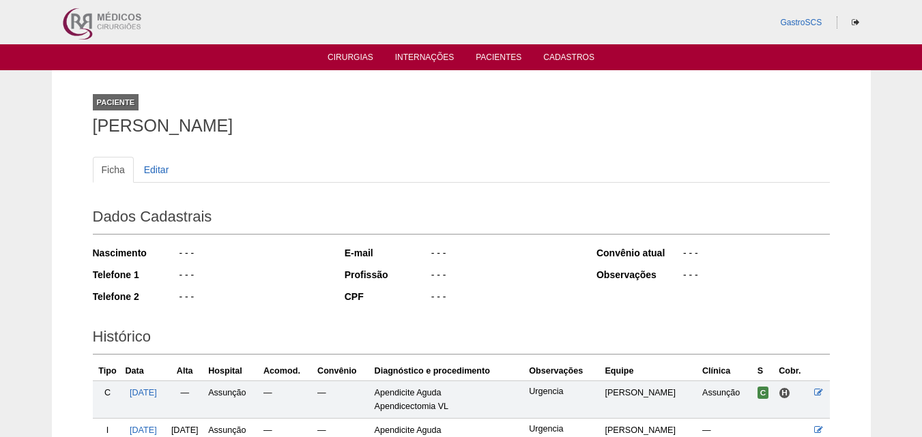
scroll to position [165, 0]
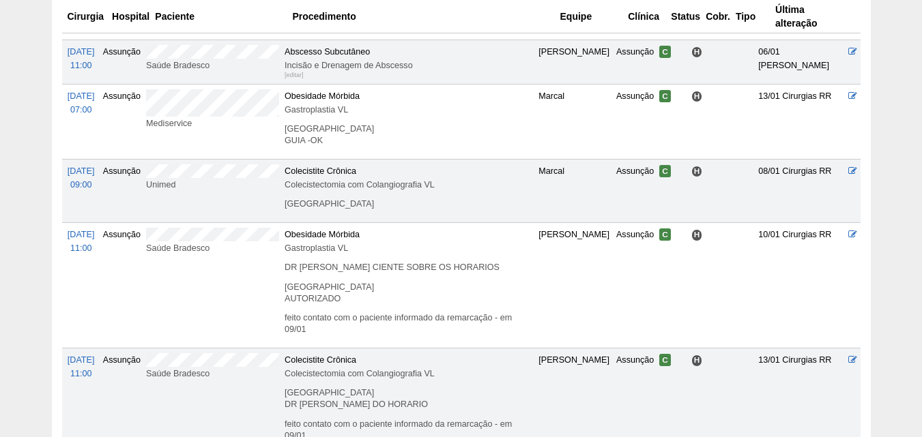
scroll to position [273, 0]
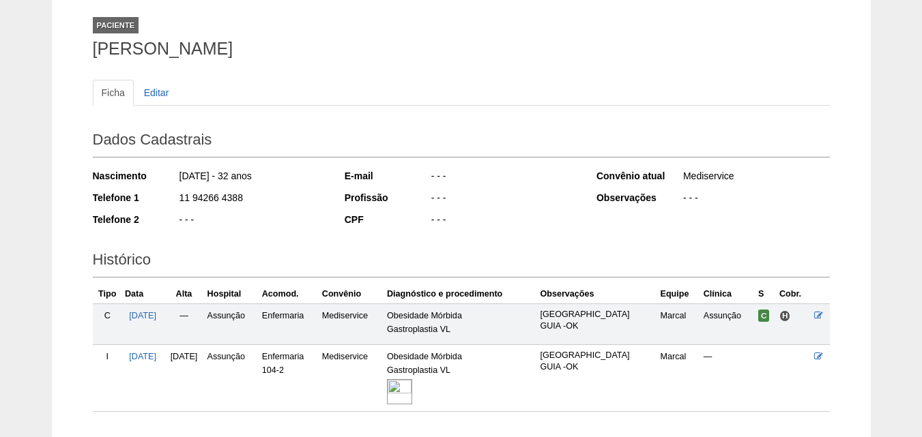
scroll to position [169, 0]
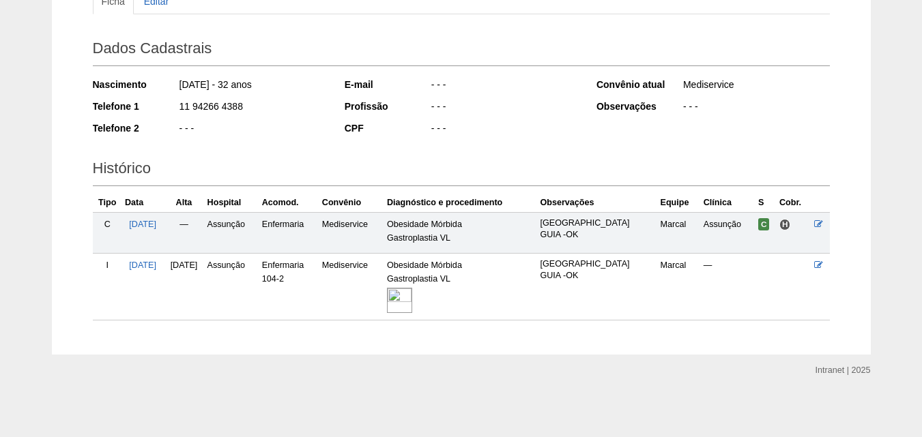
click at [127, 266] on td "[DATE]" at bounding box center [142, 287] width 41 height 67
click at [143, 266] on span "[DATE]" at bounding box center [142, 266] width 27 height 10
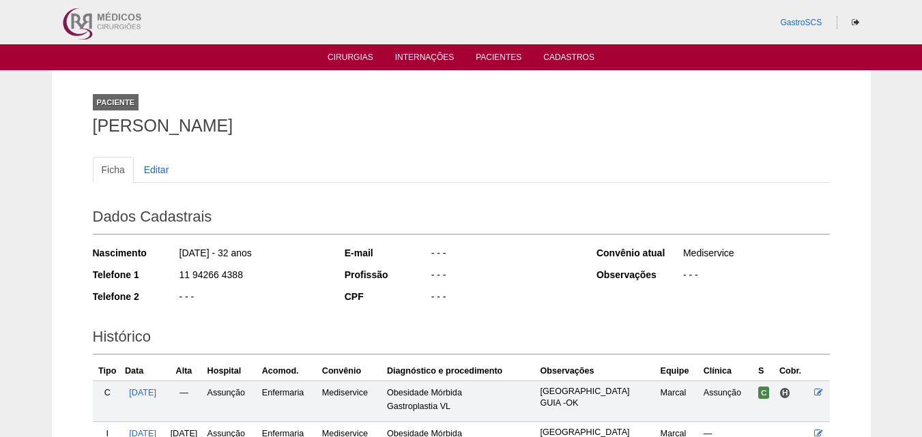
scroll to position [169, 0]
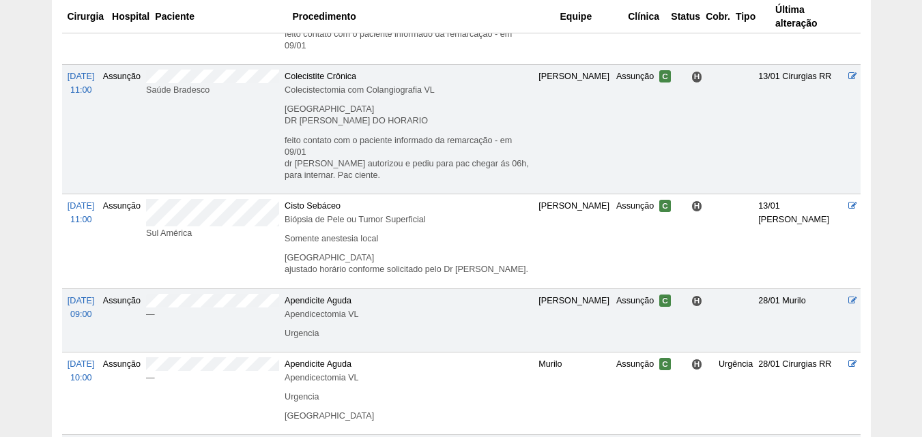
scroll to position [887, 0]
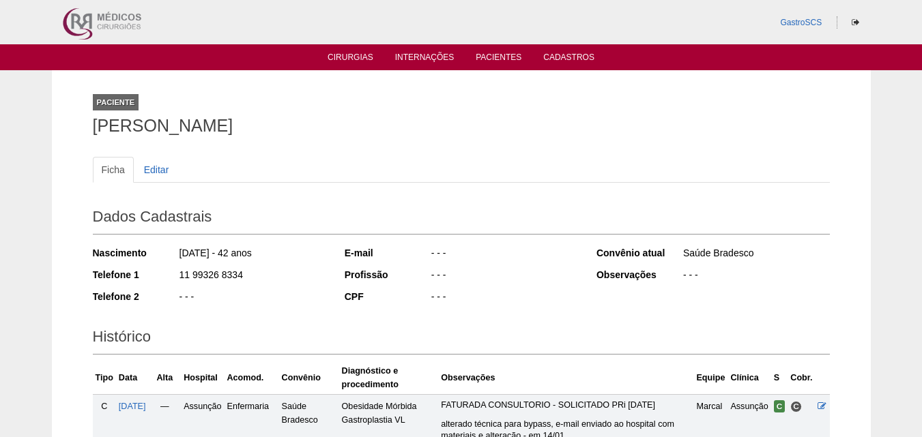
scroll to position [273, 0]
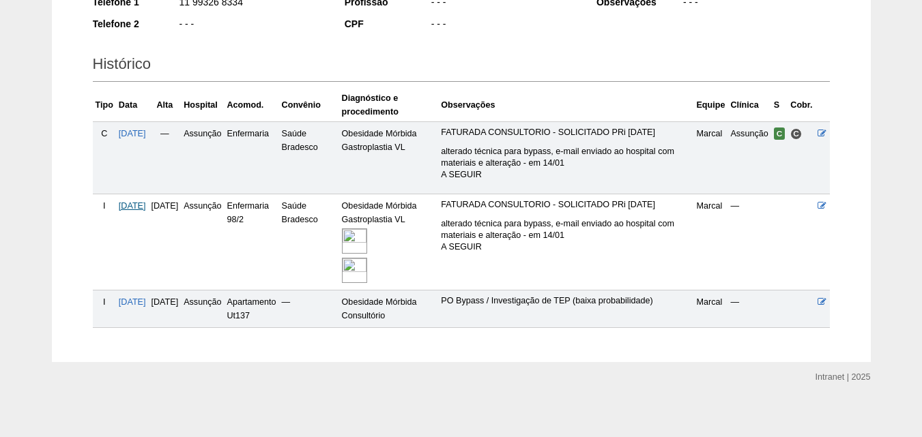
click at [146, 211] on span "[DATE]" at bounding box center [132, 206] width 27 height 10
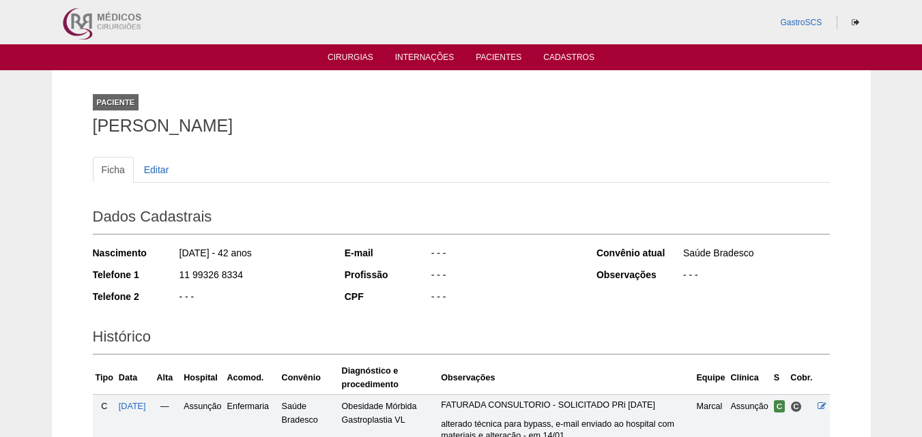
scroll to position [272, 0]
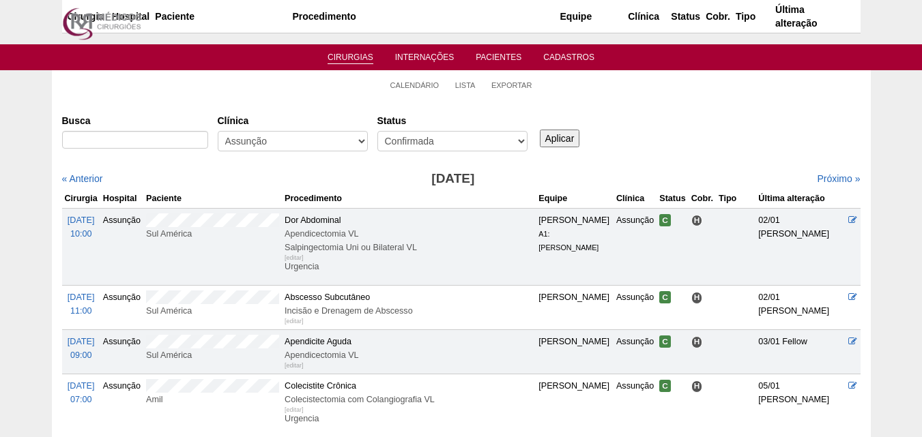
scroll to position [887, 0]
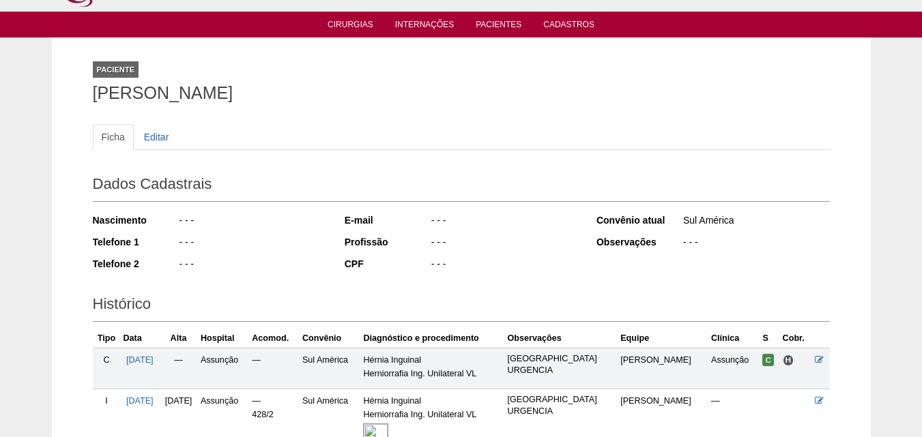
scroll to position [32, 0]
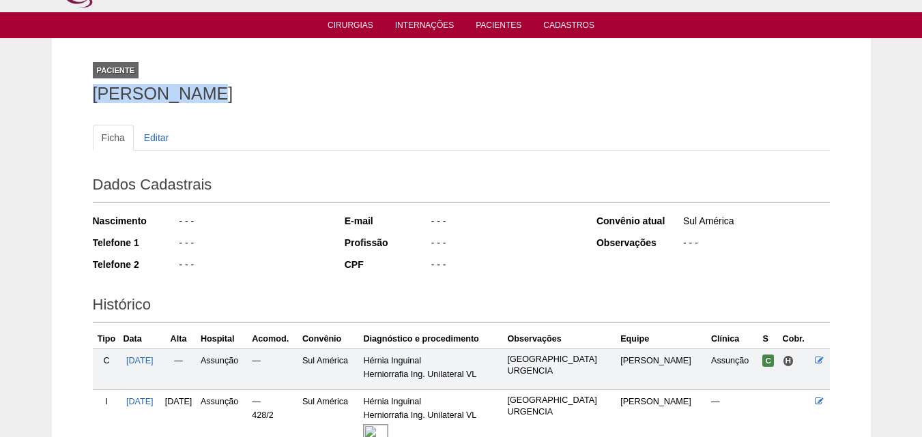
drag, startPoint x: 91, startPoint y: 91, endPoint x: 199, endPoint y: 102, distance: 108.3
click at [199, 102] on div "Paciente Paul Pirotta Ficha Editar Dados Cadastrais Nascimento - - - Telefone 1…" at bounding box center [461, 264] width 757 height 453
click at [169, 102] on h1 "[PERSON_NAME]" at bounding box center [461, 93] width 737 height 17
click at [173, 96] on h1 "[PERSON_NAME]" at bounding box center [461, 93] width 737 height 17
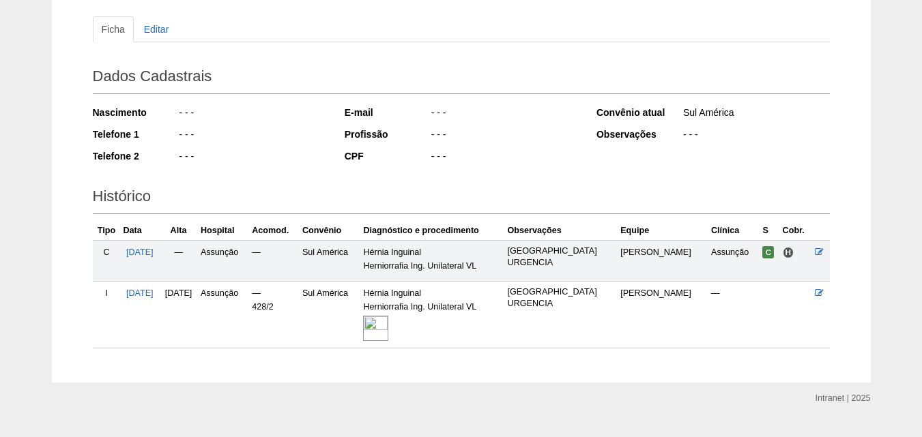
scroll to position [169, 0]
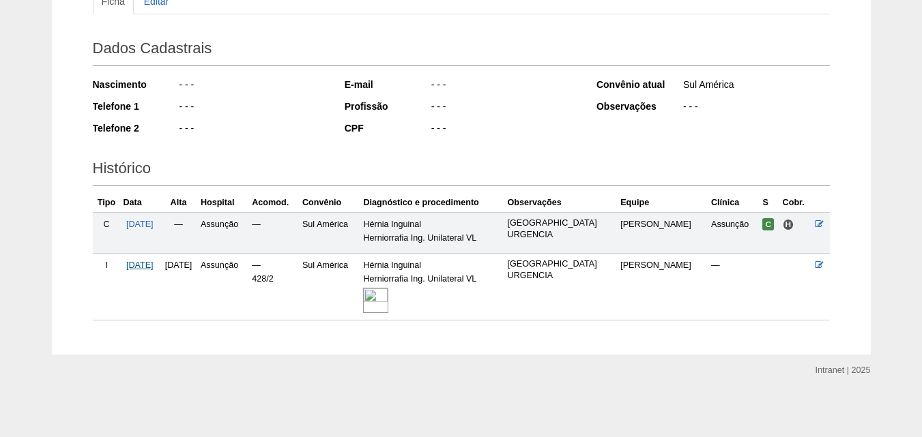
click at [136, 262] on span "[DATE]" at bounding box center [139, 266] width 27 height 10
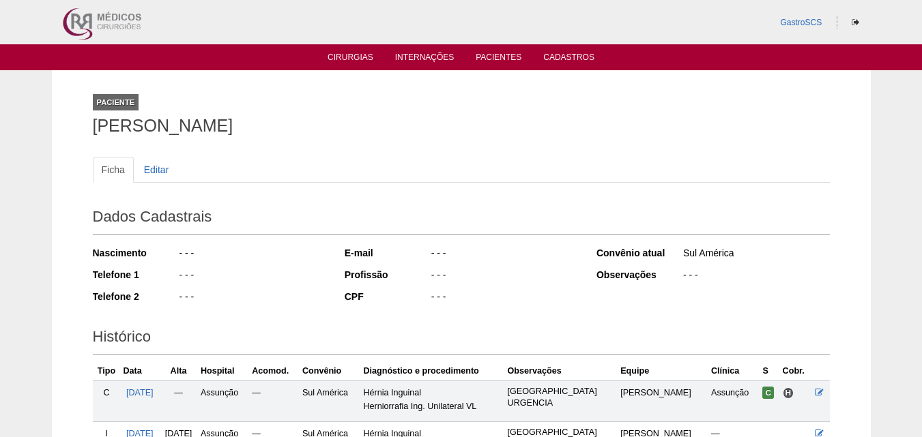
scroll to position [169, 0]
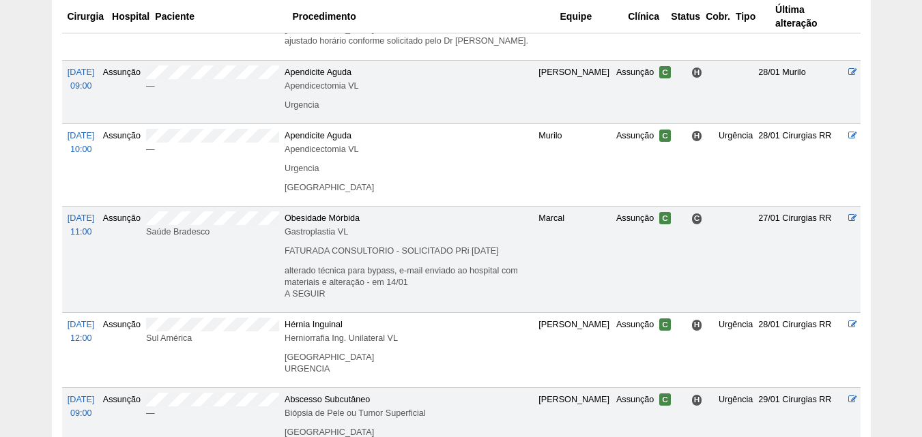
scroll to position [819, 0]
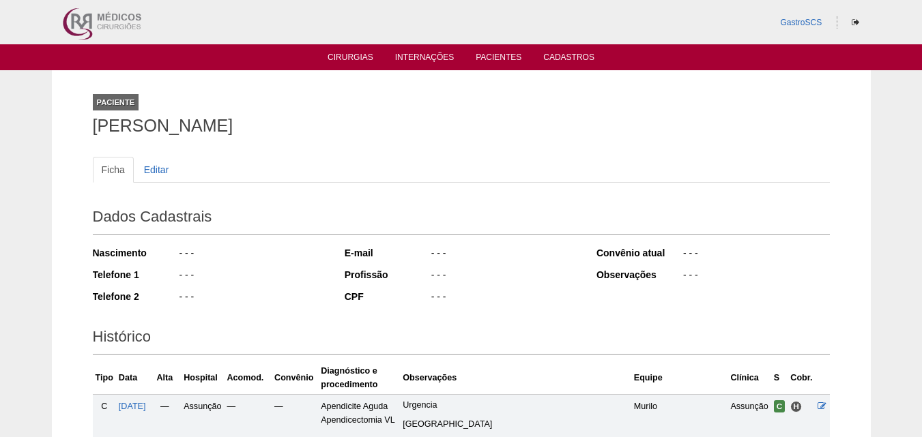
scroll to position [205, 0]
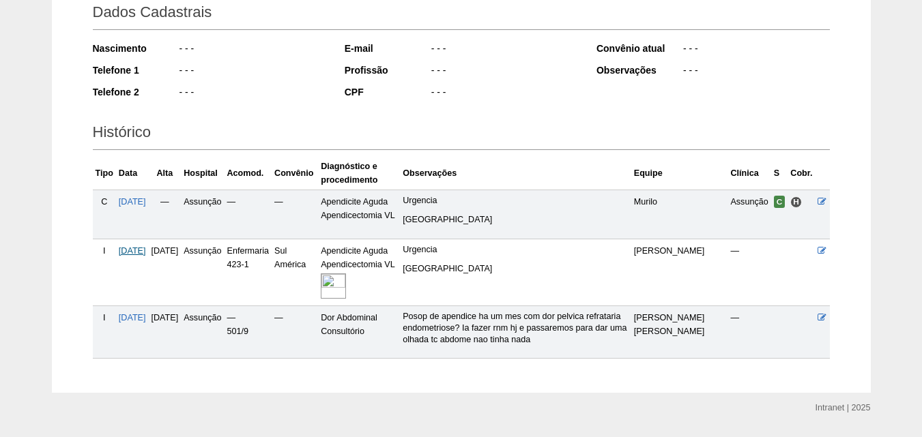
click at [134, 252] on span "[DATE]" at bounding box center [132, 251] width 27 height 10
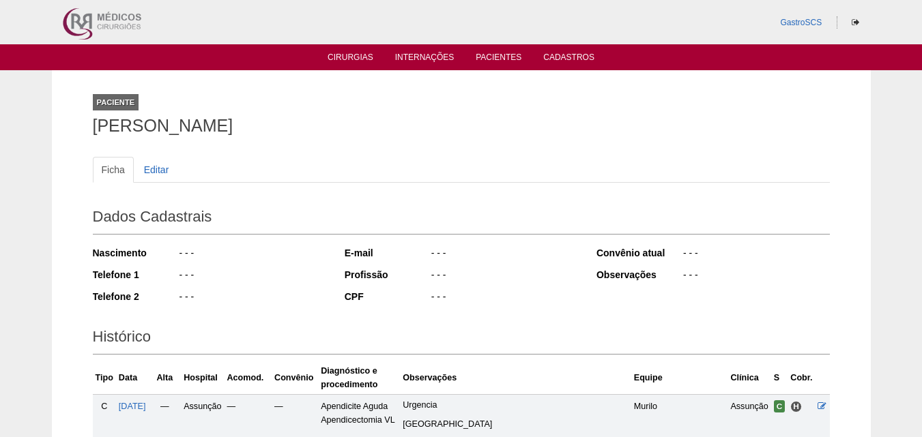
scroll to position [205, 0]
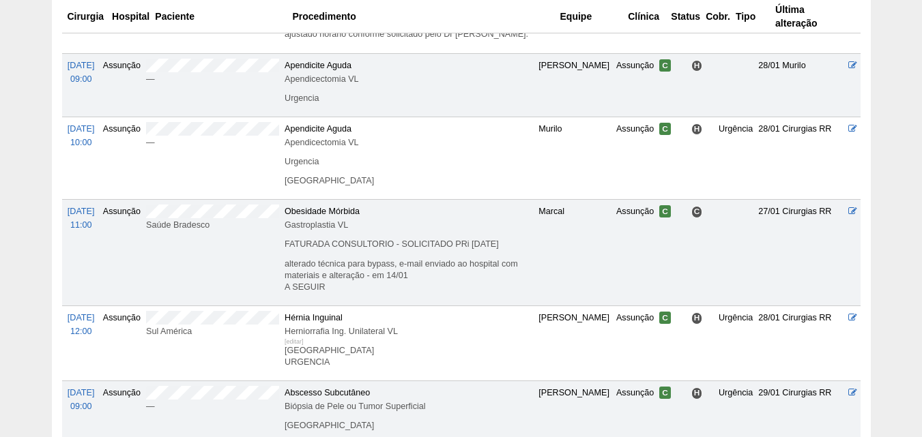
scroll to position [1092, 0]
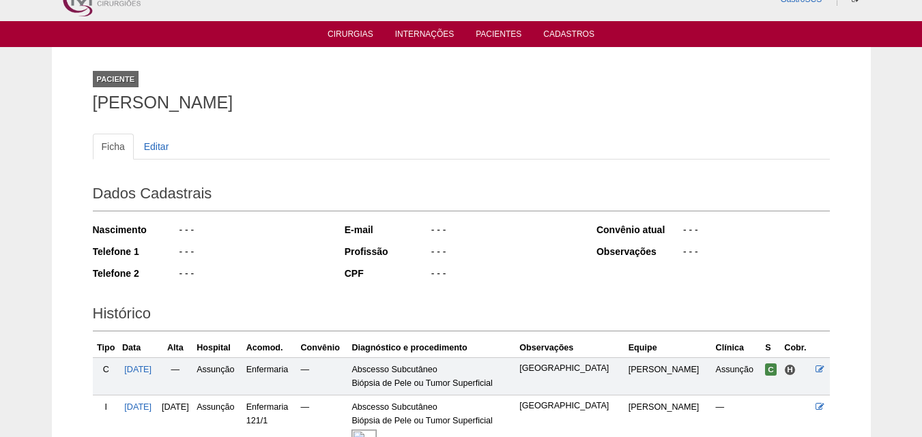
scroll to position [165, 0]
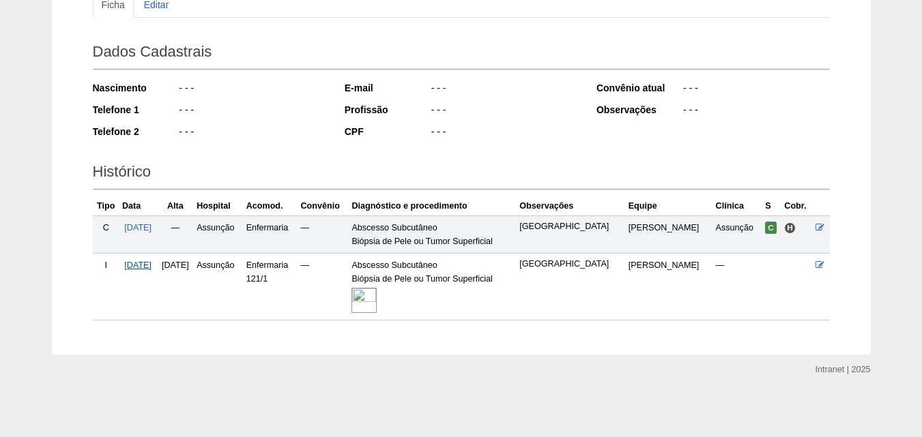
click at [136, 263] on span "[DATE]" at bounding box center [137, 266] width 27 height 10
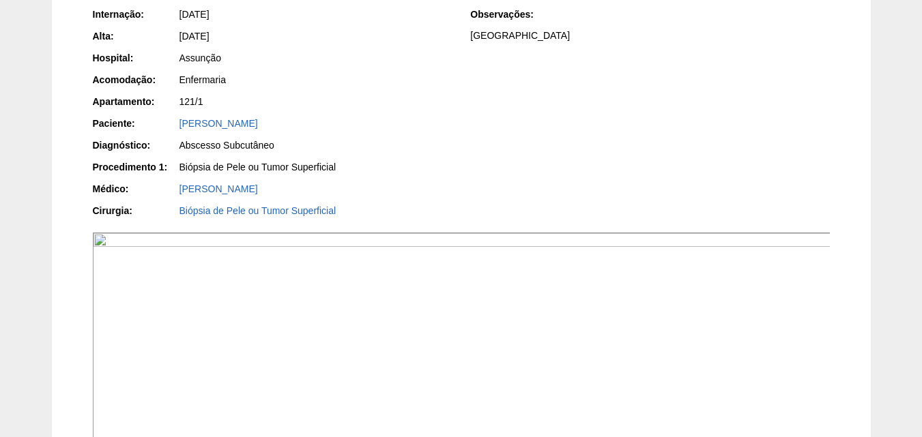
scroll to position [205, 0]
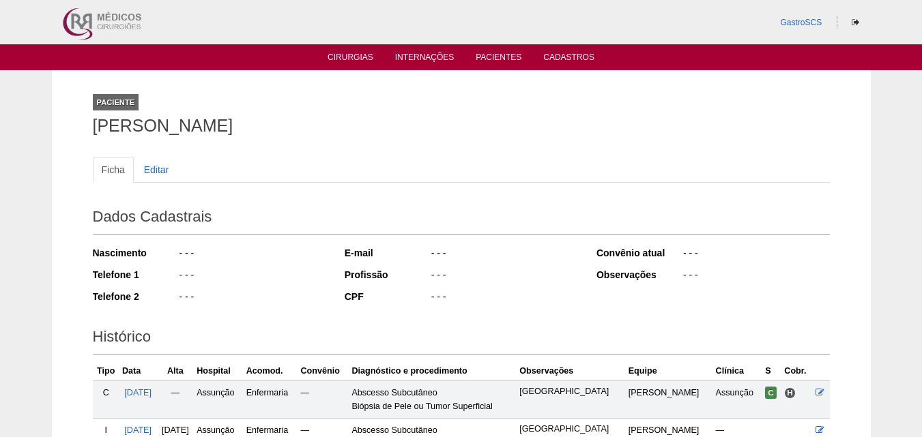
scroll to position [165, 0]
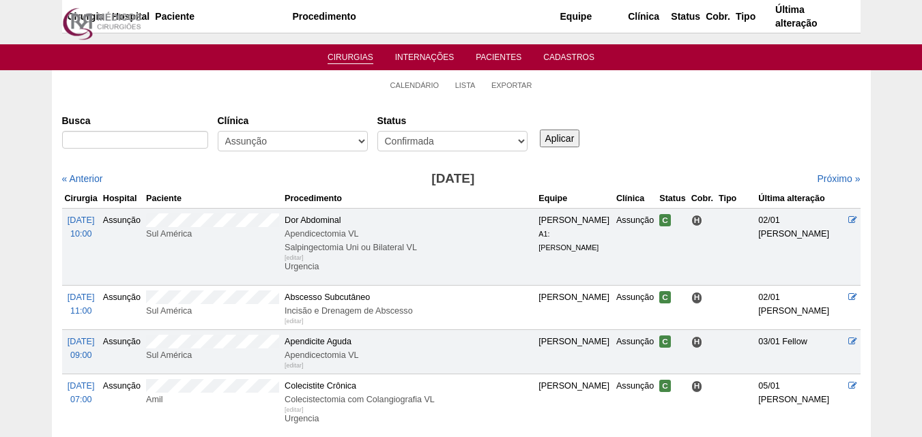
scroll to position [1092, 0]
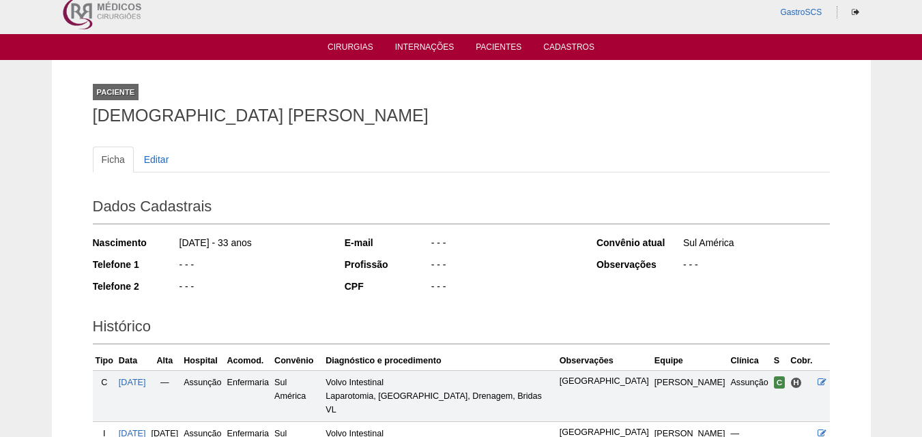
scroll to position [165, 0]
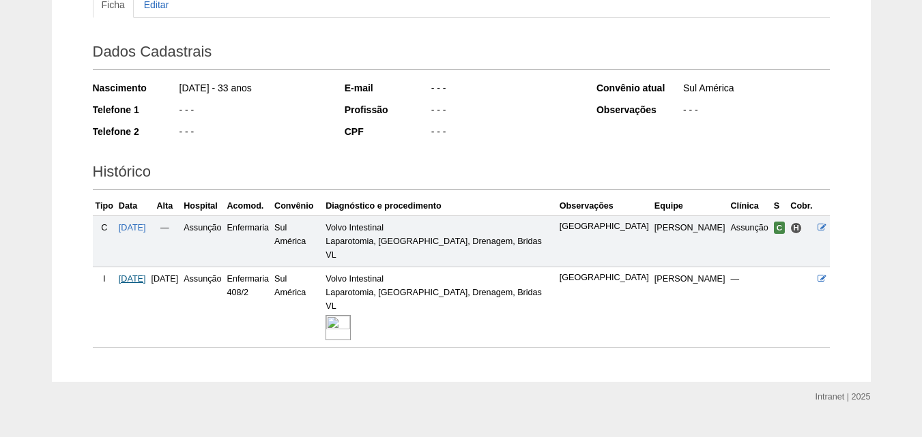
click at [146, 274] on span "[DATE]" at bounding box center [132, 279] width 27 height 10
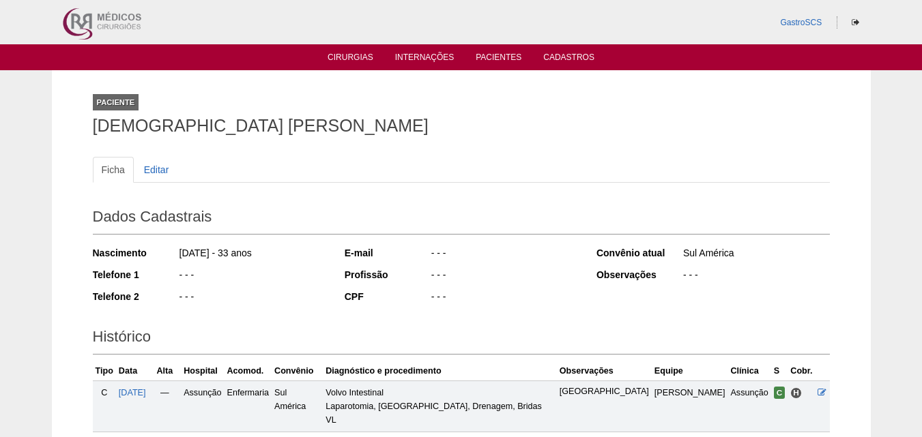
scroll to position [165, 0]
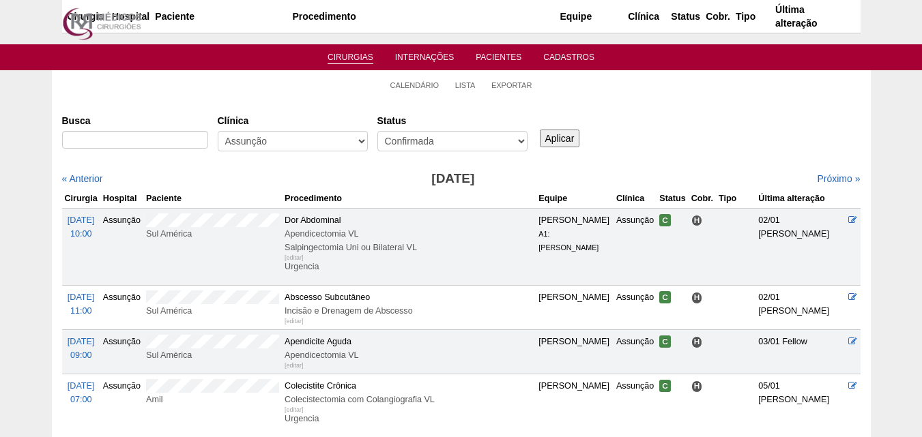
scroll to position [1092, 0]
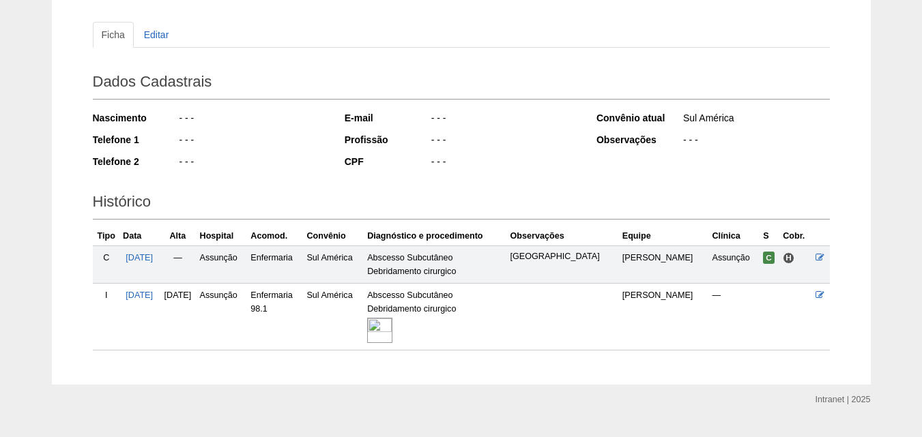
scroll to position [136, 0]
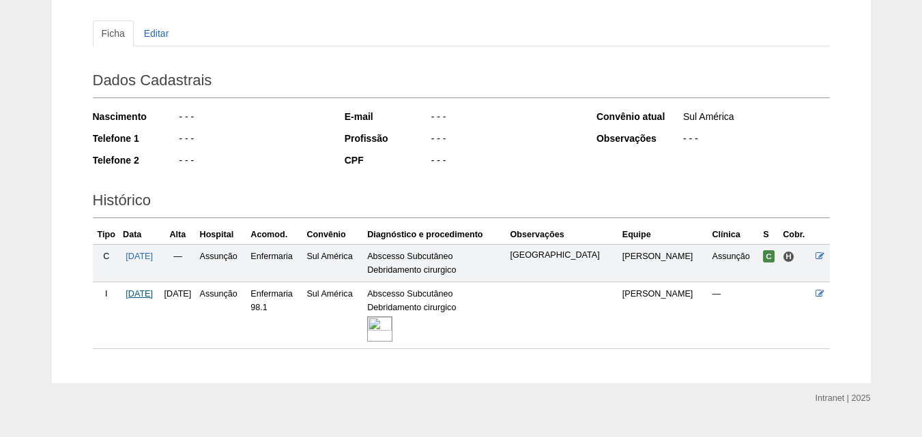
click at [151, 295] on span "[DATE]" at bounding box center [139, 294] width 27 height 10
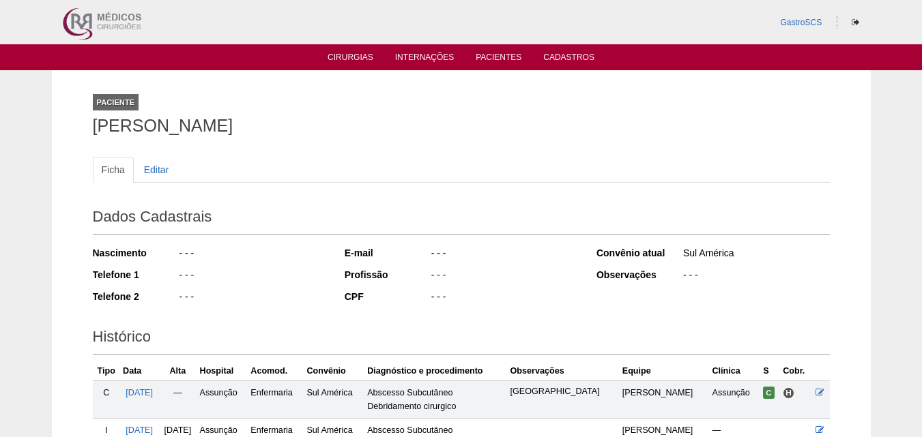
scroll to position [136, 0]
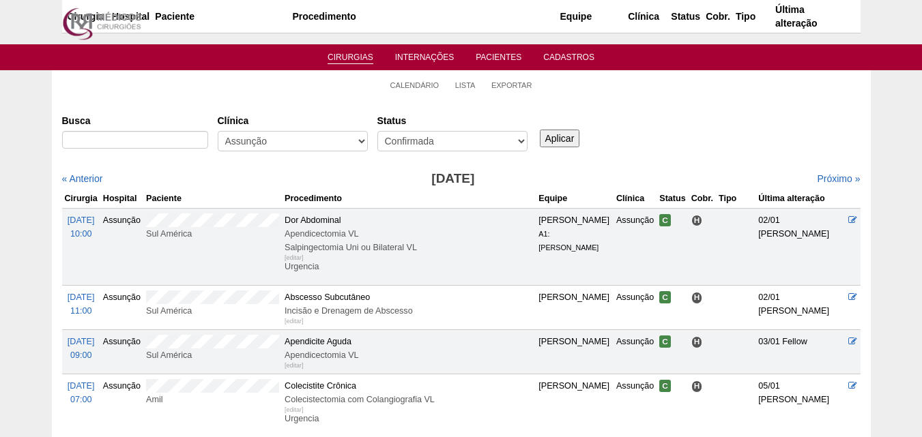
scroll to position [1092, 0]
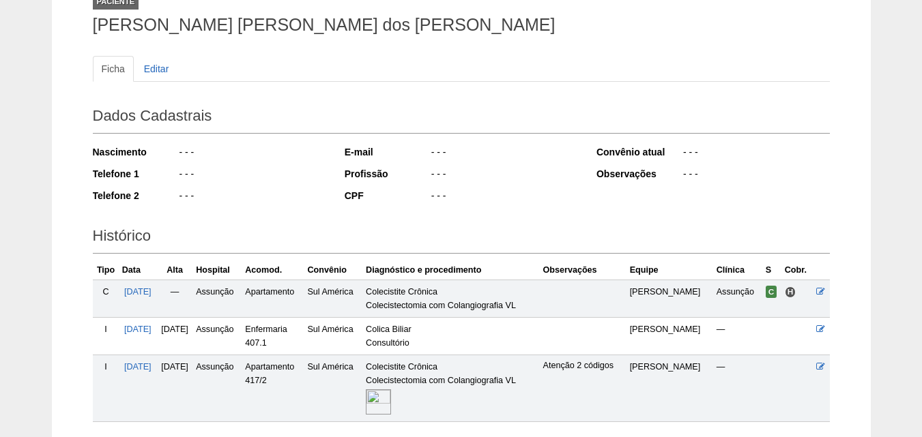
scroll to position [203, 0]
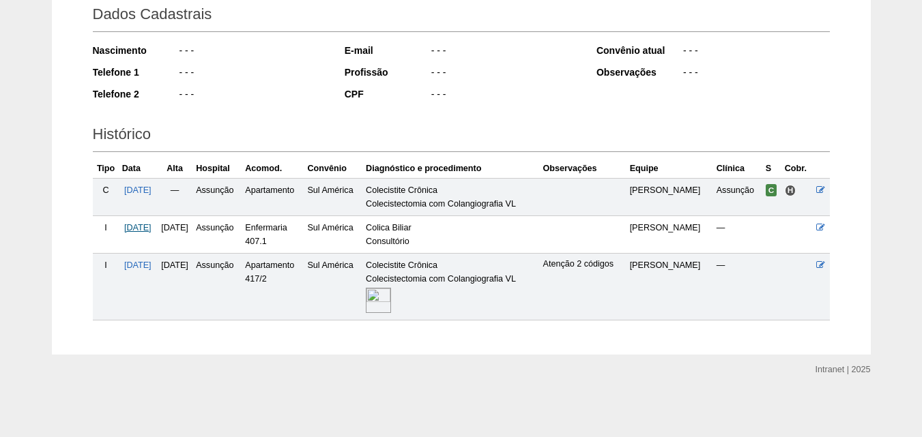
click at [150, 229] on span "29/01/2025" at bounding box center [137, 228] width 27 height 10
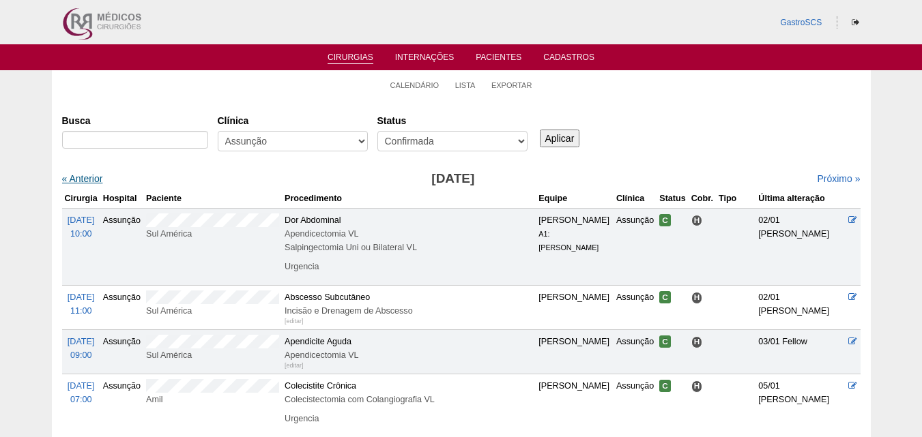
click at [83, 179] on link "« Anterior" at bounding box center [82, 178] width 41 height 11
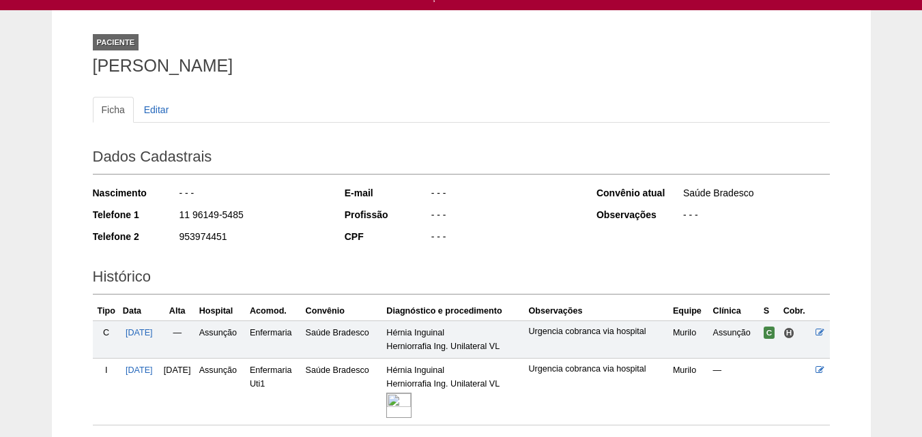
scroll to position [165, 0]
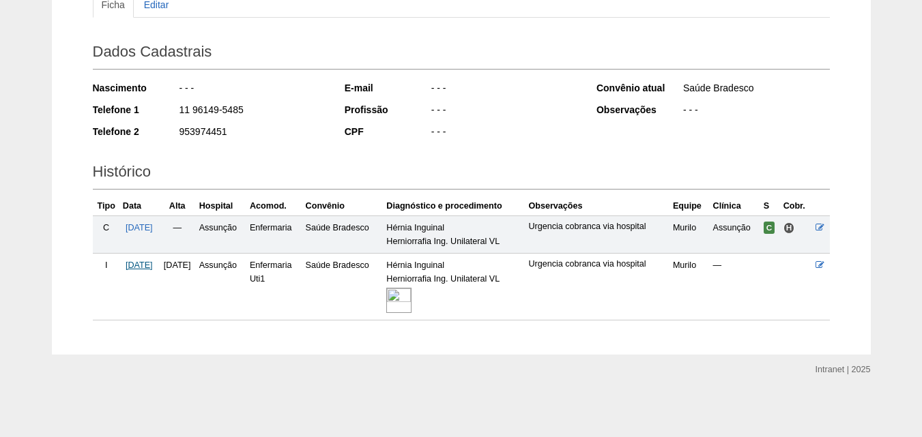
click at [153, 265] on span "[DATE]" at bounding box center [139, 266] width 27 height 10
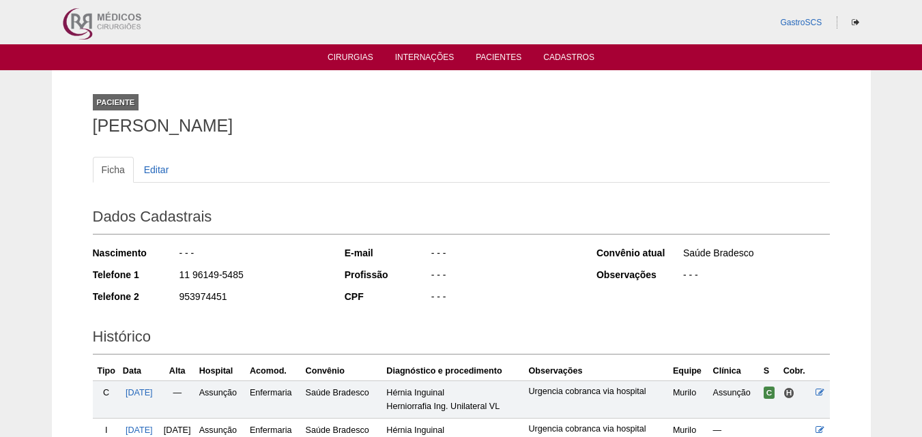
scroll to position [165, 0]
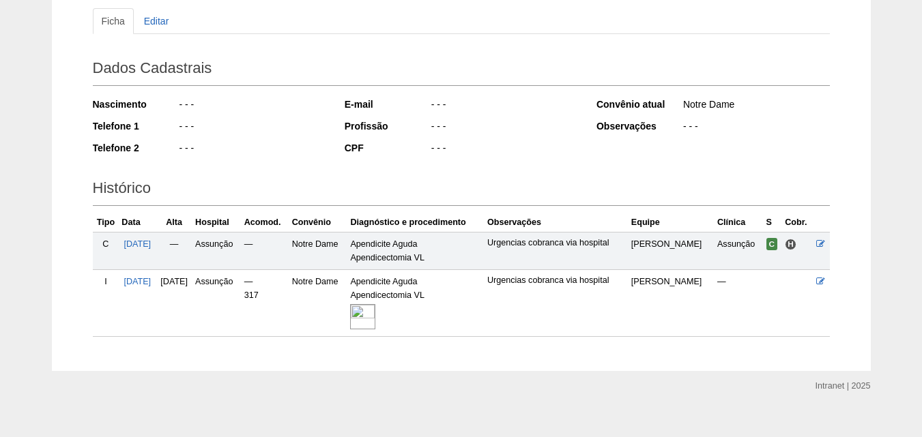
scroll to position [165, 0]
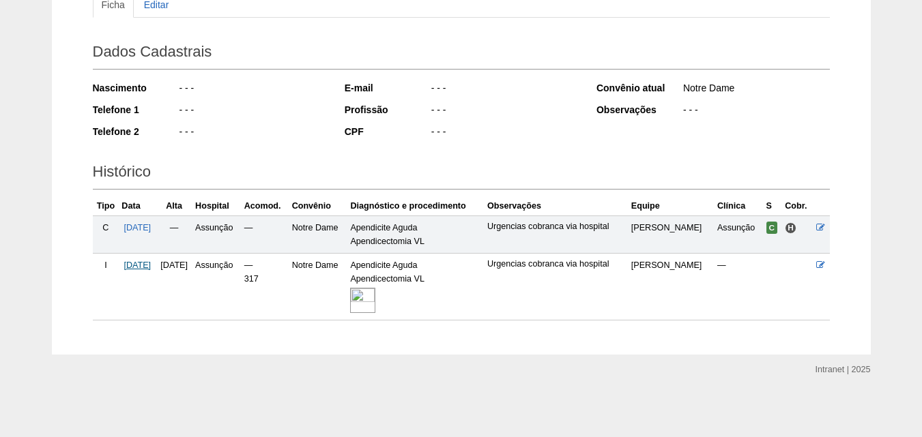
click at [147, 268] on span "02/12/2024" at bounding box center [137, 266] width 27 height 10
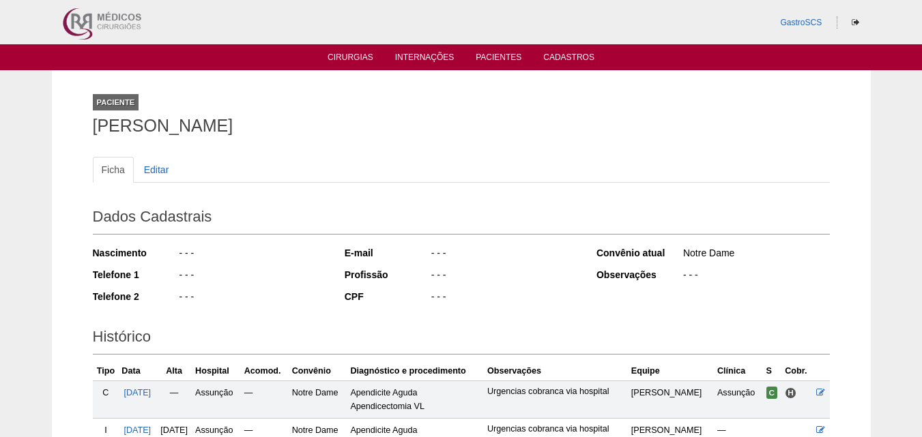
scroll to position [165, 0]
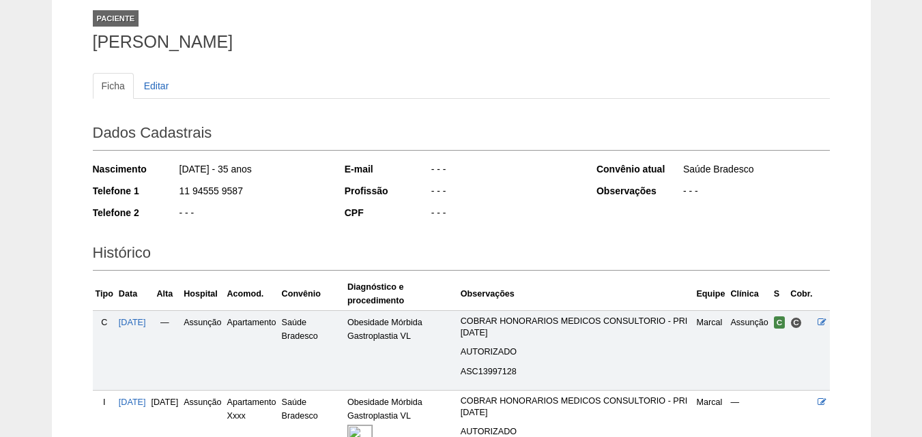
scroll to position [234, 0]
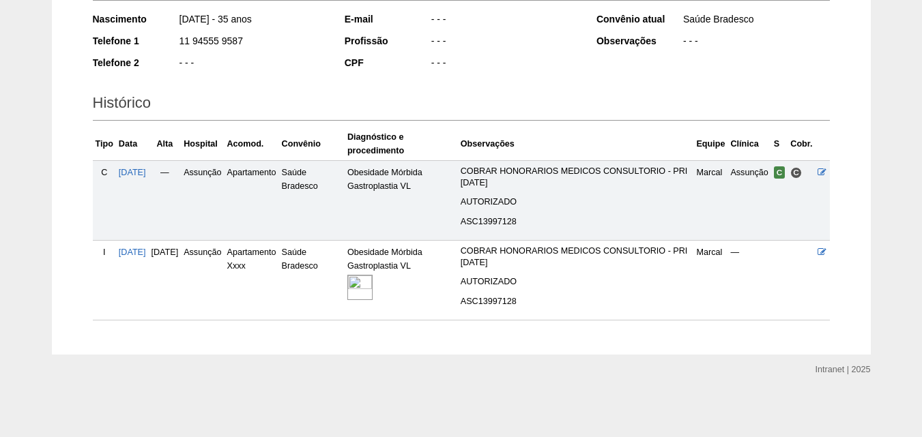
click at [149, 259] on td "[DATE]" at bounding box center [132, 280] width 33 height 80
click at [146, 255] on span "[DATE]" at bounding box center [132, 253] width 27 height 10
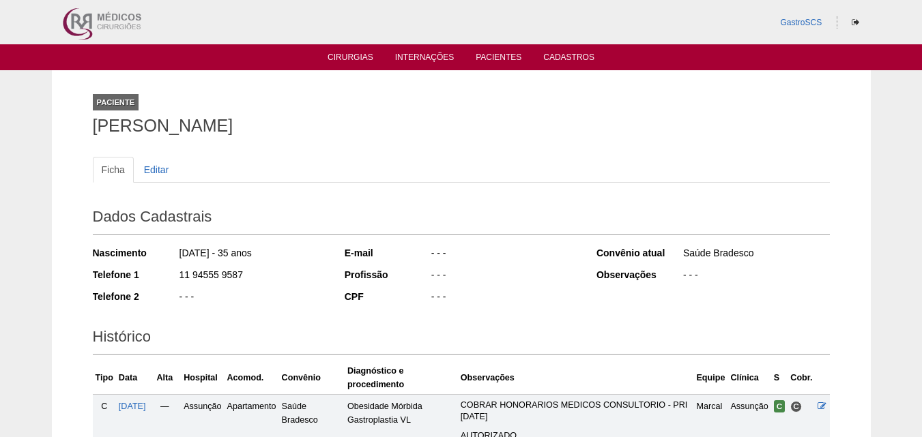
scroll to position [234, 0]
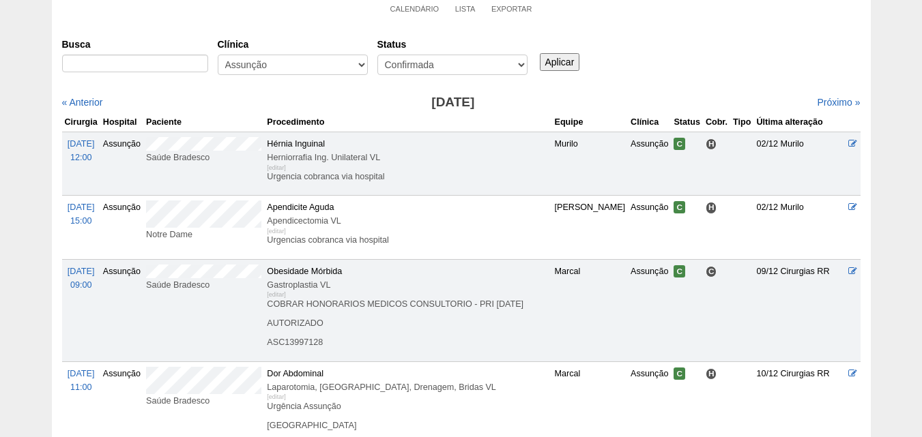
scroll to position [205, 0]
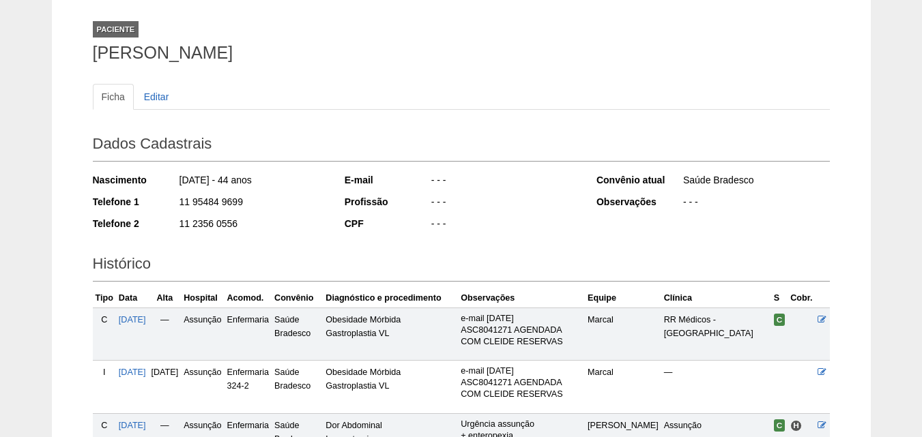
scroll to position [205, 0]
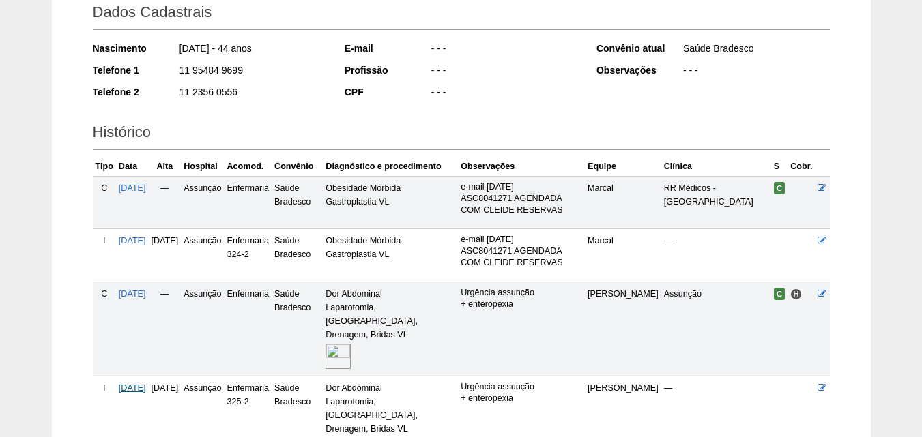
click at [128, 388] on span "[DATE]" at bounding box center [132, 388] width 27 height 10
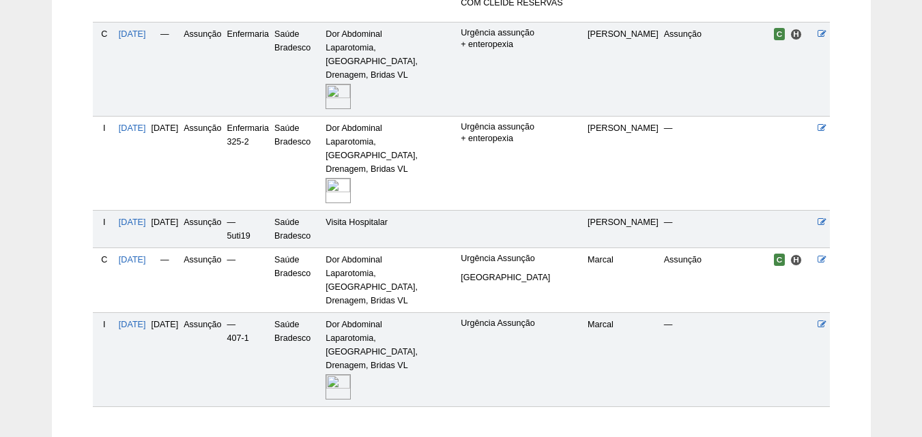
scroll to position [510, 0]
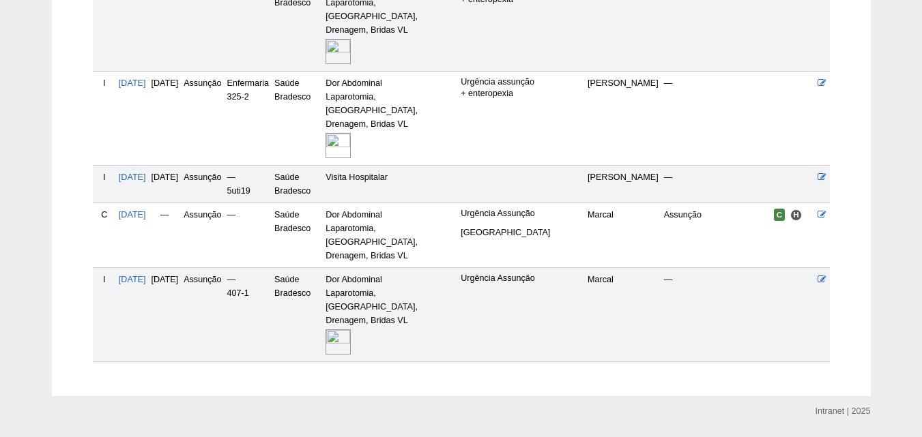
click at [126, 267] on td "[DATE]" at bounding box center [132, 314] width 33 height 94
click at [127, 275] on span "[DATE]" at bounding box center [132, 280] width 27 height 10
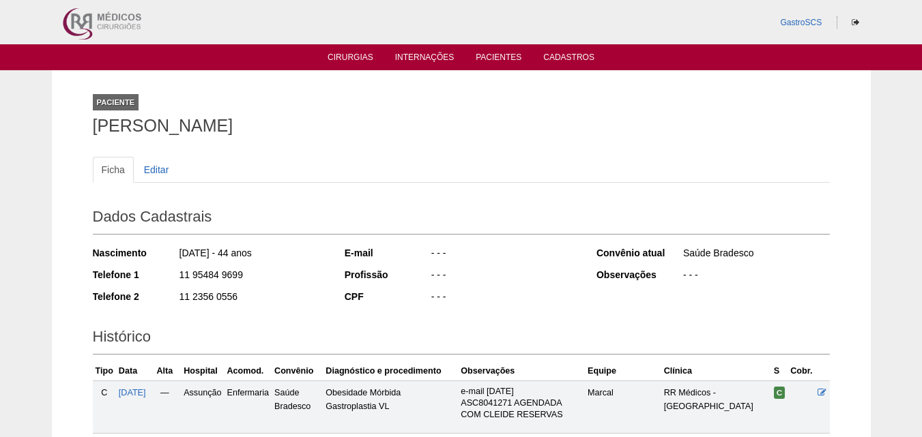
scroll to position [508, 0]
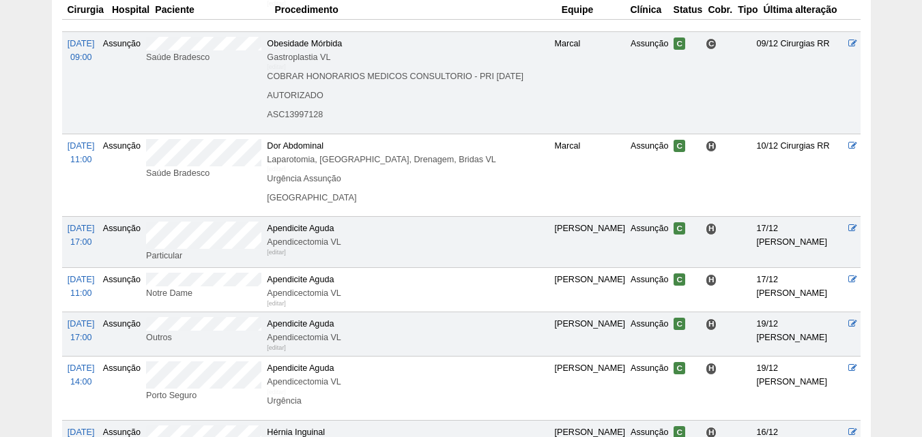
scroll to position [409, 0]
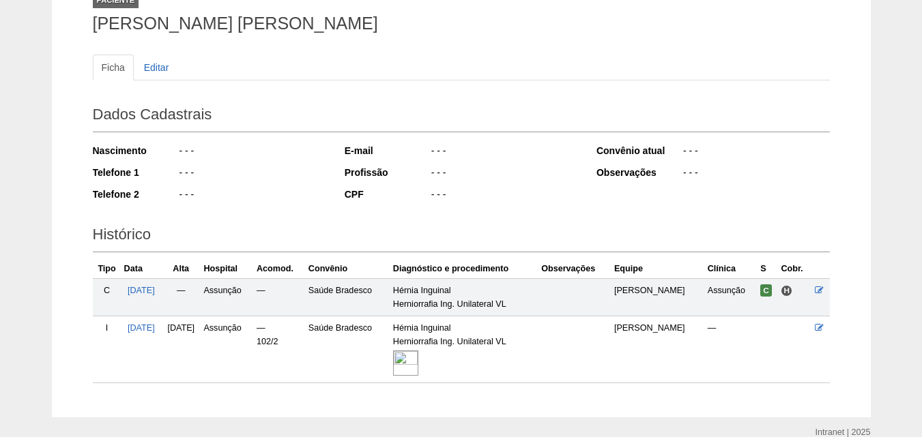
scroll to position [165, 0]
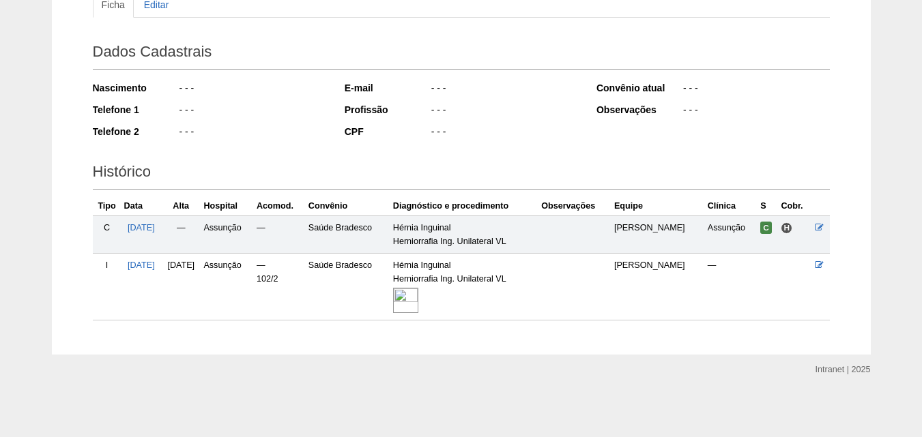
click at [152, 255] on td "[DATE]" at bounding box center [141, 286] width 40 height 67
click at [145, 261] on span "20/12/2024" at bounding box center [141, 266] width 27 height 10
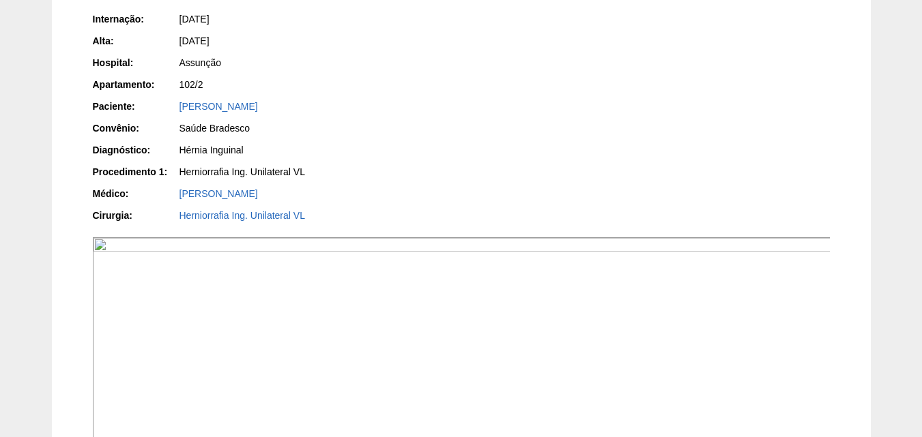
scroll to position [68, 0]
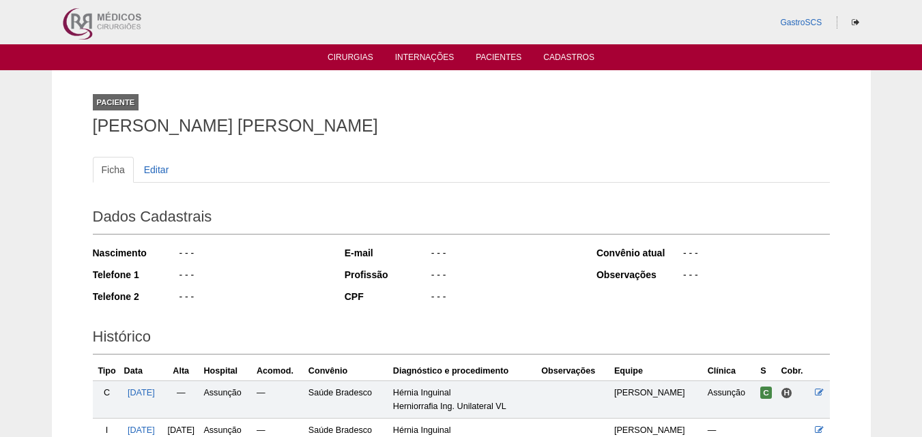
scroll to position [165, 0]
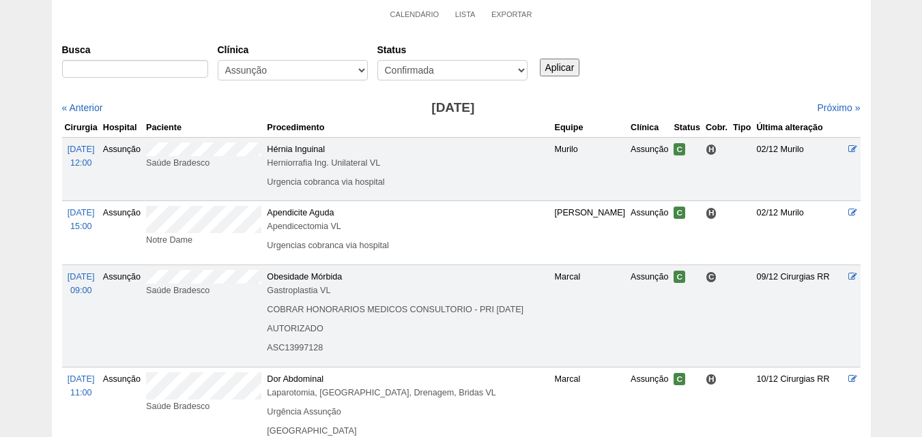
scroll to position [276, 0]
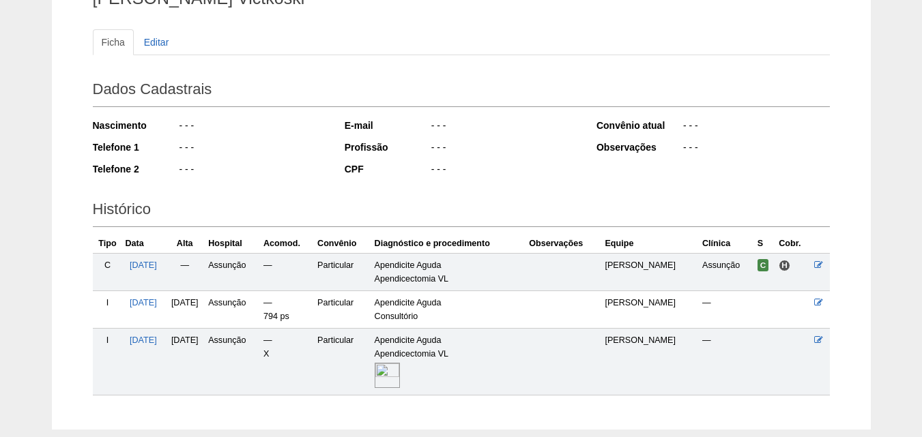
scroll to position [203, 0]
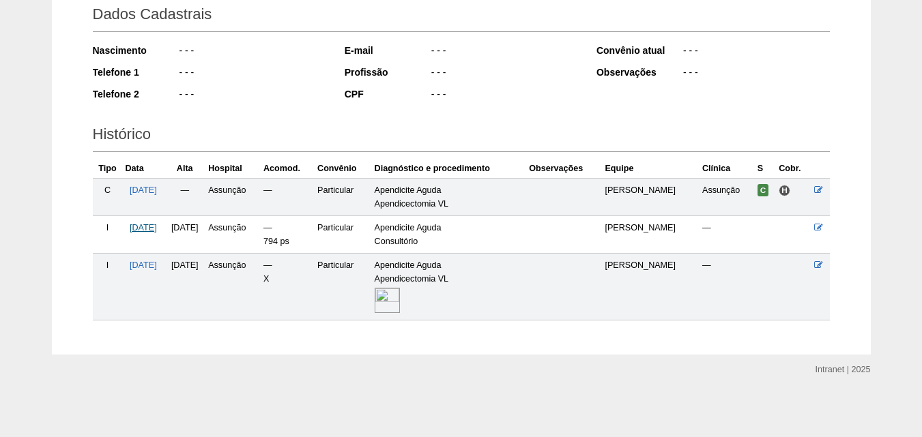
click at [151, 227] on span "[DATE]" at bounding box center [143, 228] width 27 height 10
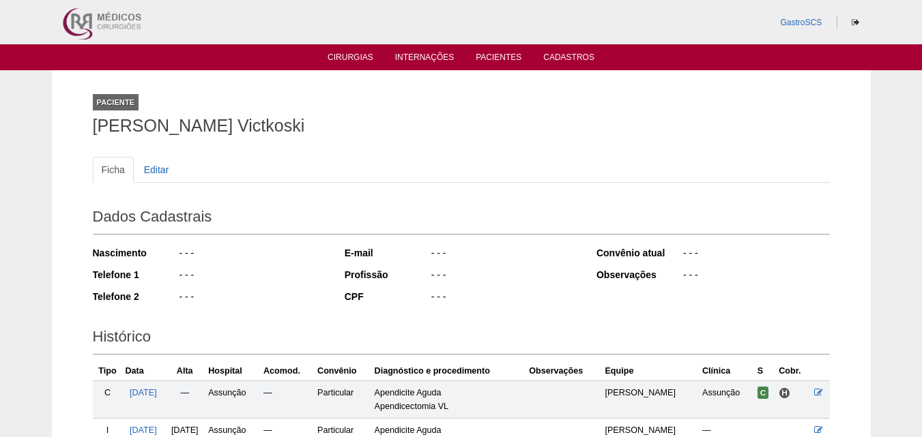
scroll to position [203, 0]
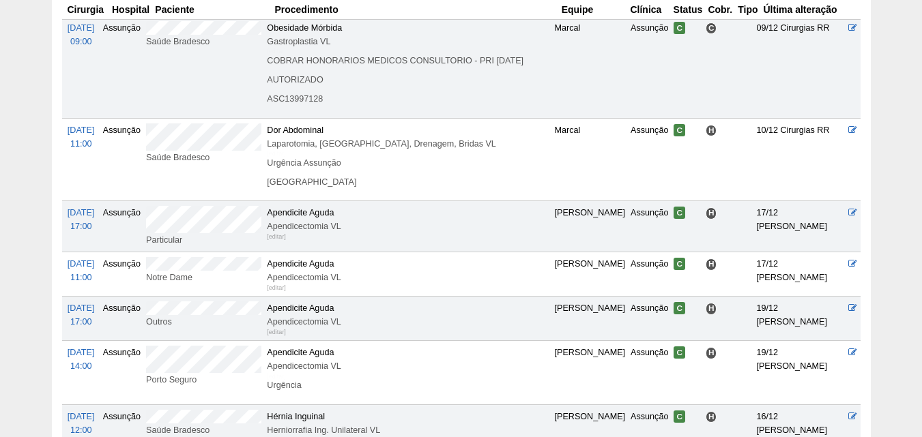
scroll to position [344, 0]
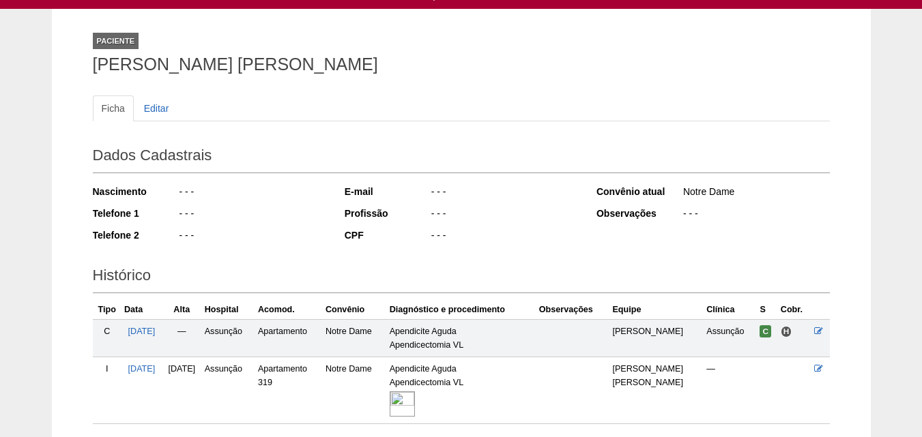
scroll to position [165, 0]
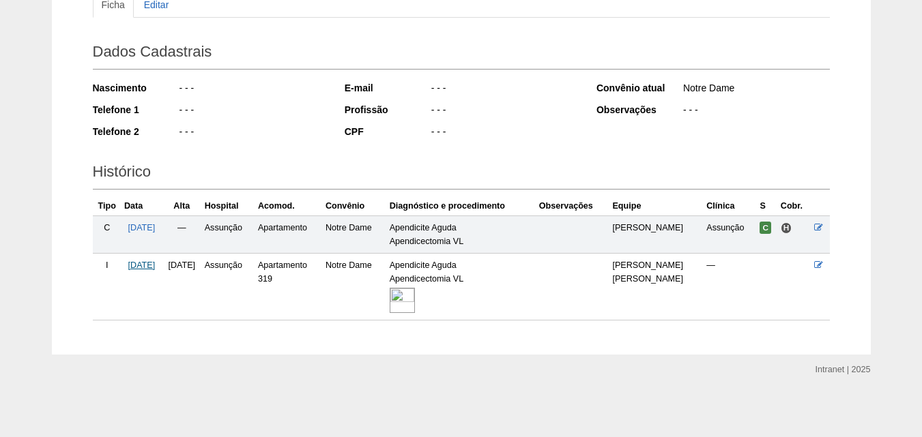
click at [156, 266] on span "[DATE]" at bounding box center [141, 266] width 27 height 10
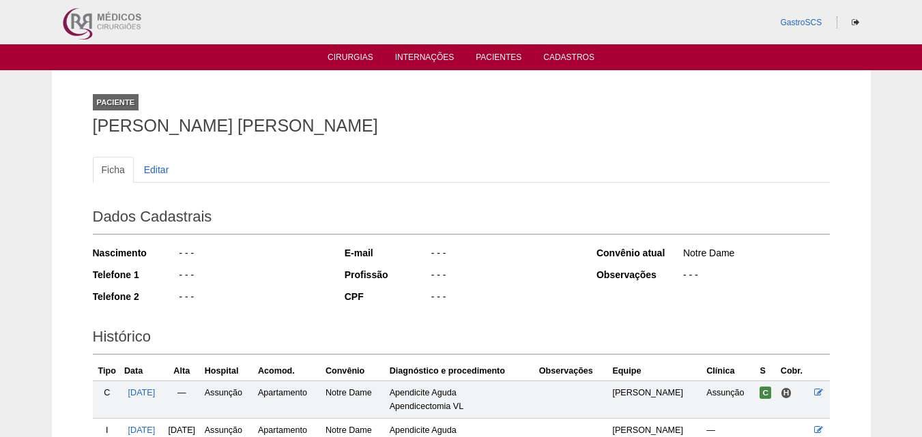
scroll to position [165, 0]
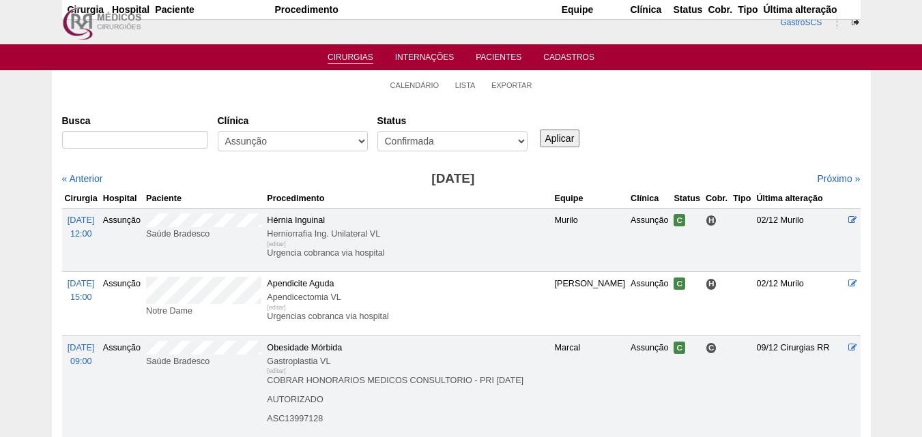
scroll to position [344, 0]
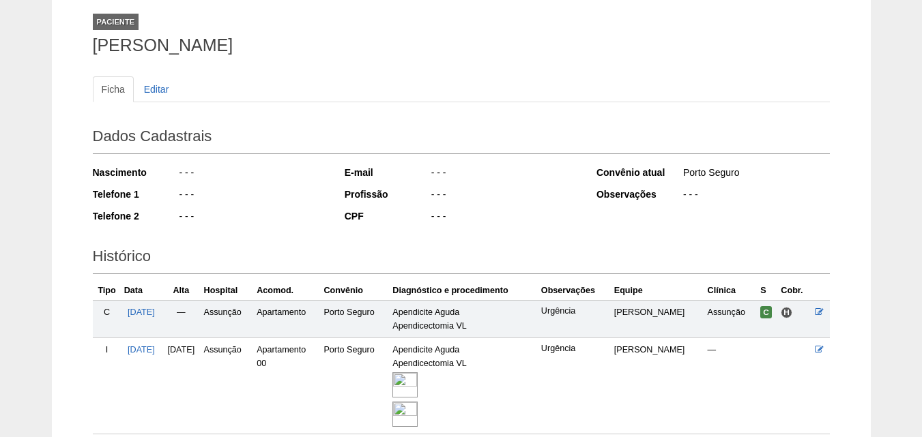
scroll to position [194, 0]
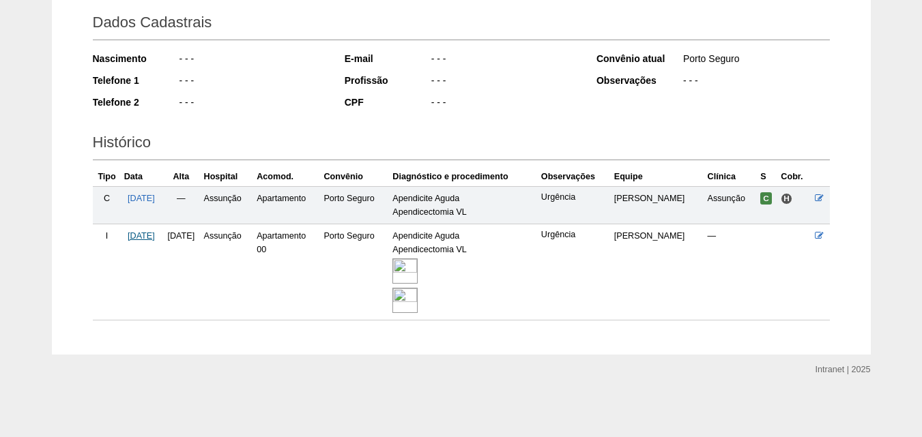
click at [144, 236] on span "[DATE]" at bounding box center [141, 236] width 27 height 10
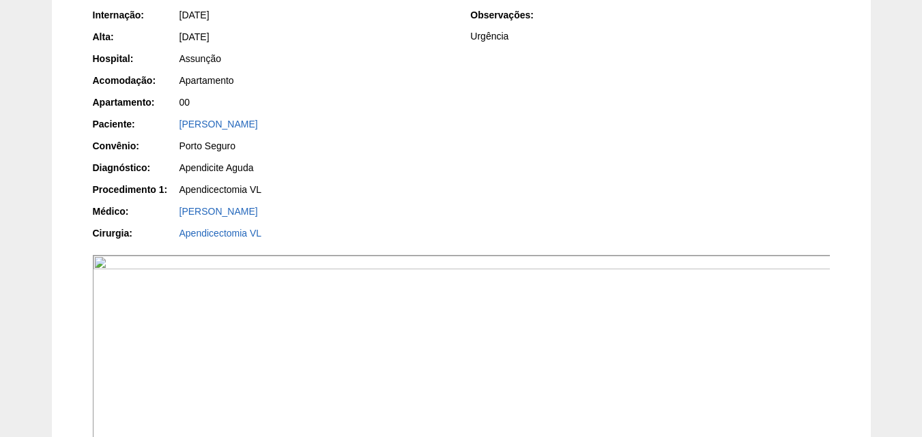
scroll to position [136, 0]
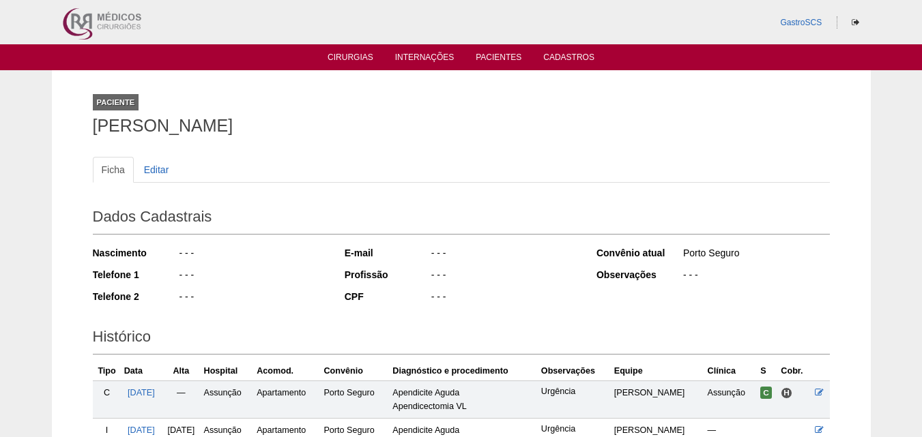
scroll to position [194, 0]
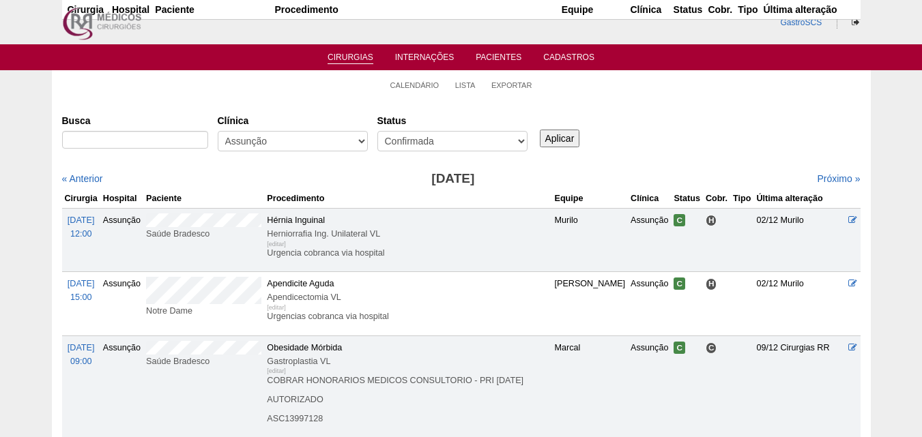
scroll to position [344, 0]
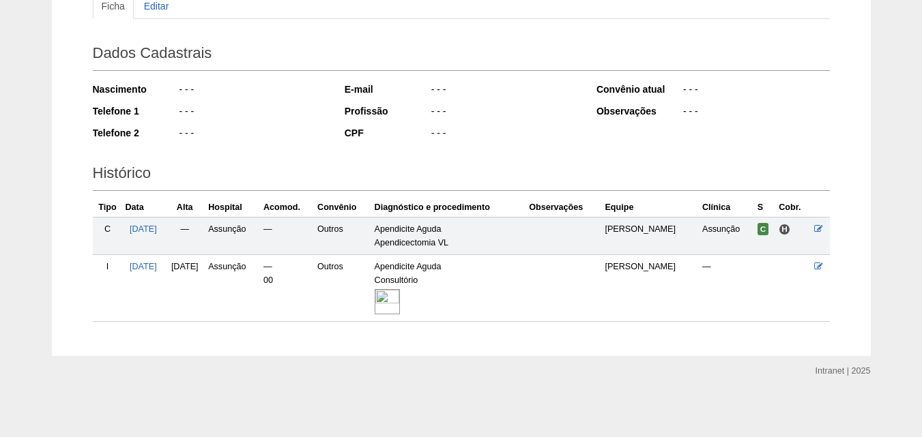
scroll to position [165, 0]
click at [142, 263] on span "[DATE]" at bounding box center [143, 266] width 27 height 10
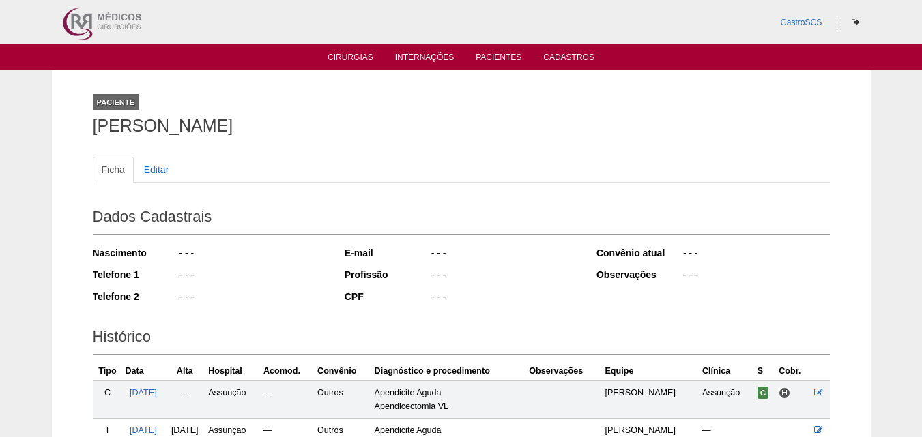
scroll to position [165, 0]
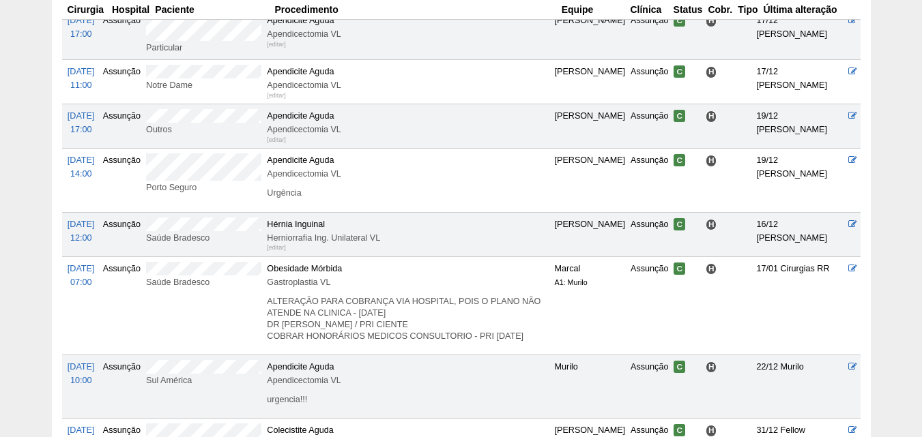
scroll to position [617, 0]
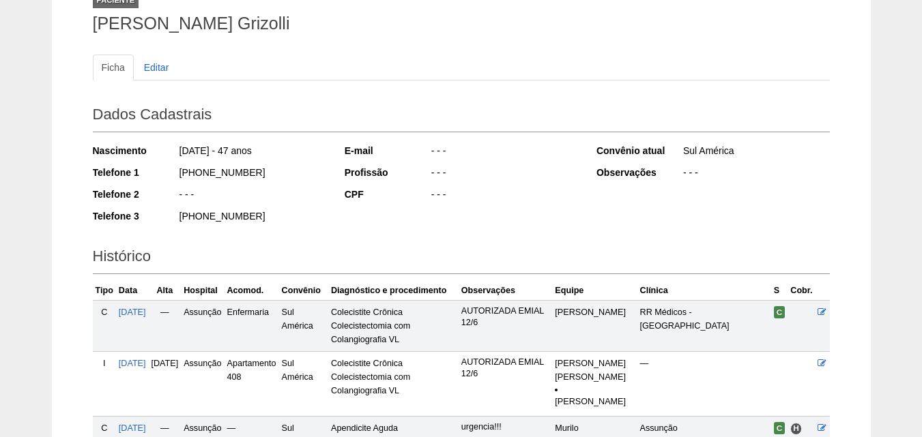
scroll to position [205, 0]
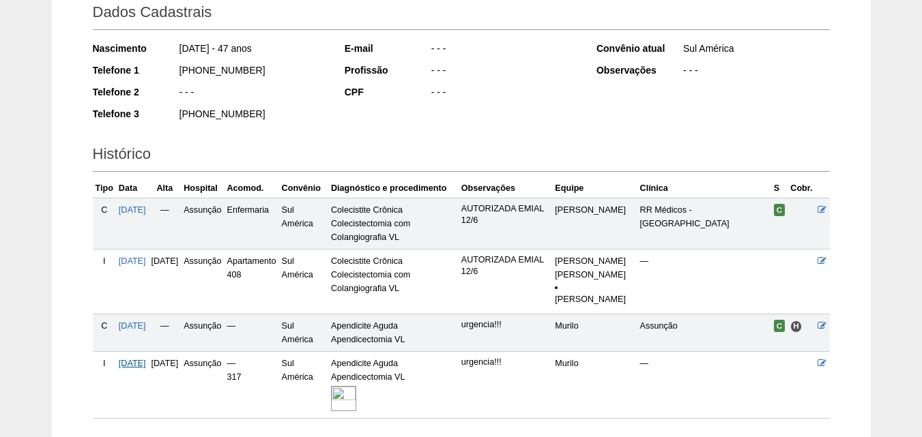
click at [146, 368] on span "22/12/2024" at bounding box center [132, 364] width 27 height 10
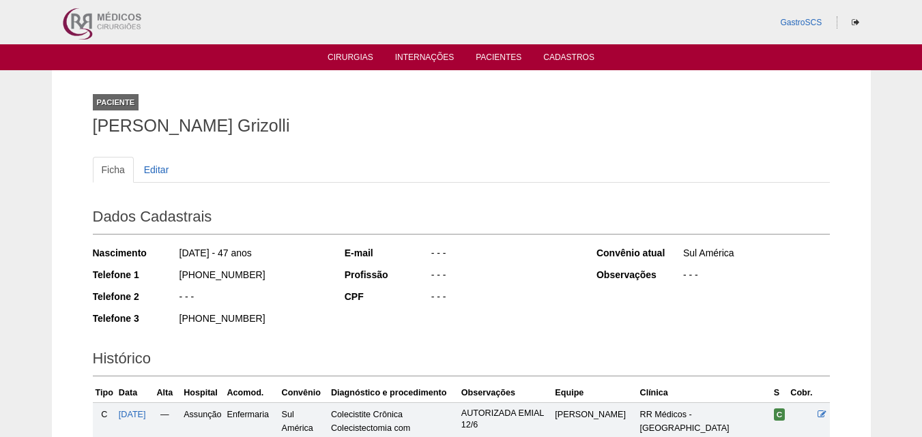
scroll to position [205, 0]
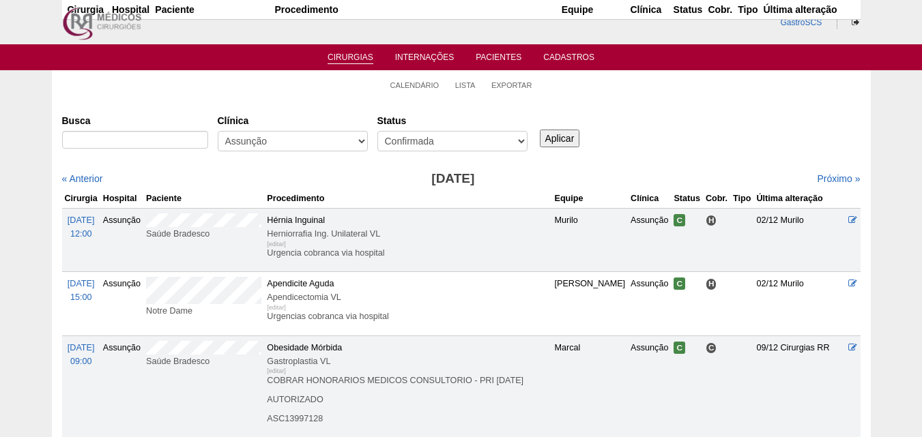
scroll to position [617, 0]
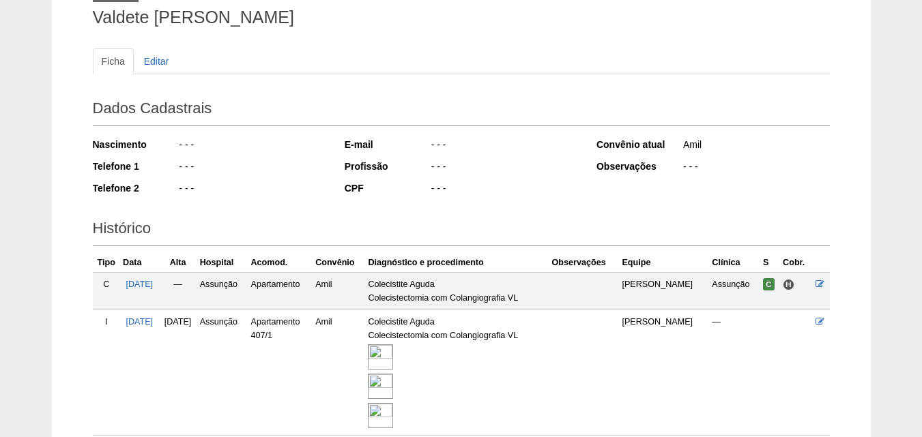
scroll to position [224, 0]
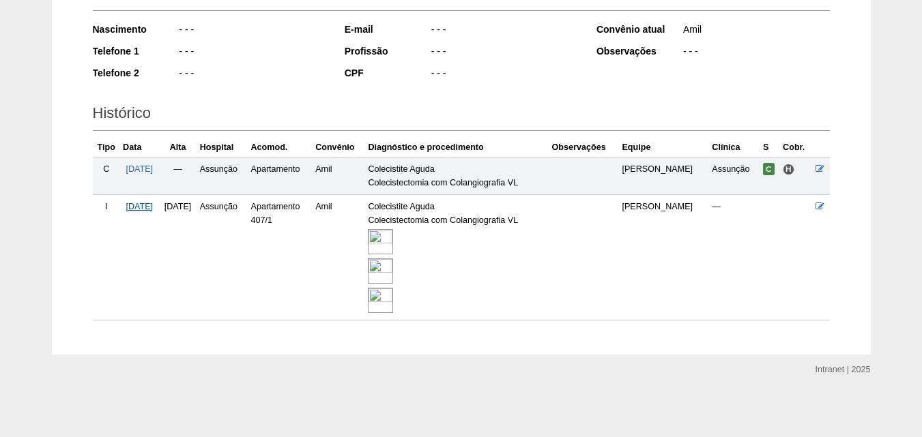
click at [133, 205] on span "[DATE]" at bounding box center [139, 207] width 27 height 10
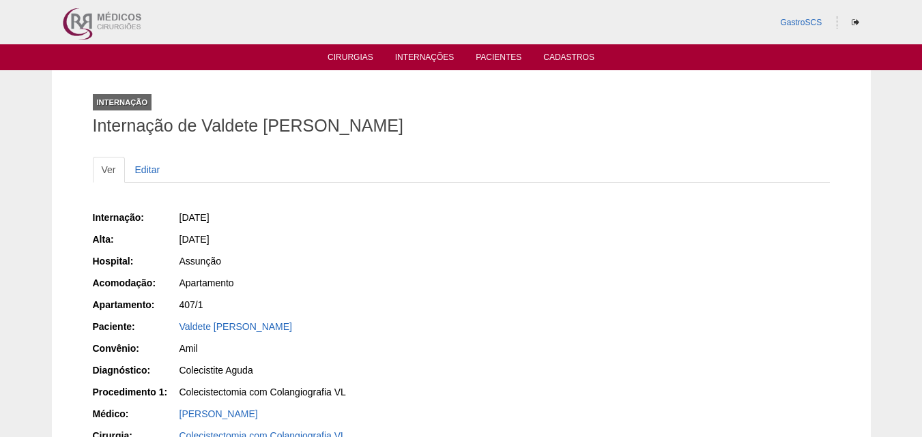
scroll to position [136, 0]
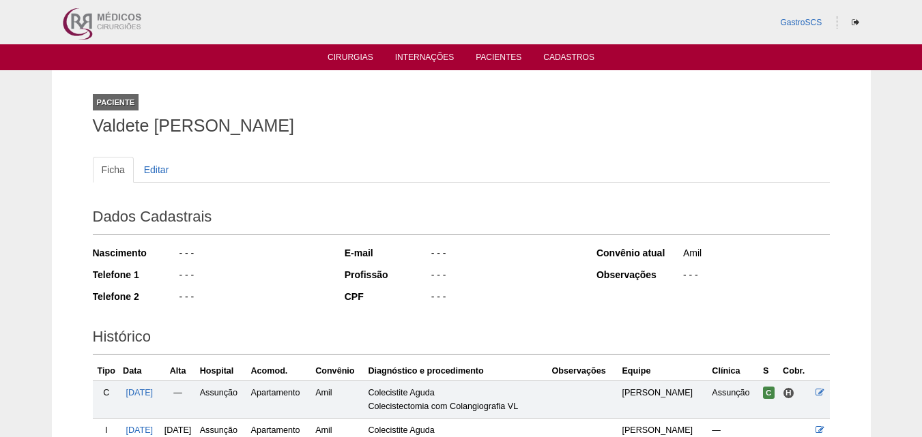
scroll to position [219, 0]
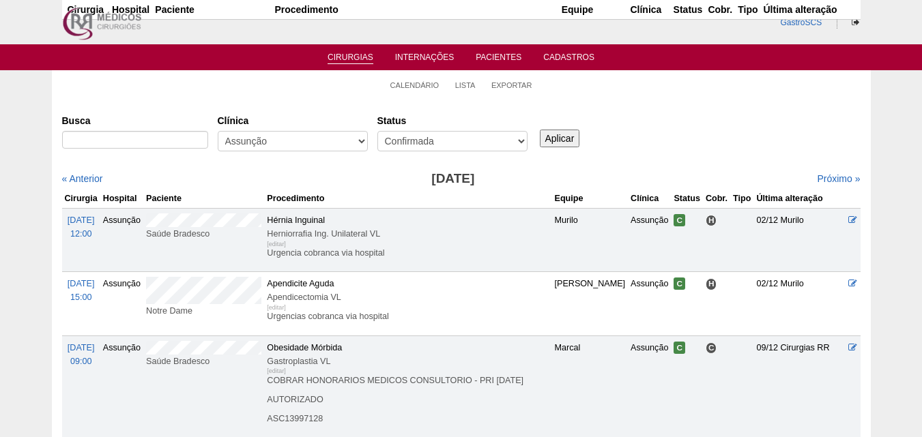
scroll to position [617, 0]
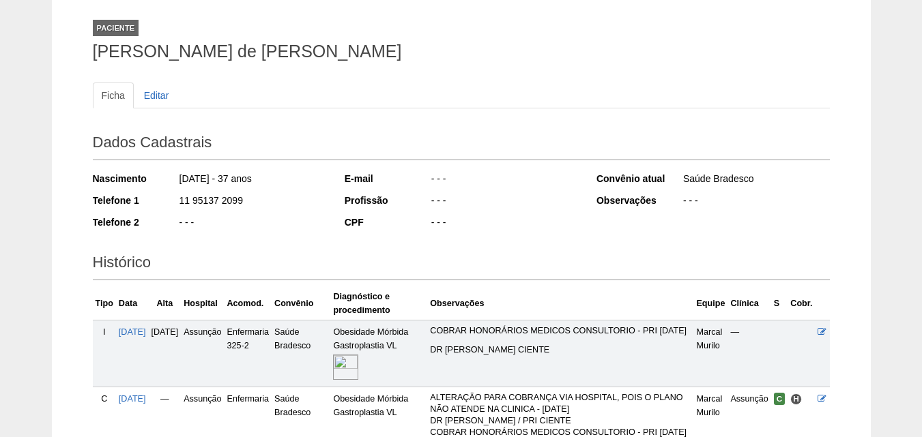
scroll to position [136, 0]
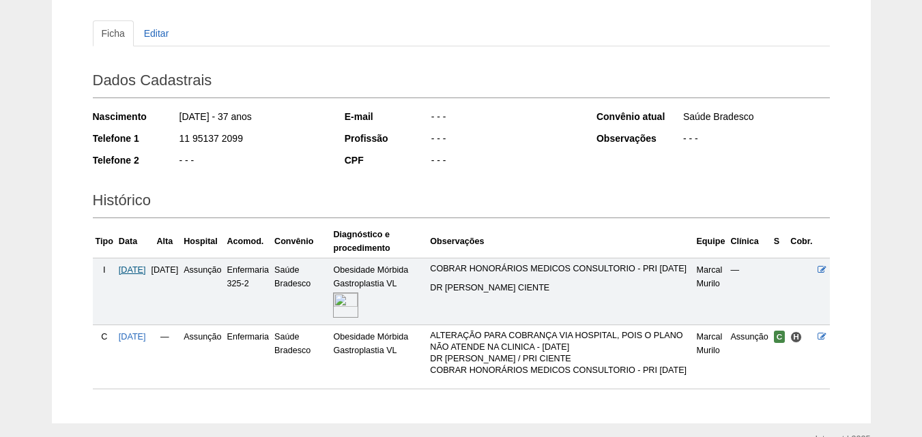
click at [134, 269] on span "[DATE]" at bounding box center [132, 270] width 27 height 10
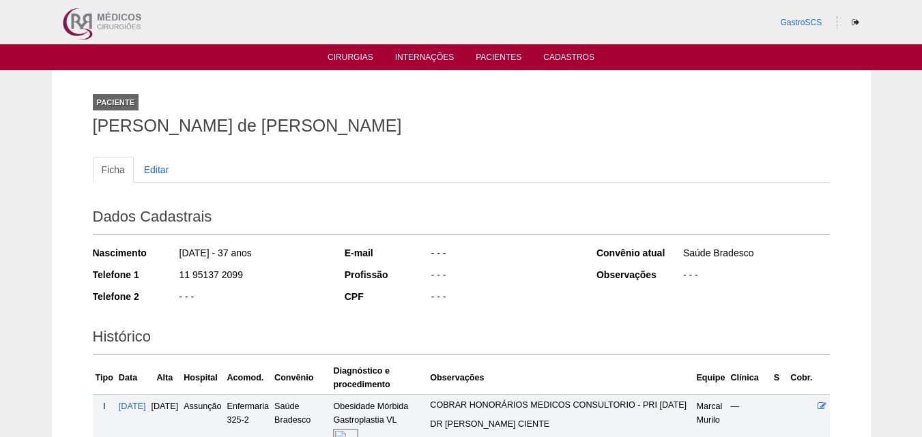
scroll to position [136, 0]
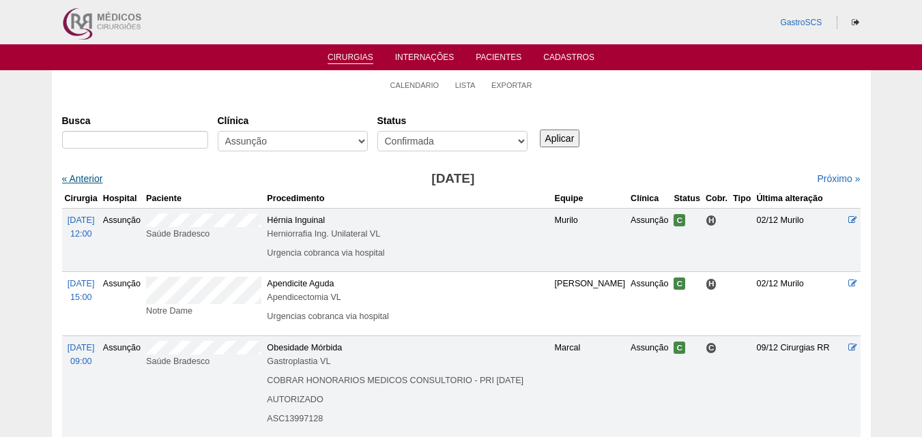
click at [87, 175] on link "« Anterior" at bounding box center [82, 178] width 41 height 11
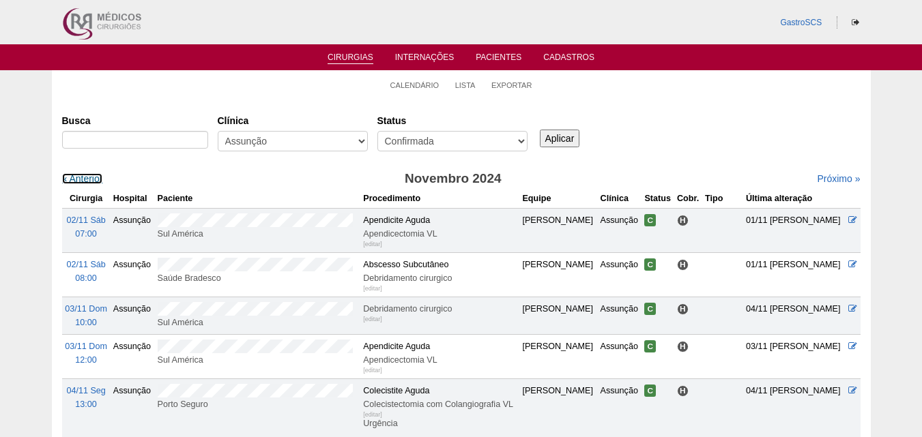
click at [87, 175] on link "« Anterior" at bounding box center [82, 178] width 41 height 11
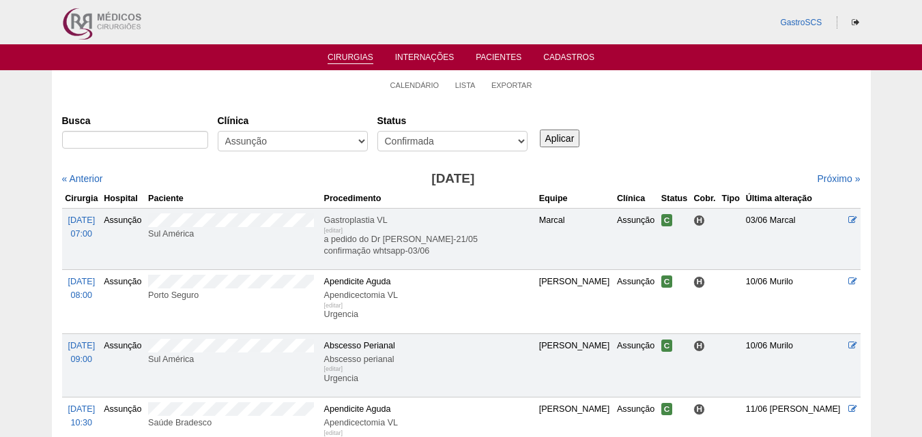
click at [87, 175] on link "« Anterior" at bounding box center [82, 178] width 41 height 11
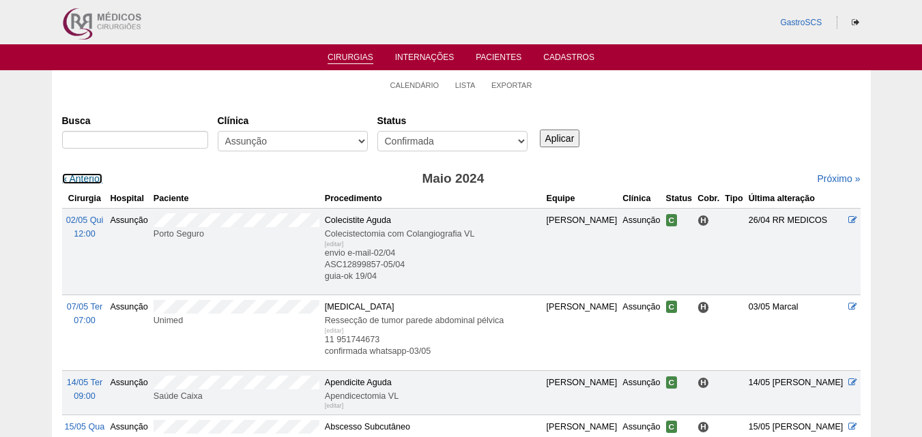
click at [87, 175] on link "« Anterior" at bounding box center [82, 178] width 41 height 11
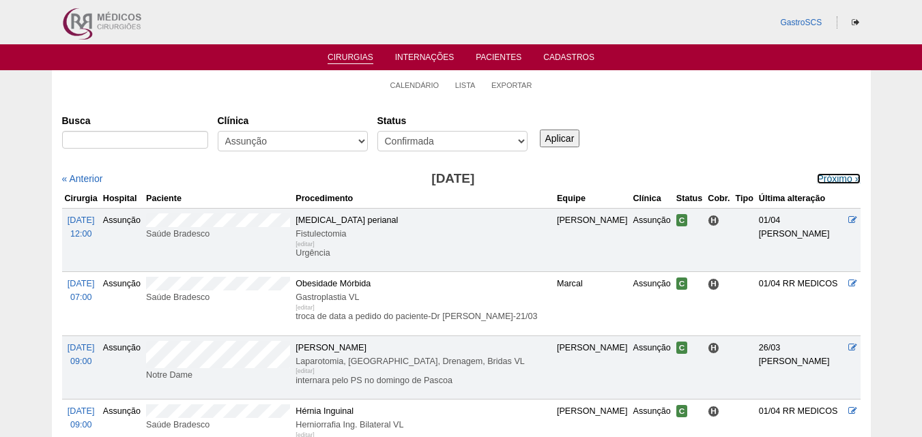
click at [817, 175] on link "Próximo »" at bounding box center [838, 178] width 43 height 11
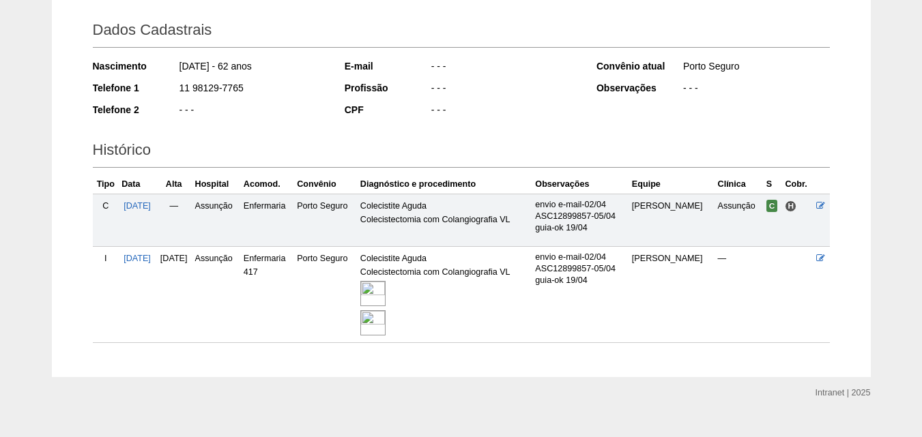
scroll to position [205, 0]
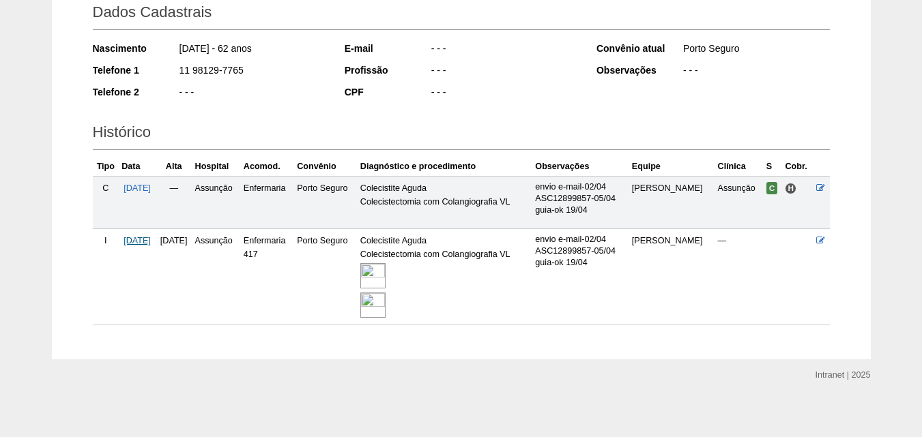
click at [148, 242] on span "[DATE]" at bounding box center [137, 241] width 27 height 10
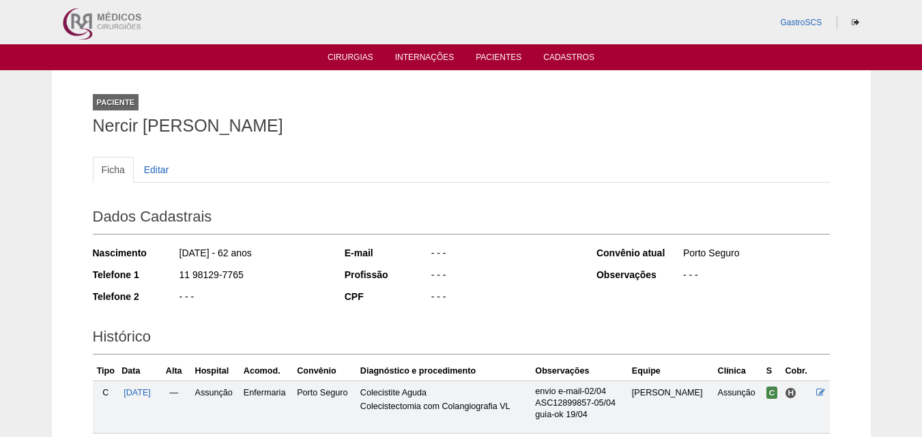
scroll to position [205, 0]
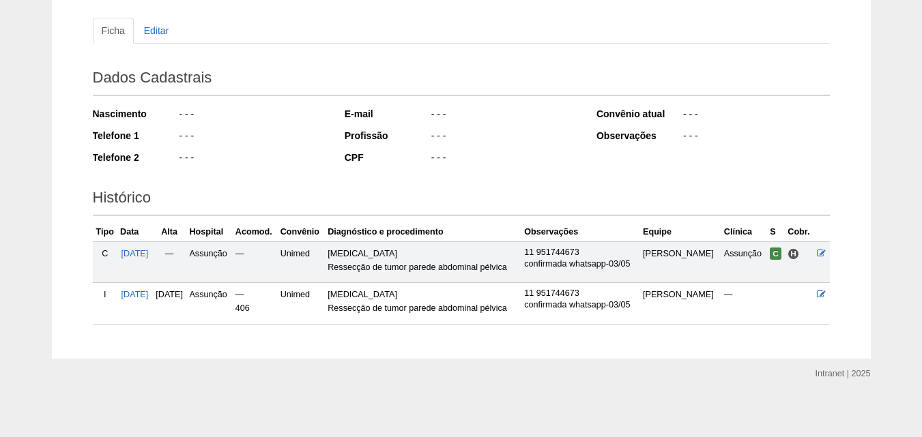
scroll to position [143, 0]
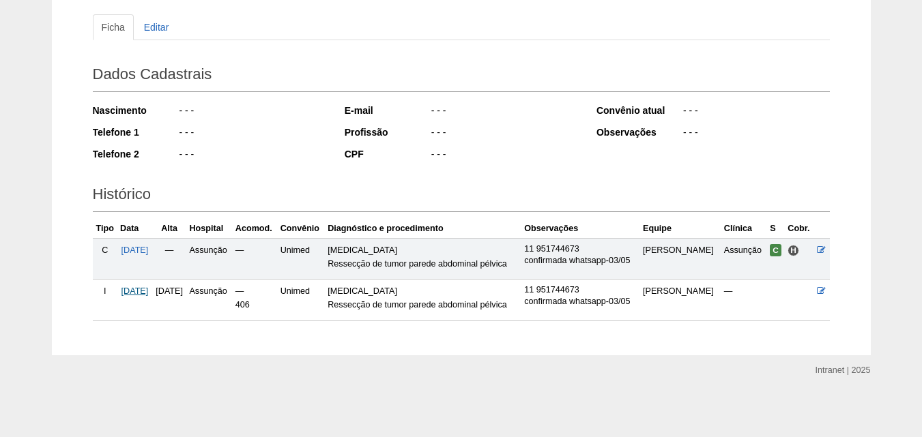
click at [143, 290] on span "[DATE]" at bounding box center [134, 292] width 27 height 10
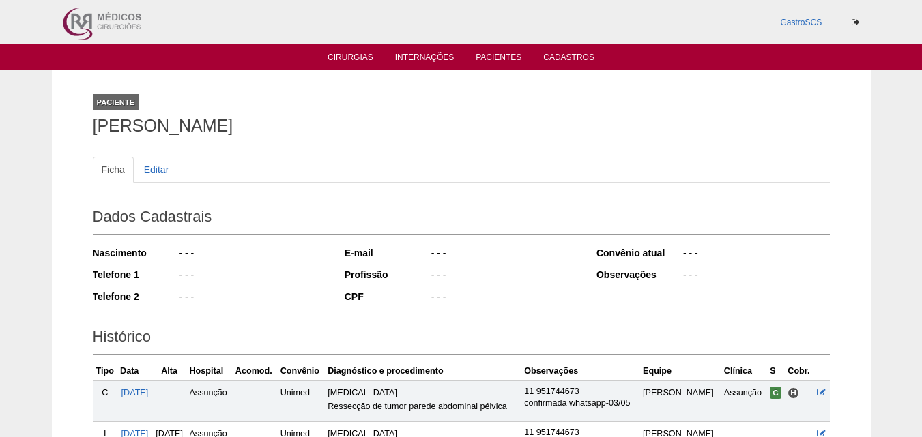
scroll to position [143, 0]
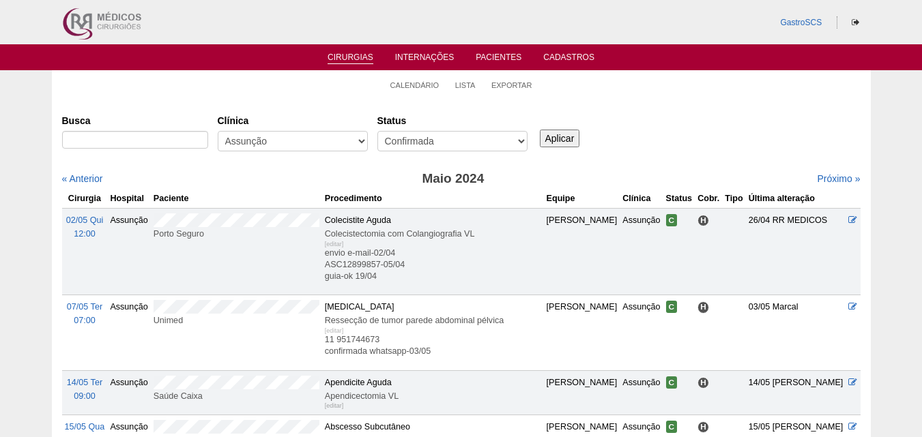
scroll to position [205, 0]
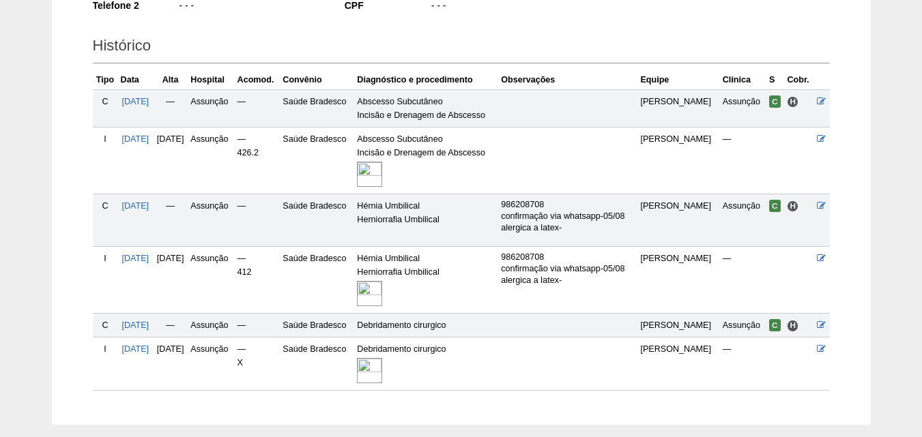
scroll to position [341, 0]
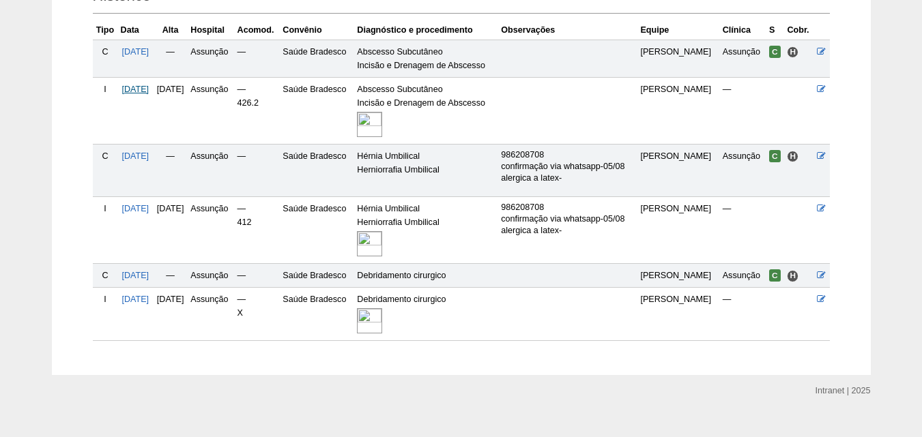
click at [139, 89] on span "[DATE]" at bounding box center [134, 90] width 27 height 10
